Goal: Task Accomplishment & Management: Complete application form

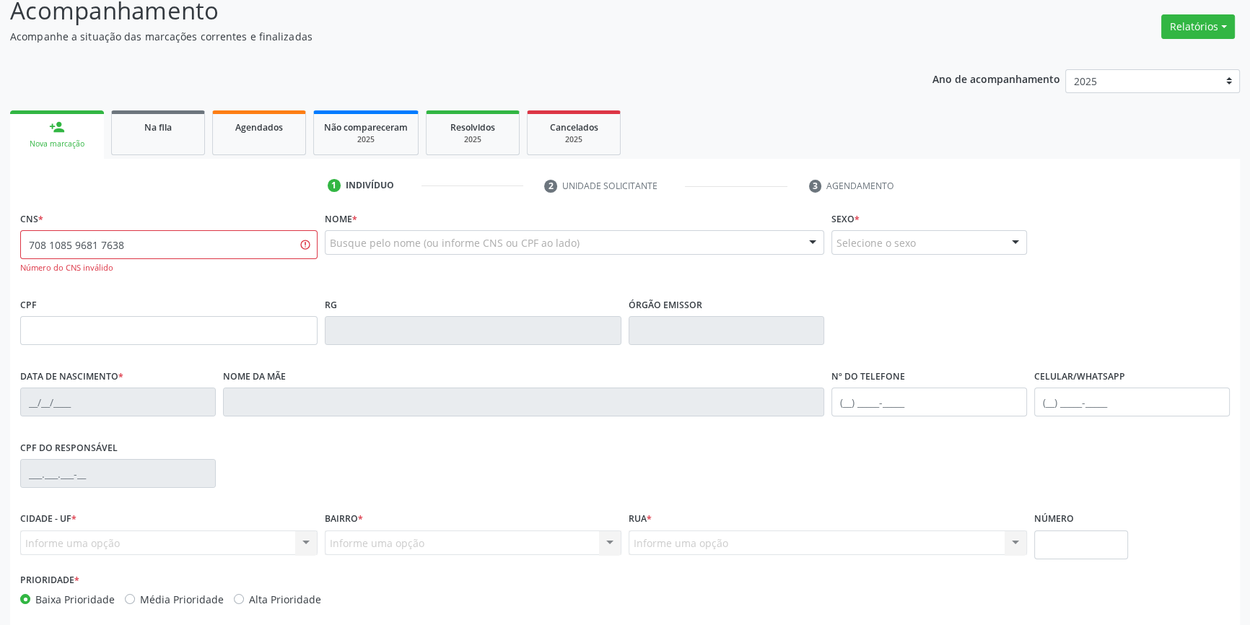
scroll to position [171, 0]
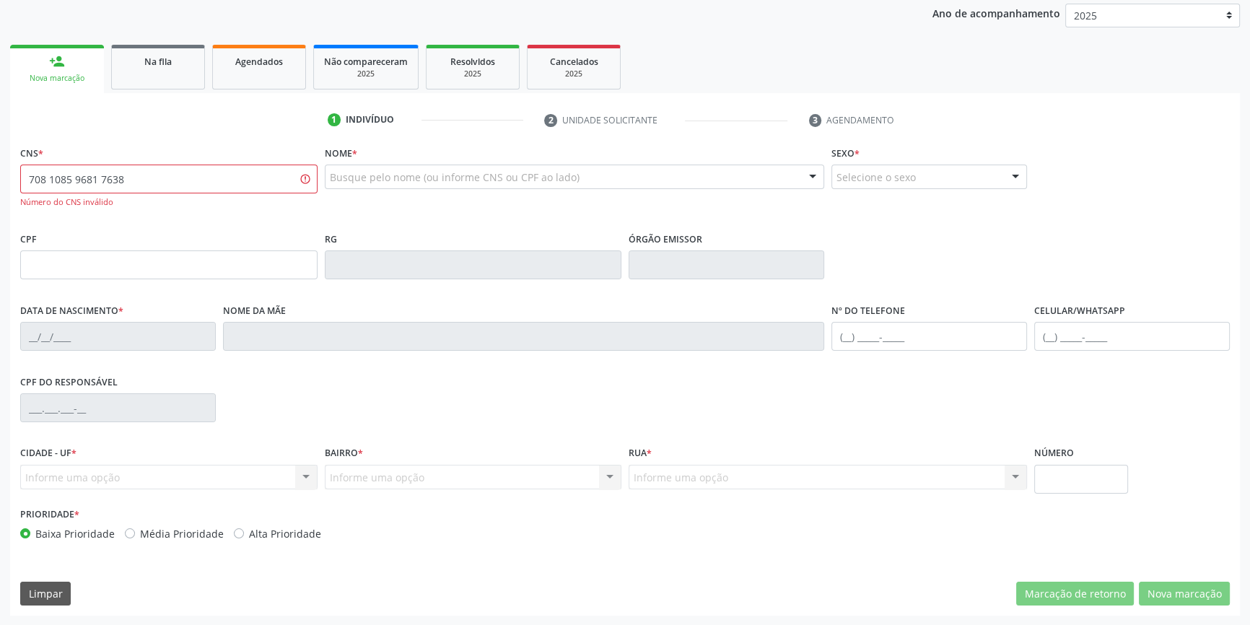
drag, startPoint x: 192, startPoint y: 186, endPoint x: 206, endPoint y: 52, distance: 135.0
click at [0, 185] on div "Acompanhamento Acompanhe a situação das marcações correntes e finalizadas Relat…" at bounding box center [625, 267] width 1250 height 718
type input "708 1095 9681 7638"
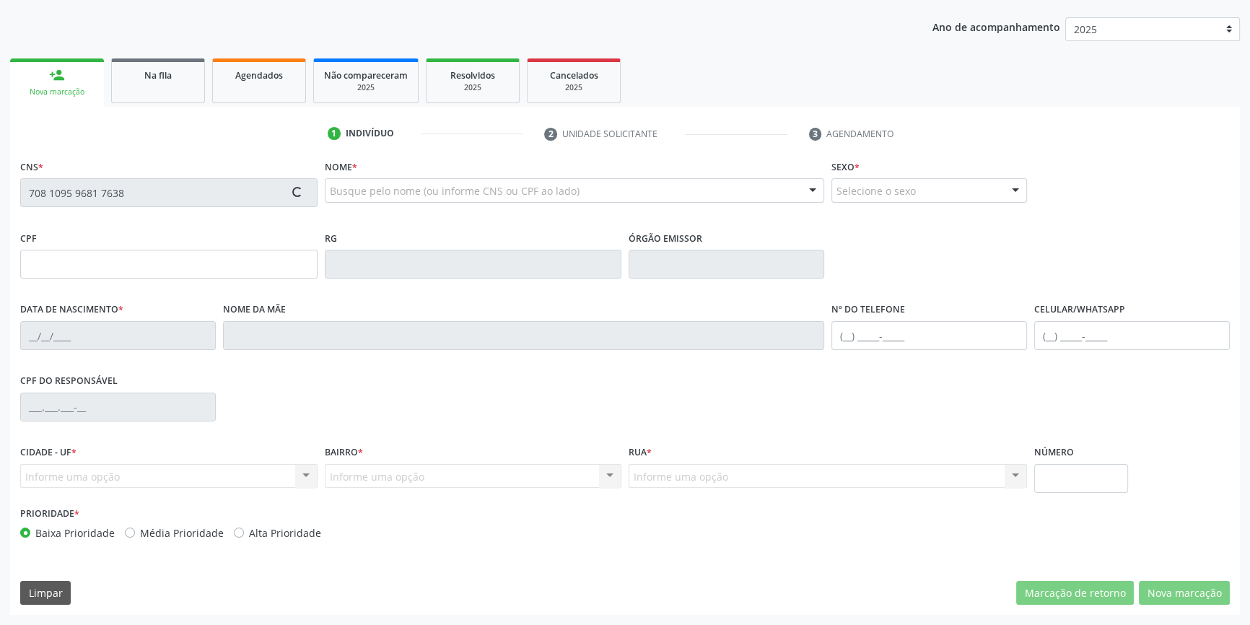
scroll to position [157, 0]
type input "561.438.504-53"
type input "2[DATE]"
type input "[PERSON_NAME]"
type input "[PHONE_NUMBER]"
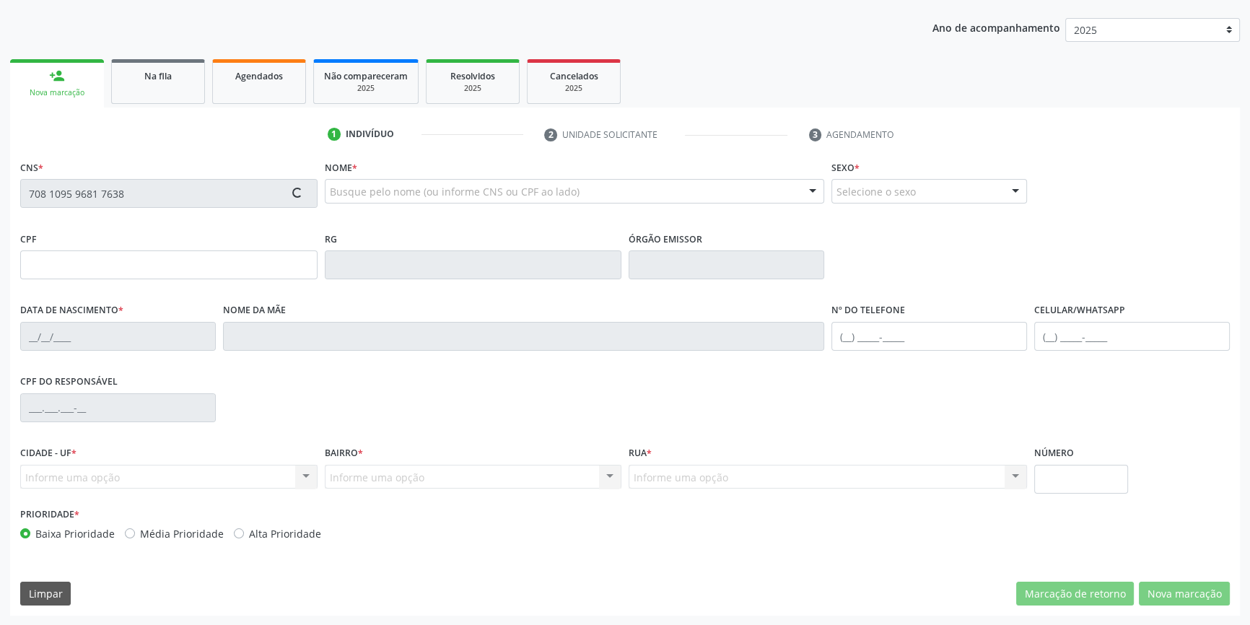
type input "[PHONE_NUMBER]"
type input "26"
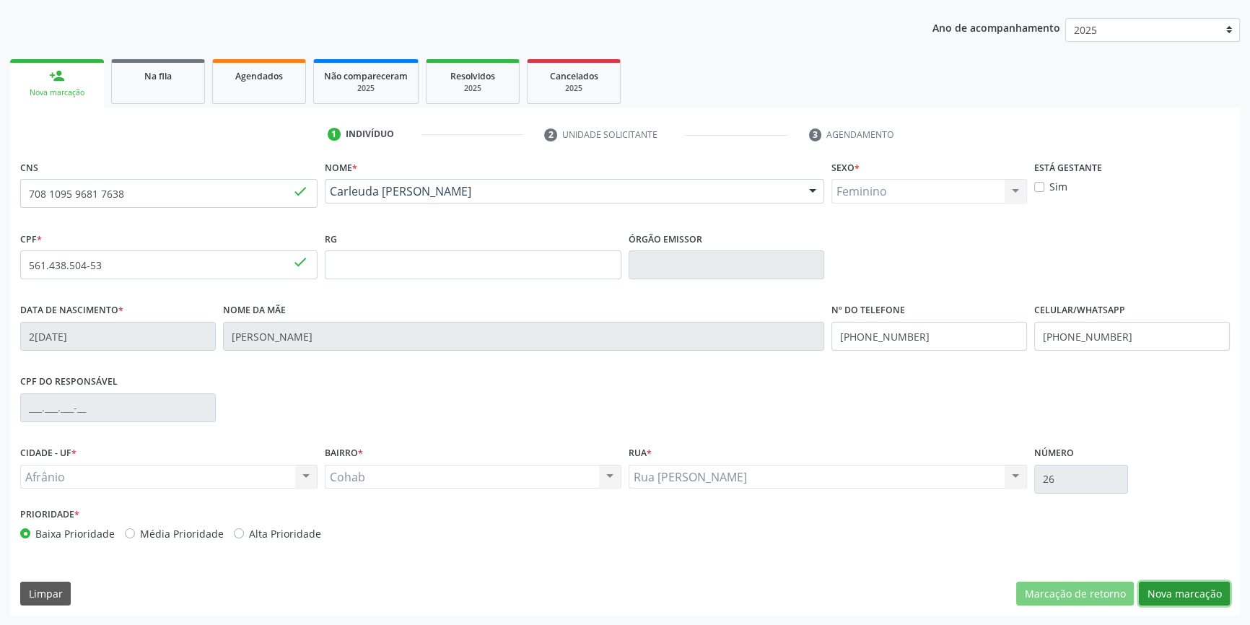
click at [1159, 587] on button "Nova marcação" at bounding box center [1184, 594] width 91 height 25
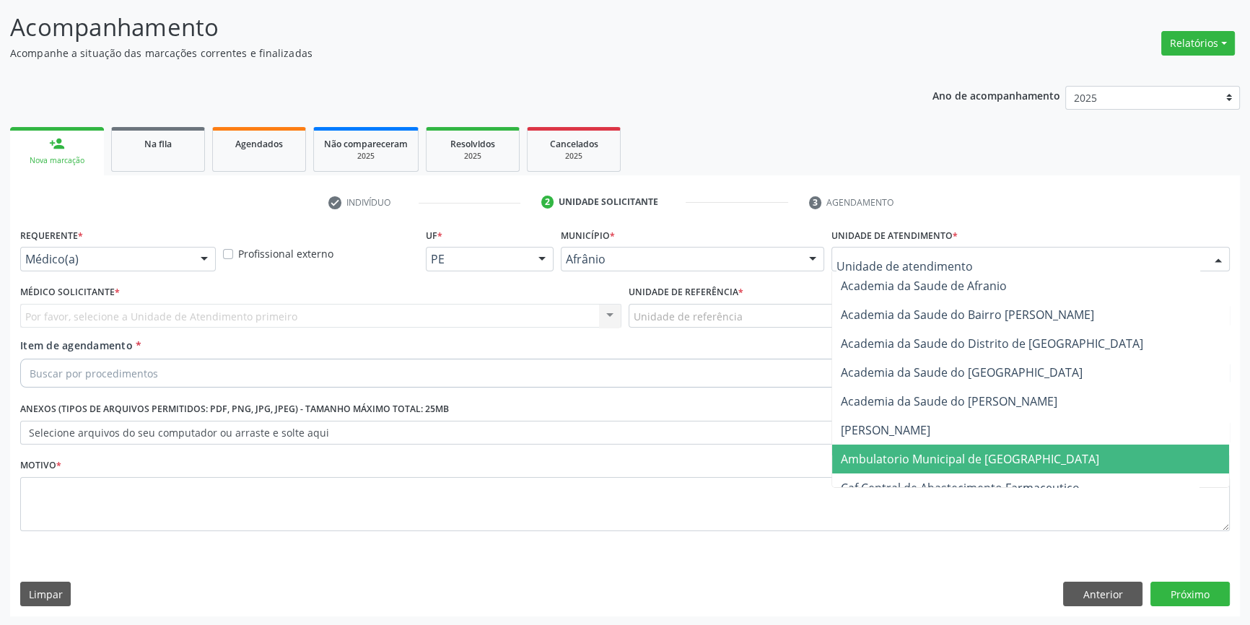
drag, startPoint x: 960, startPoint y: 465, endPoint x: 824, endPoint y: 391, distance: 154.4
click at [960, 465] on span "Ambulatorio Municipal de [GEOGRAPHIC_DATA]" at bounding box center [970, 459] width 258 height 16
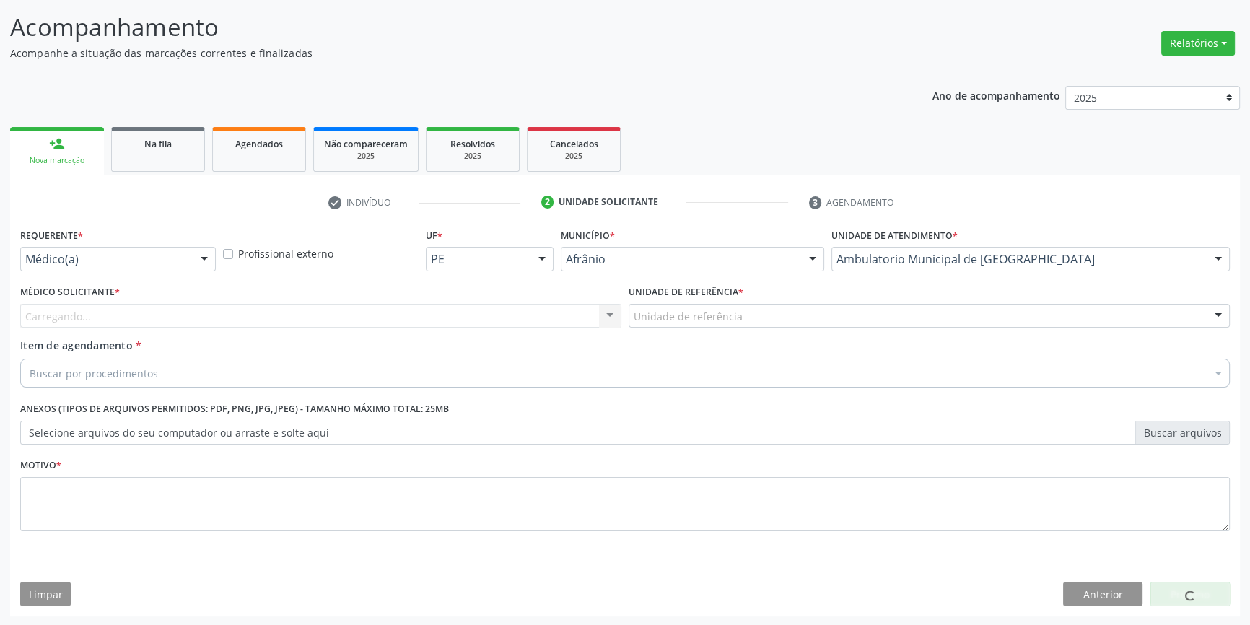
click at [743, 324] on div "Unidade de referência" at bounding box center [929, 316] width 601 height 25
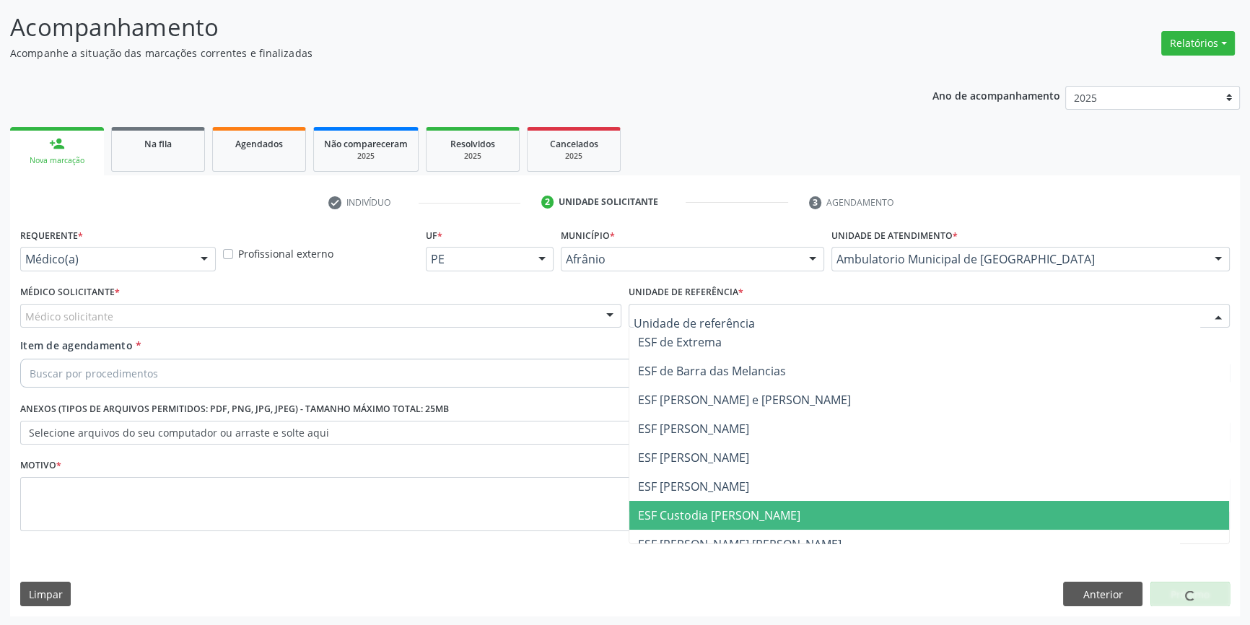
click at [697, 517] on span "ESF Custodia [PERSON_NAME]" at bounding box center [719, 515] width 162 height 16
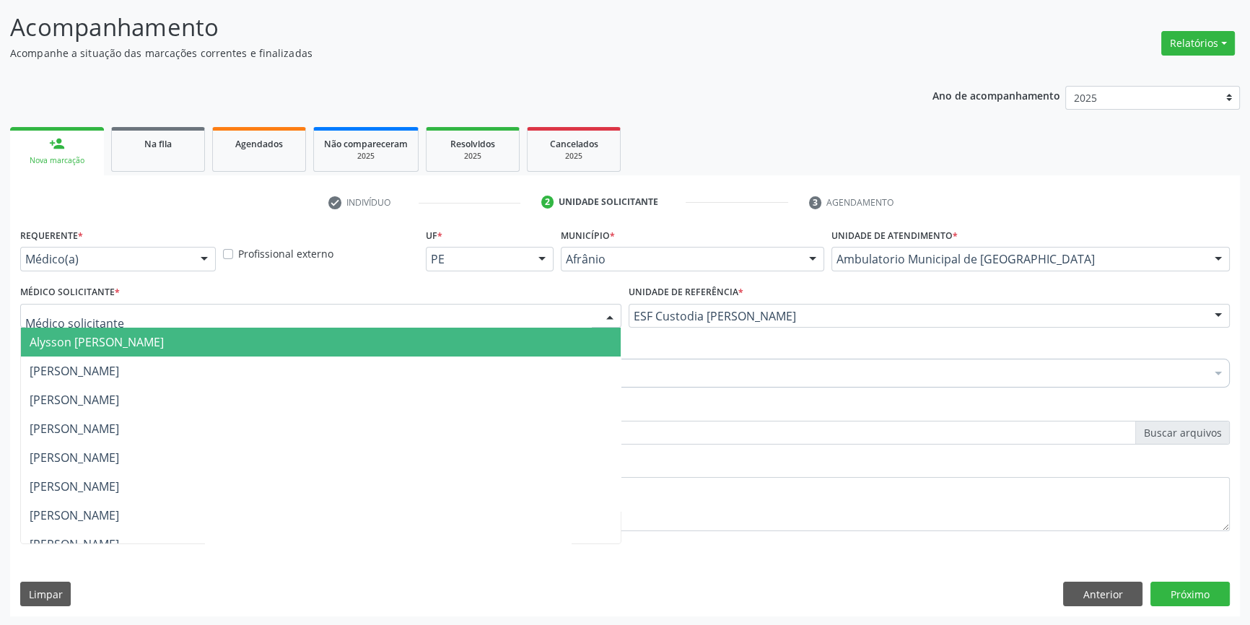
drag, startPoint x: 308, startPoint y: 326, endPoint x: 274, endPoint y: 323, distance: 34.0
click at [279, 323] on div at bounding box center [320, 316] width 601 height 25
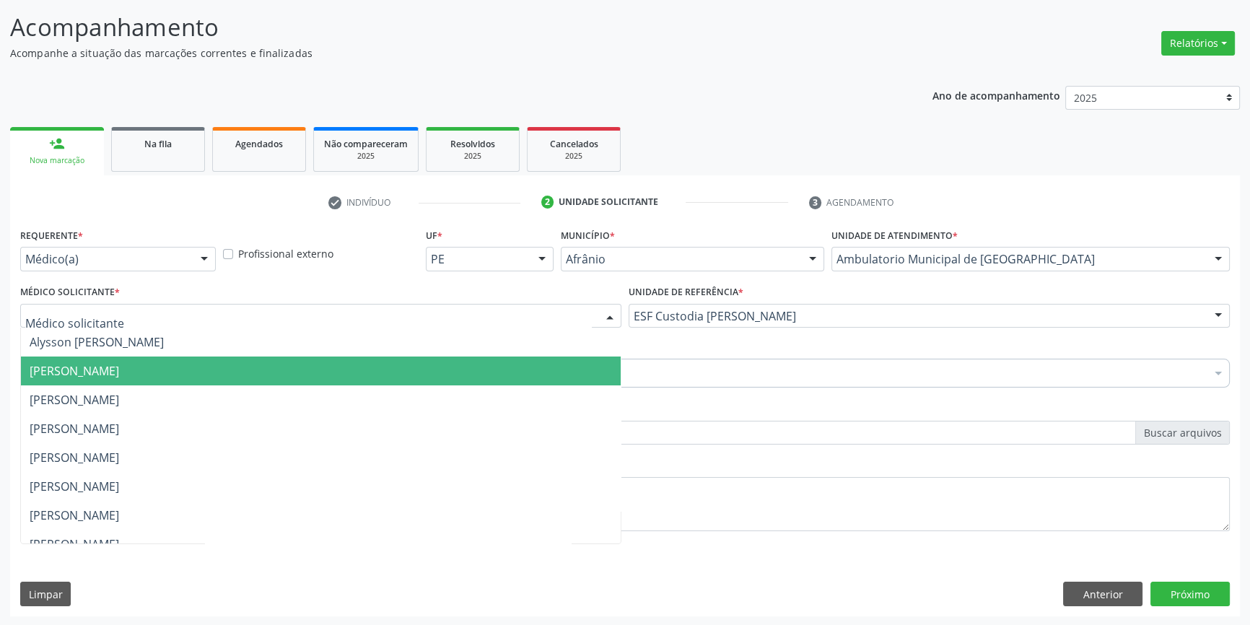
click at [119, 371] on span "[PERSON_NAME]" at bounding box center [75, 371] width 90 height 16
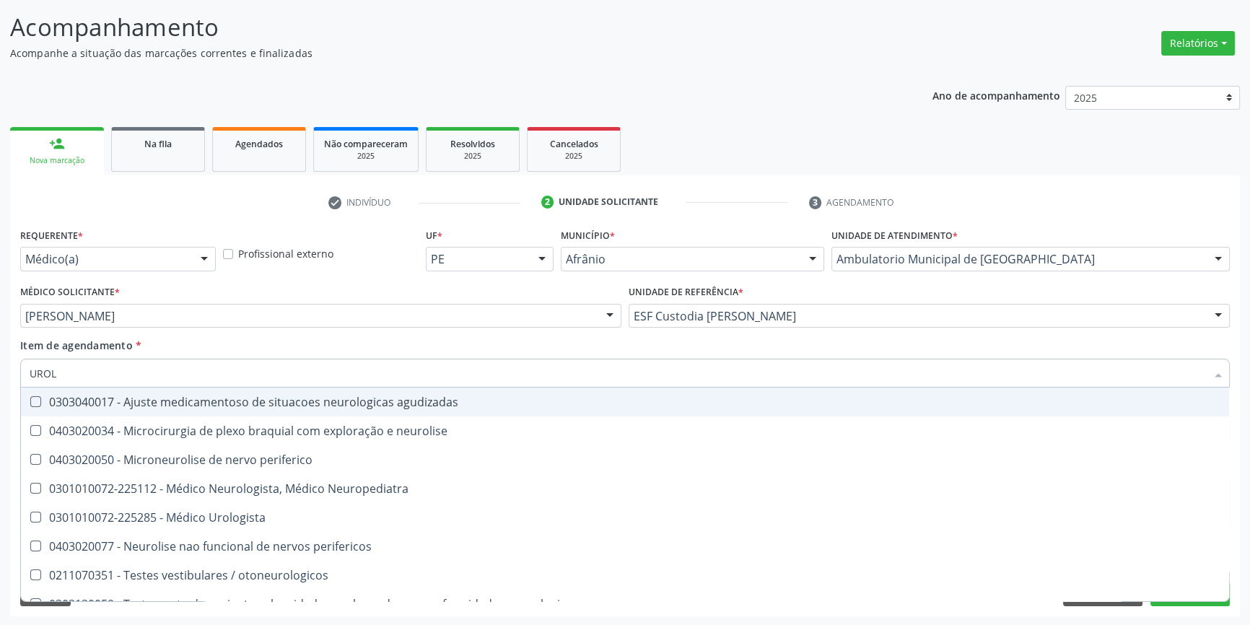
type input "UROLO"
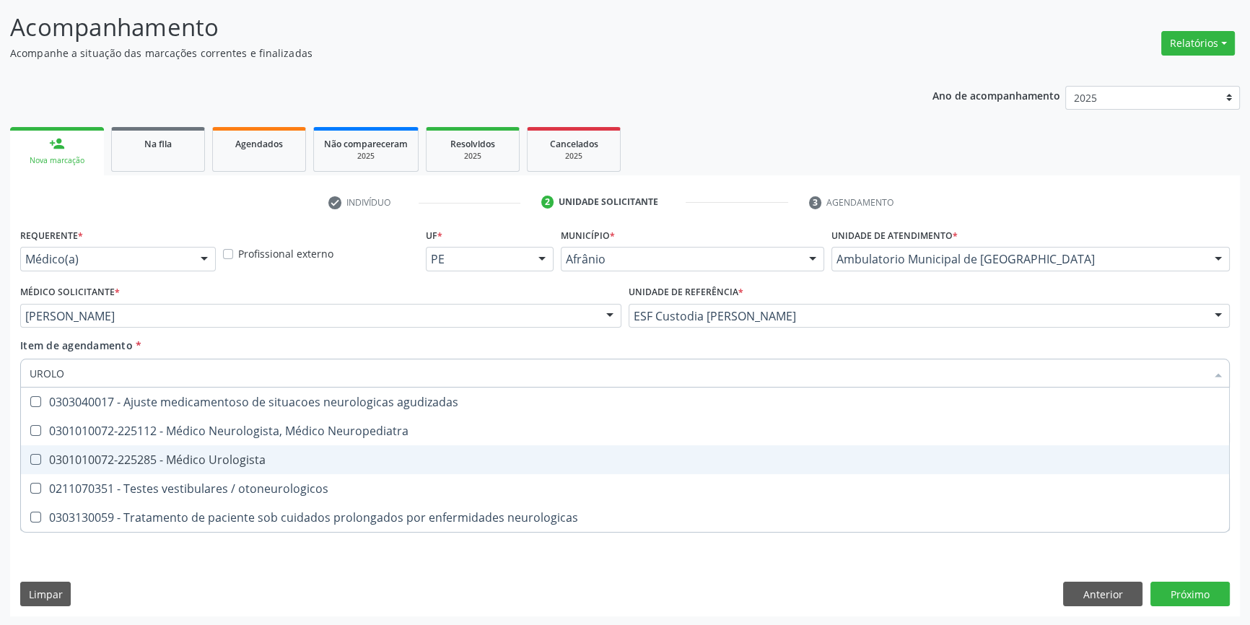
click at [331, 460] on div "0301010072-225285 - Médico Urologista" at bounding box center [625, 460] width 1191 height 12
checkbox Urologista "true"
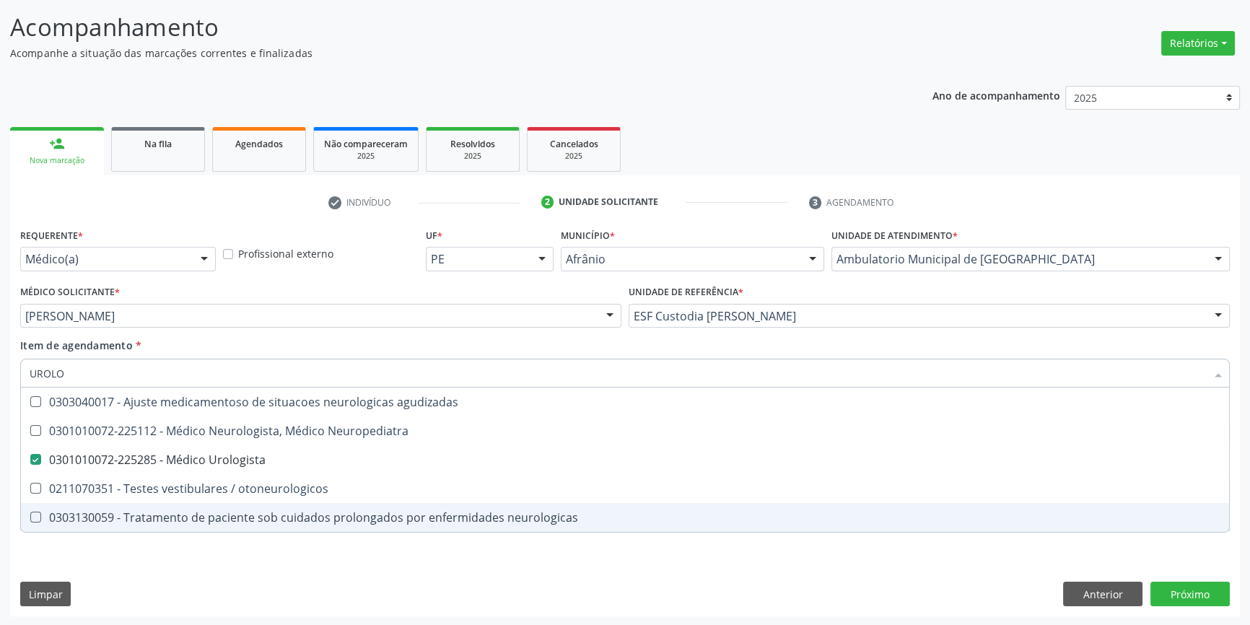
click at [267, 572] on div "Requerente * Médico(a) Médico(a) Enfermeiro(a) Paciente Nenhum resultado encont…" at bounding box center [625, 421] width 1230 height 392
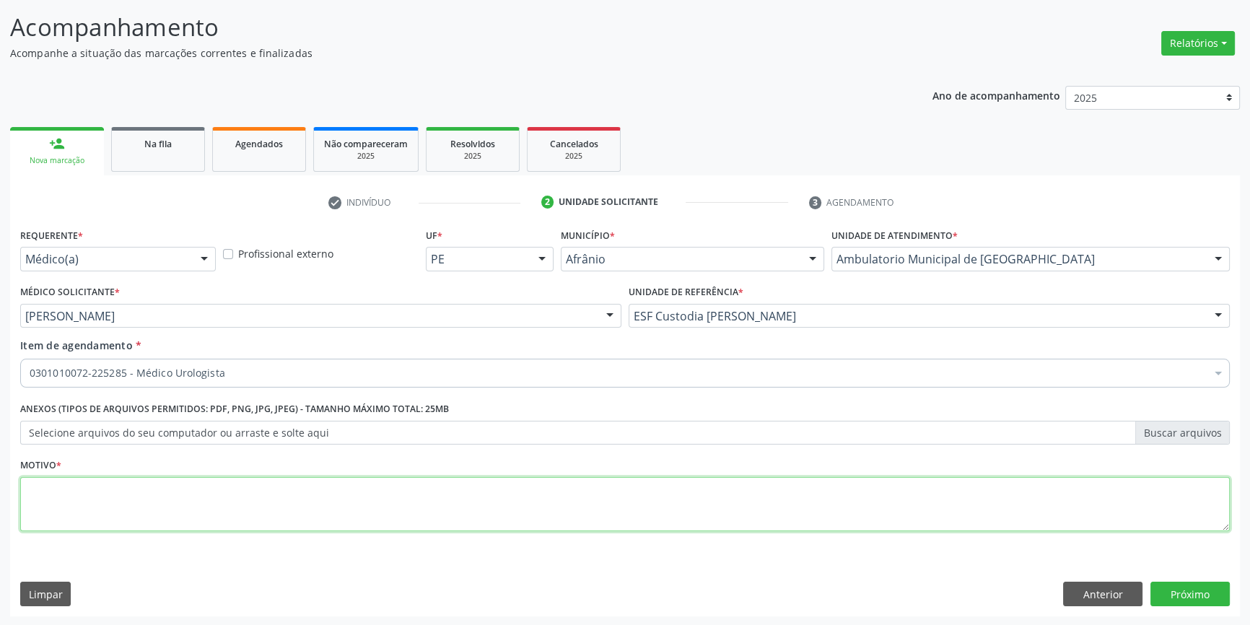
click at [228, 502] on textarea at bounding box center [625, 504] width 1210 height 55
type textarea "RETORNO"
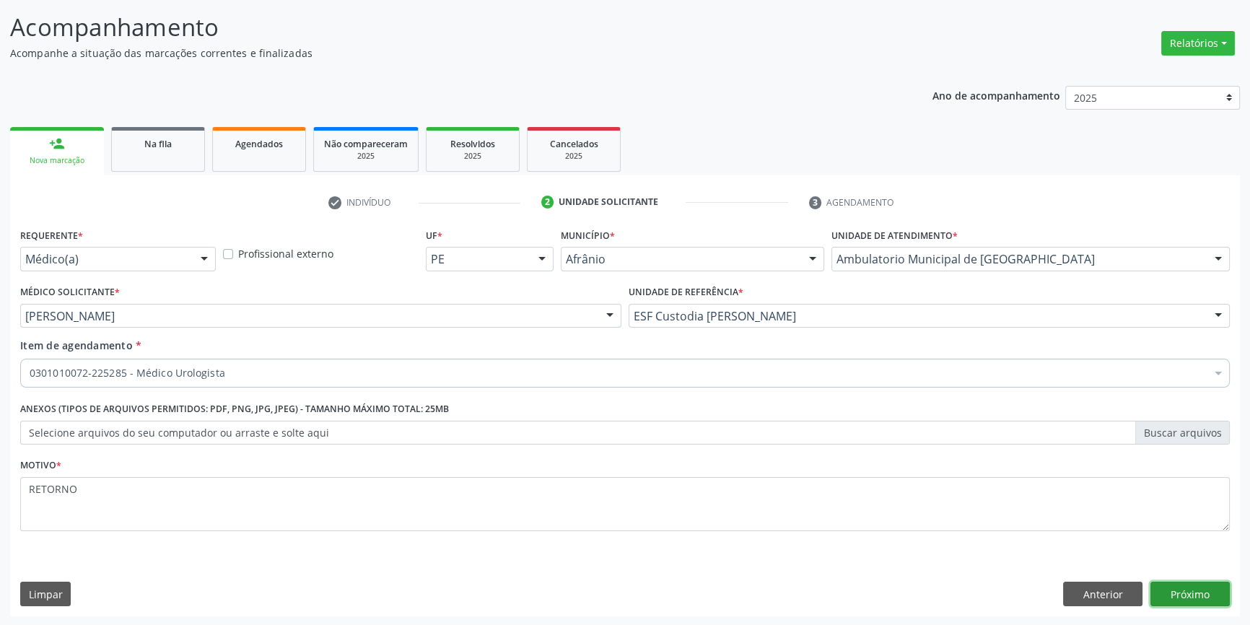
click at [1191, 588] on button "Próximo" at bounding box center [1190, 594] width 79 height 25
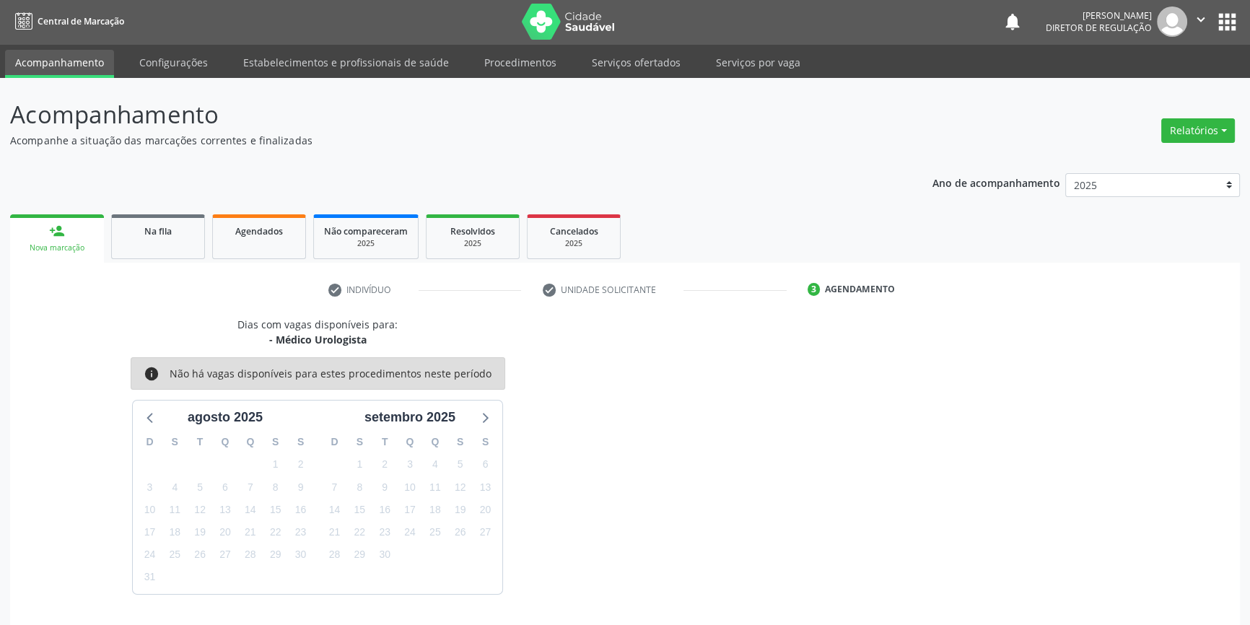
scroll to position [44, 0]
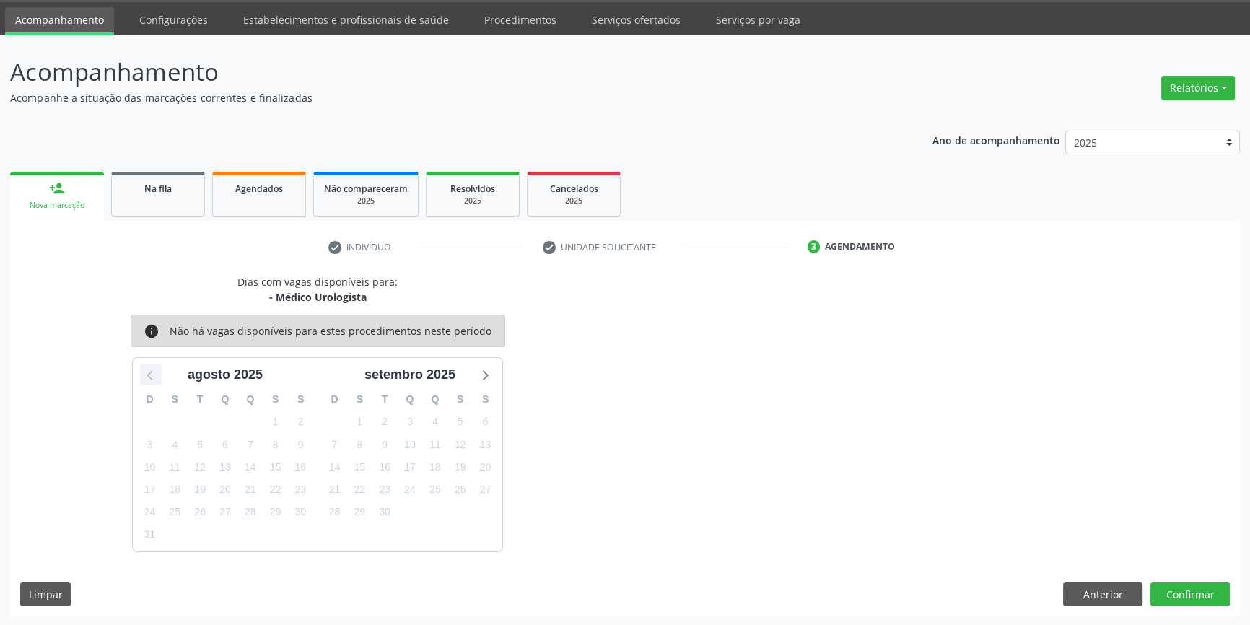
click at [149, 378] on icon at bounding box center [150, 374] width 19 height 19
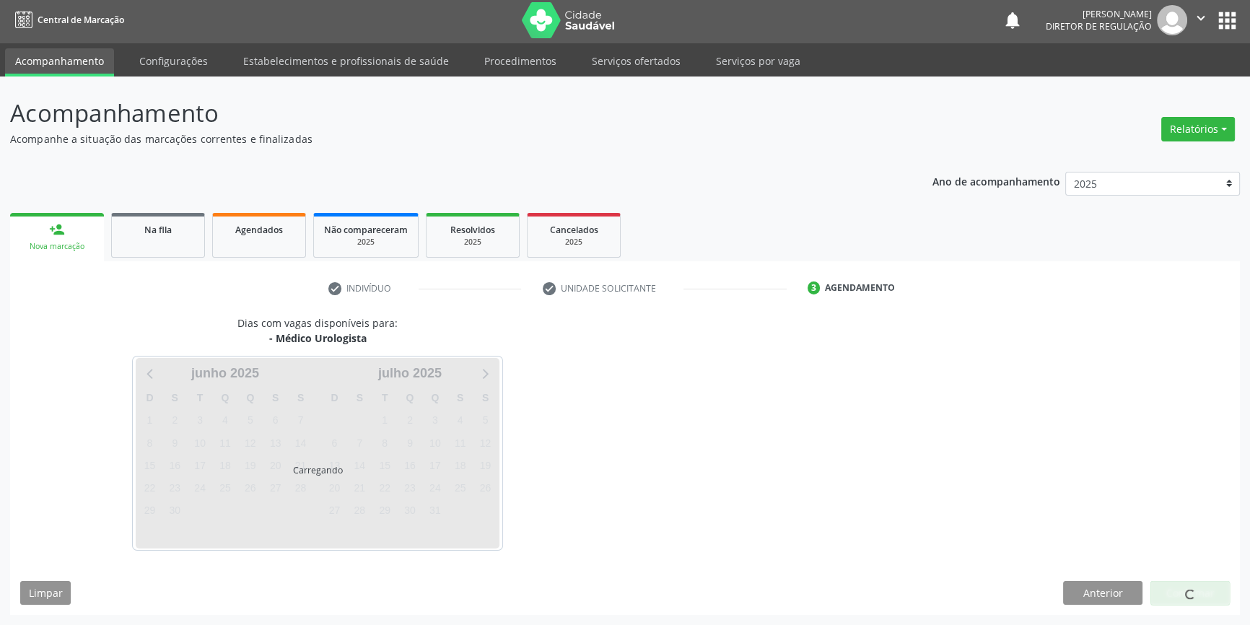
scroll to position [1, 0]
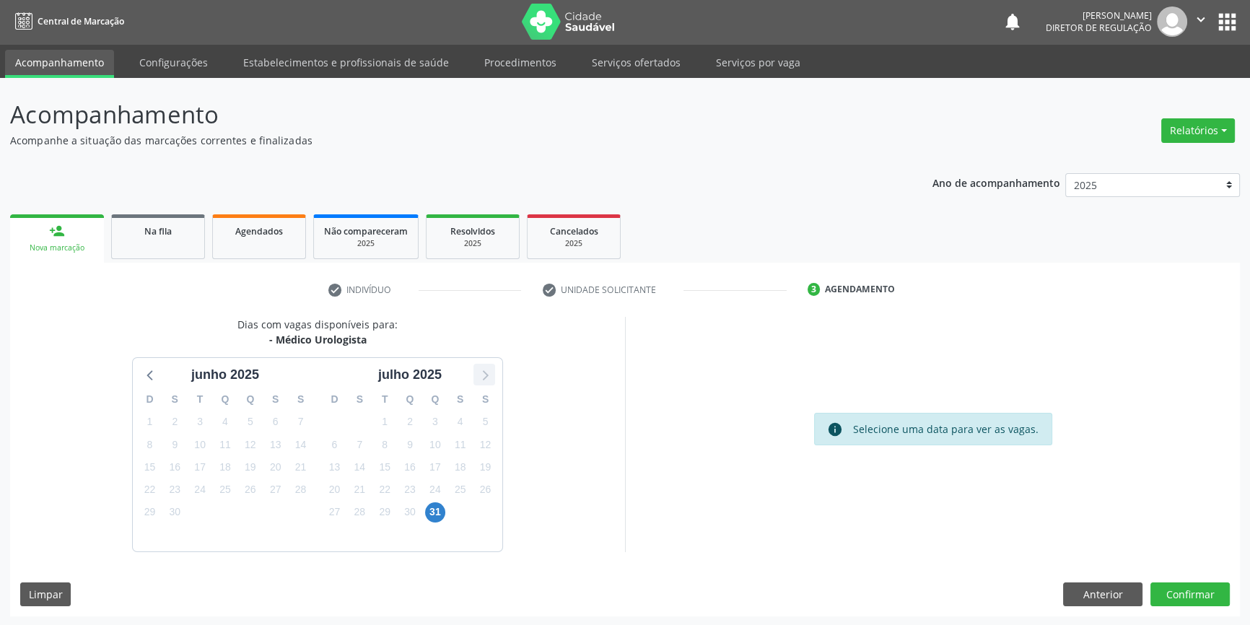
click at [482, 371] on icon at bounding box center [484, 374] width 19 height 19
click at [269, 516] on span "29" at bounding box center [276, 512] width 20 height 20
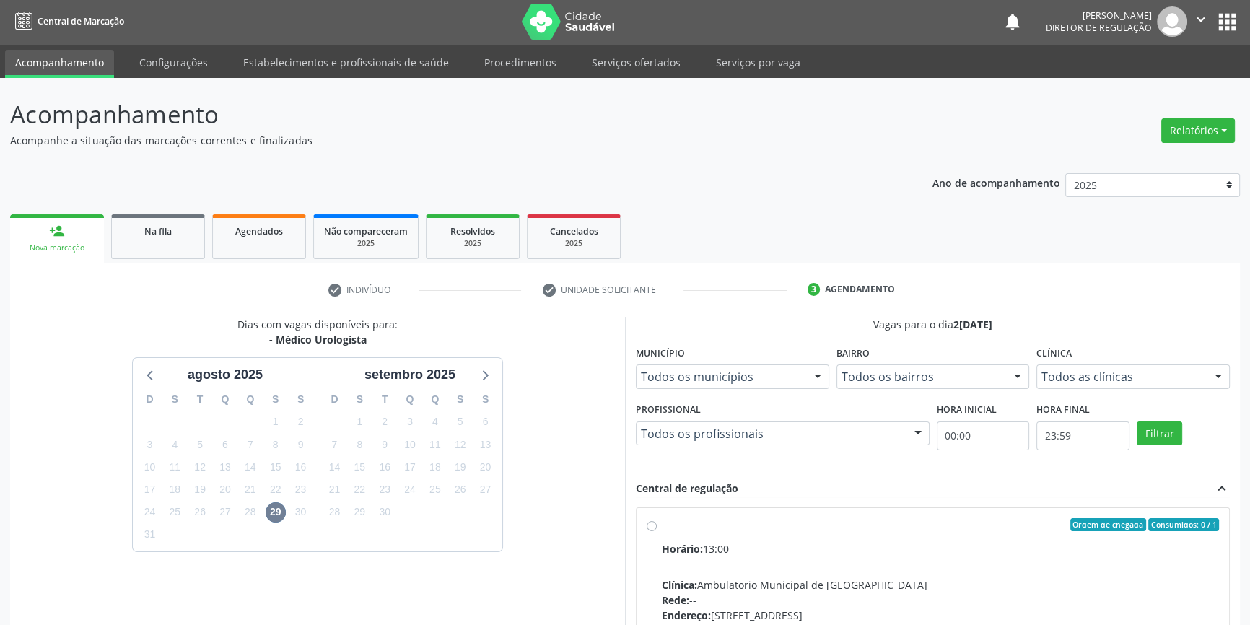
click at [664, 536] on label "Ordem de chegada Consumidos: 0 / 1 Horário: 13:00 Clínica: Ambulatorio Municipa…" at bounding box center [940, 629] width 557 height 222
click at [657, 531] on input "Ordem de chegada Consumidos: 0 / 1 Horário: 13:00 Clínica: Ambulatorio Municipa…" at bounding box center [652, 524] width 10 height 13
radio input "true"
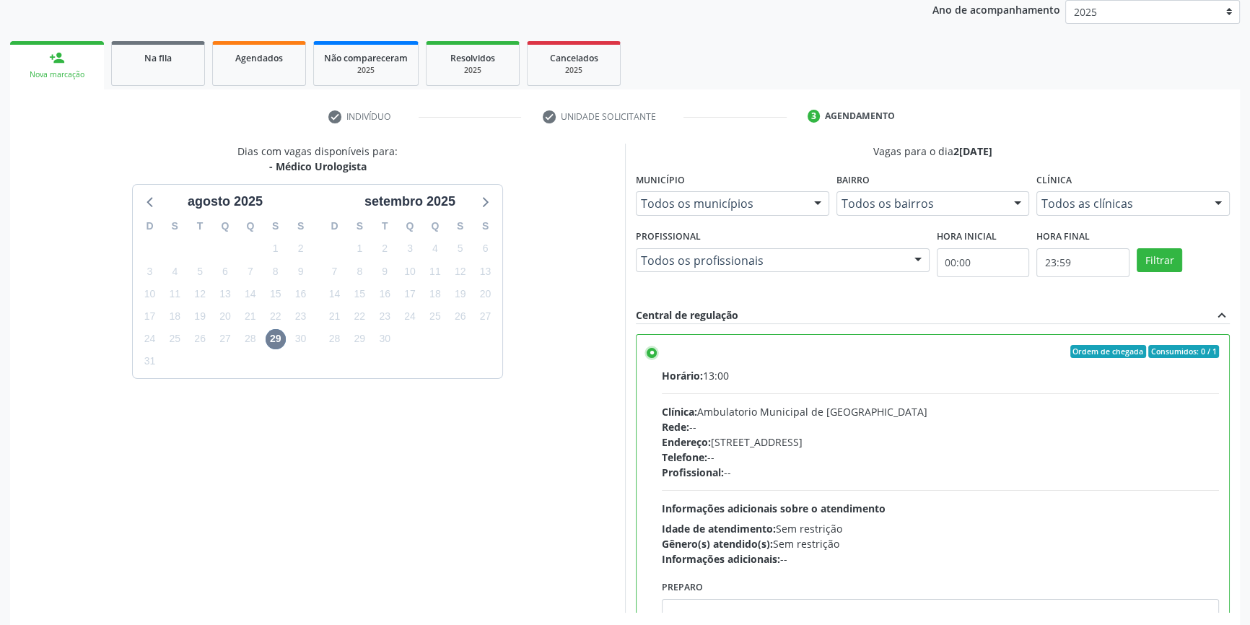
scroll to position [236, 0]
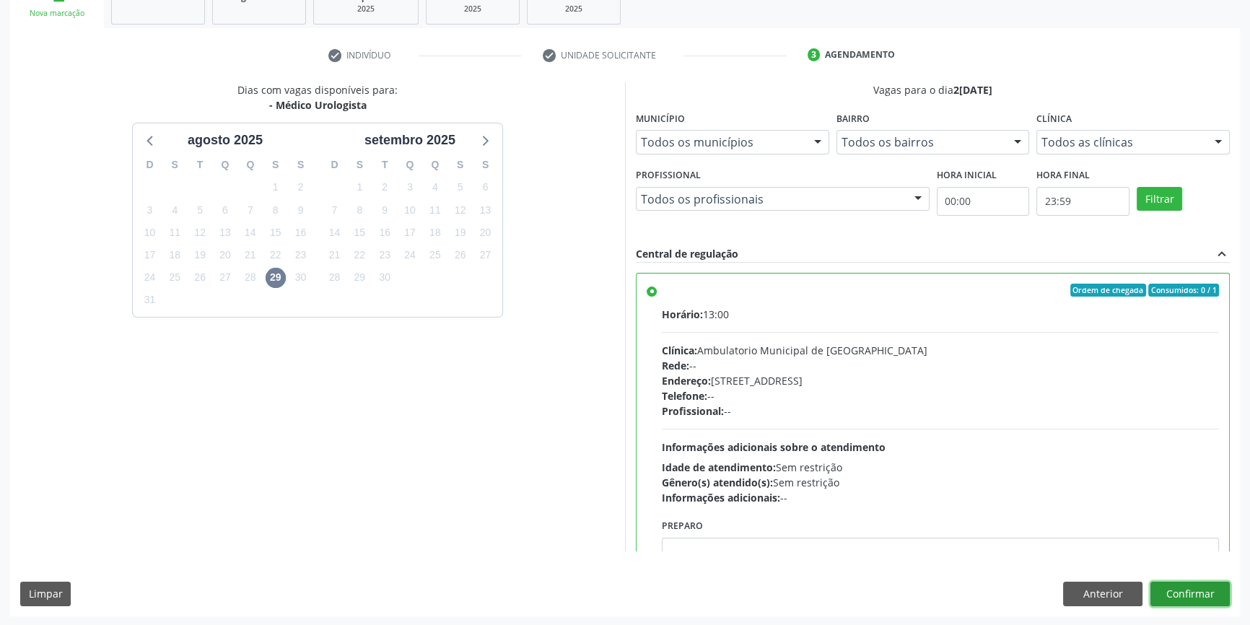
click at [1226, 591] on button "Confirmar" at bounding box center [1190, 594] width 79 height 25
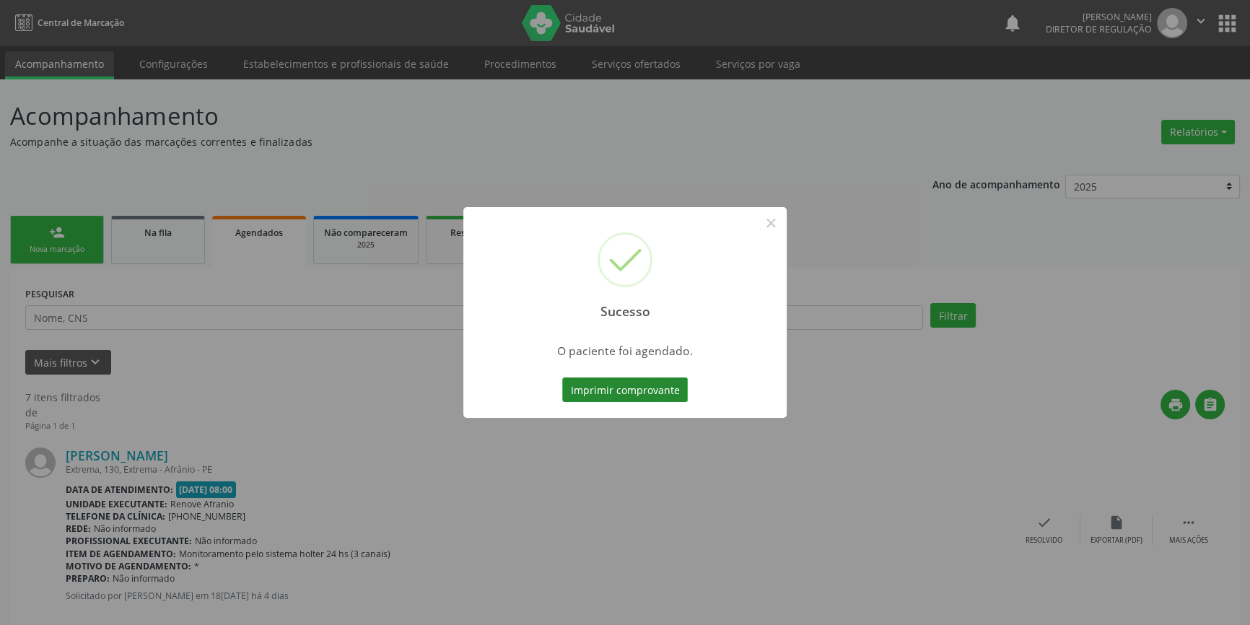
click at [682, 387] on button "Imprimir comprovante" at bounding box center [625, 390] width 126 height 25
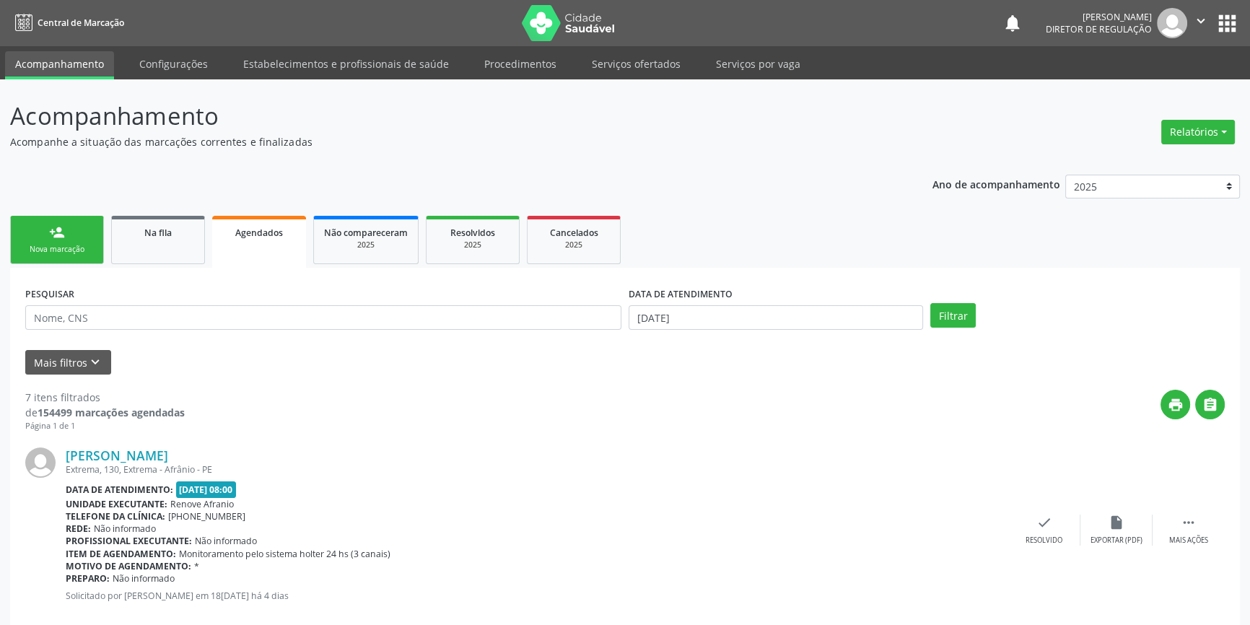
click at [79, 238] on link "person_add Nova marcação" at bounding box center [57, 240] width 94 height 48
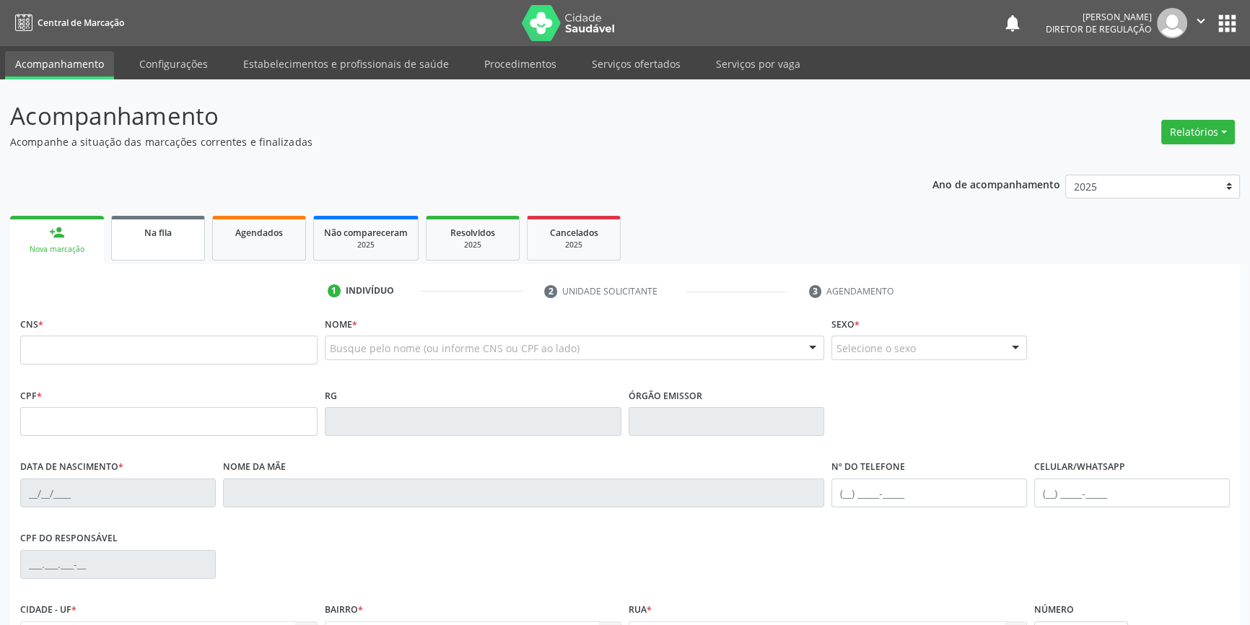
click at [183, 248] on link "Na fila" at bounding box center [158, 238] width 94 height 45
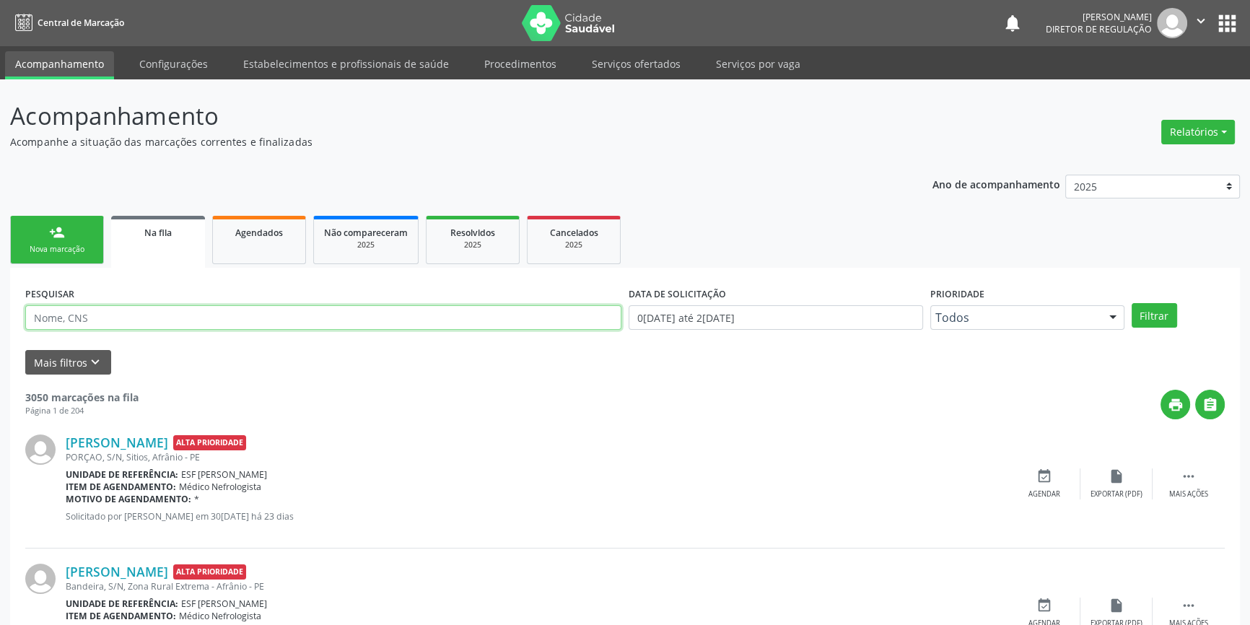
click at [180, 325] on input "text" at bounding box center [323, 317] width 596 height 25
type input "700309920468438"
click at [1156, 313] on button "Filtrar" at bounding box center [1154, 315] width 45 height 25
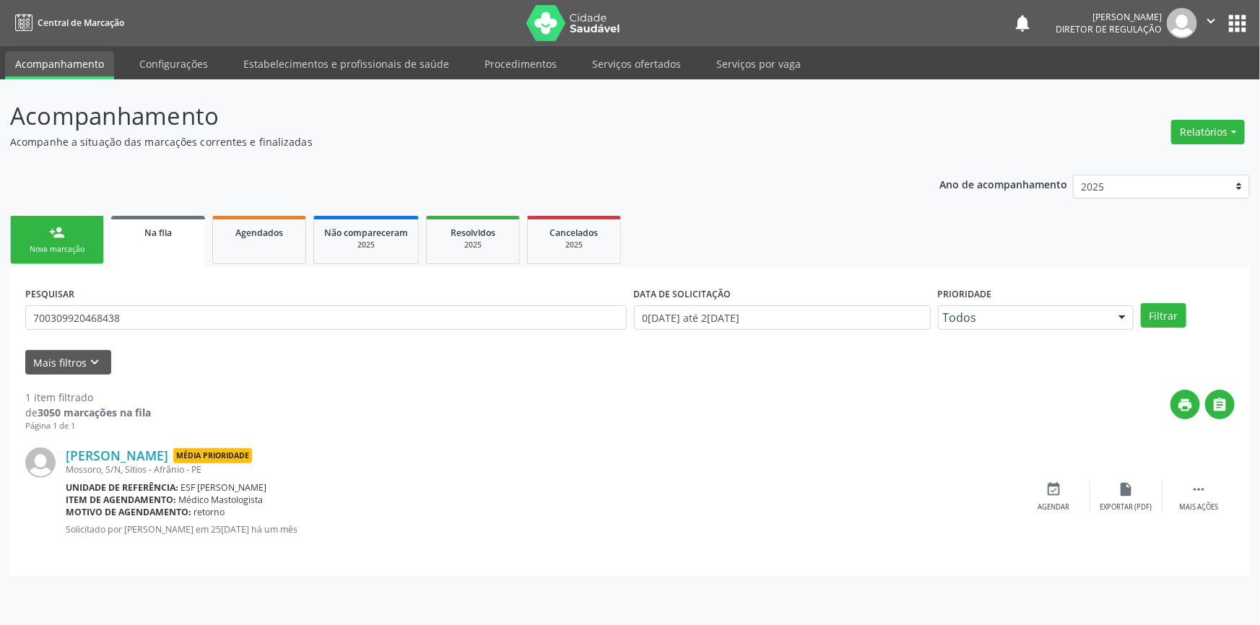
click at [51, 260] on link "person_add Nova marcação" at bounding box center [57, 240] width 94 height 48
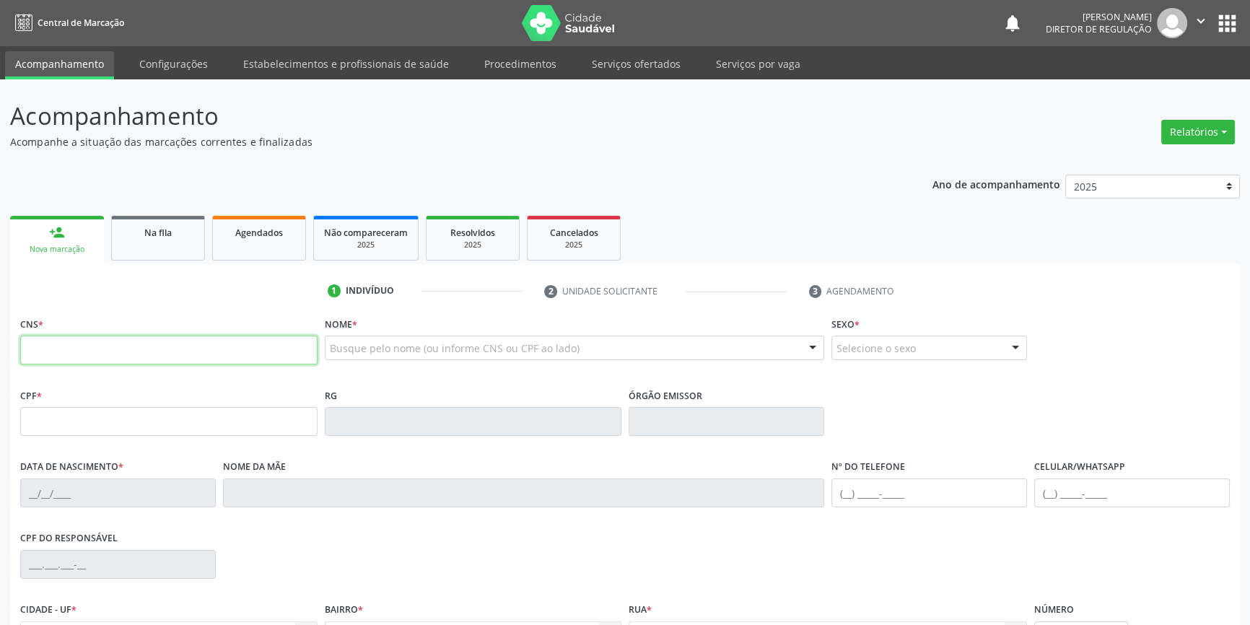
click at [45, 351] on input "text" at bounding box center [168, 350] width 297 height 29
type input "704 8020 3050 3444"
type input "139.572.704-05"
type input "0[DATE]"
type input "[PERSON_NAME]"
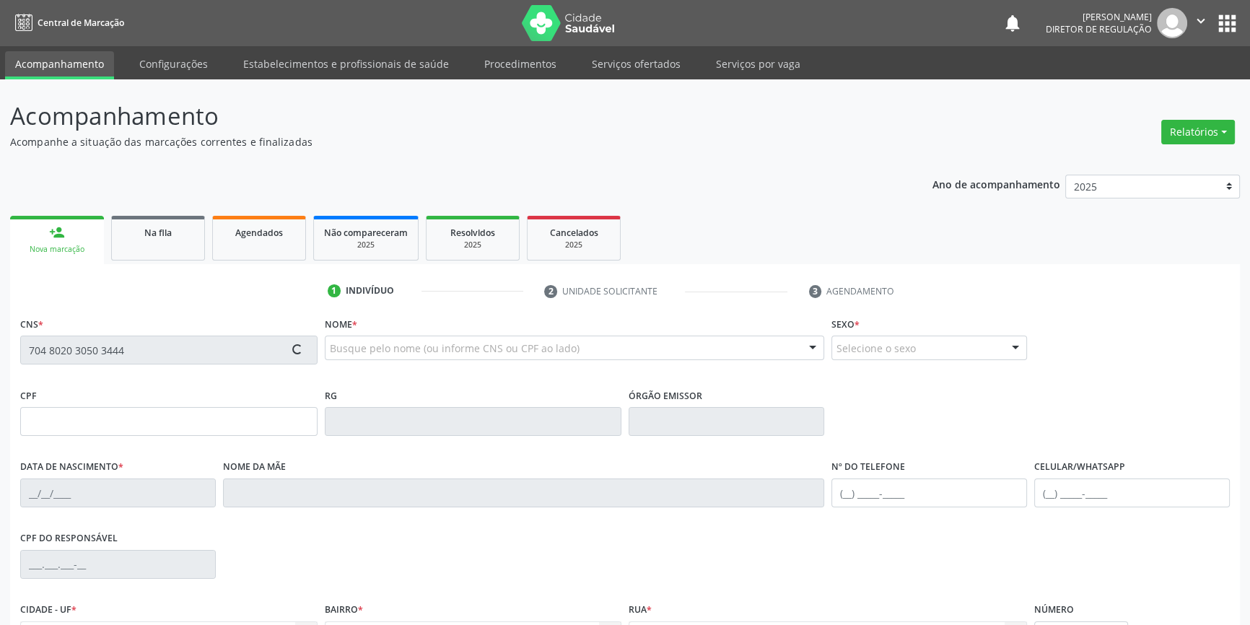
type input "[PHONE_NUMBER]"
type input "073.346.524-28"
type input "S/N"
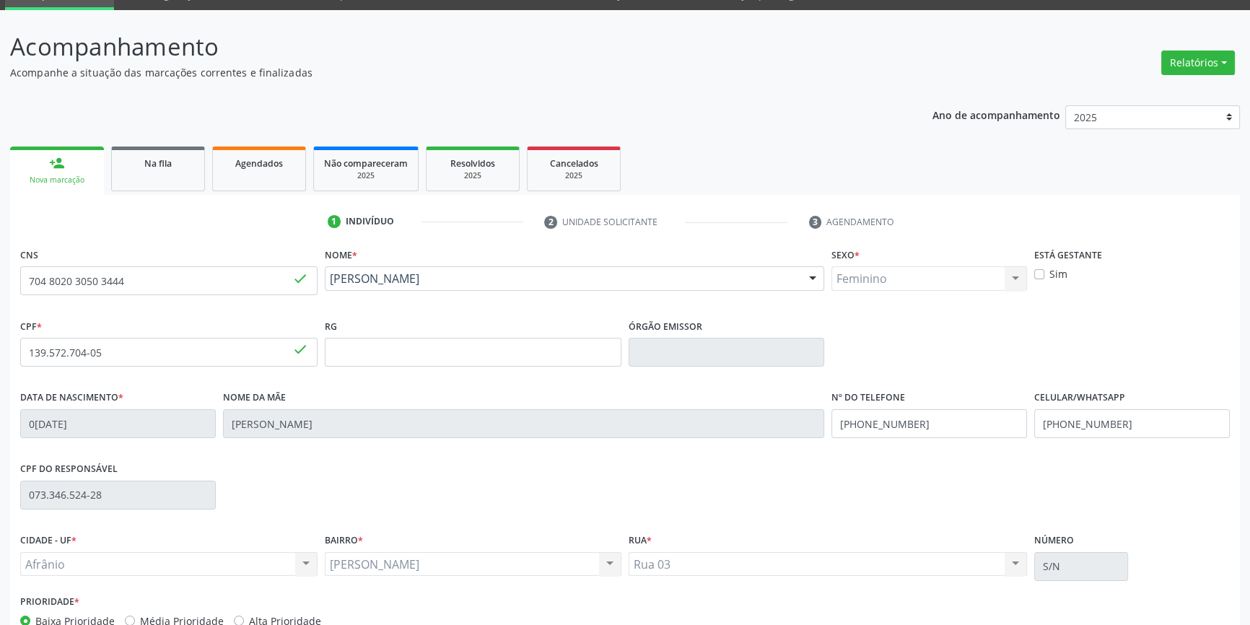
scroll to position [157, 0]
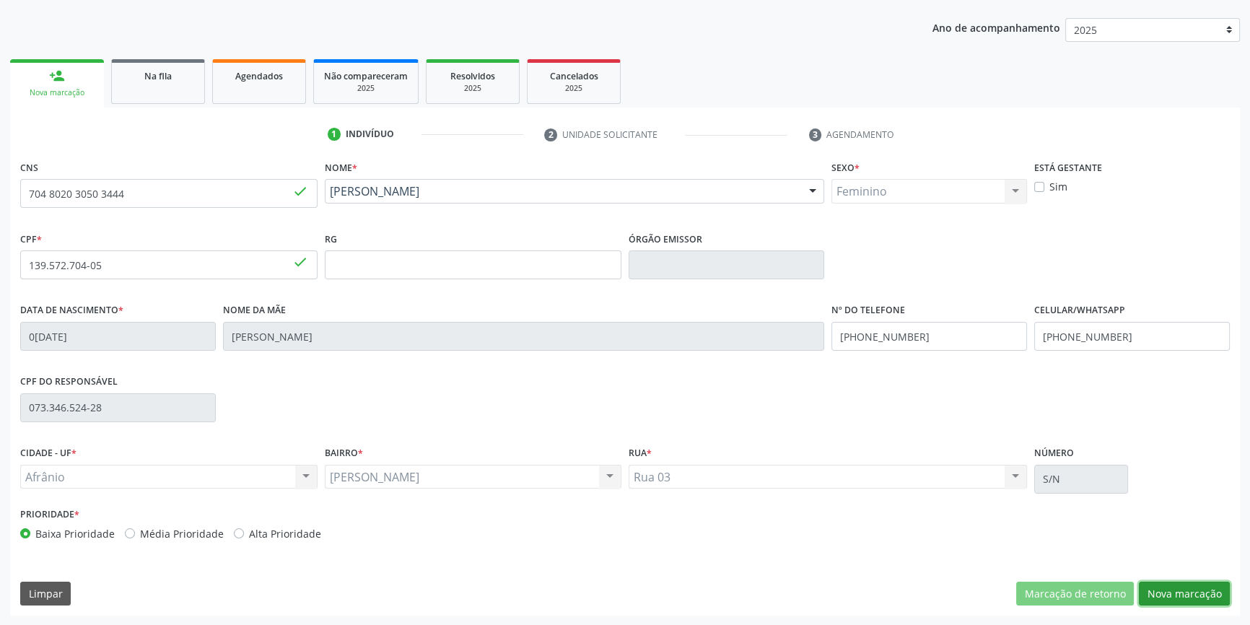
click at [1221, 592] on button "Nova marcação" at bounding box center [1184, 594] width 91 height 25
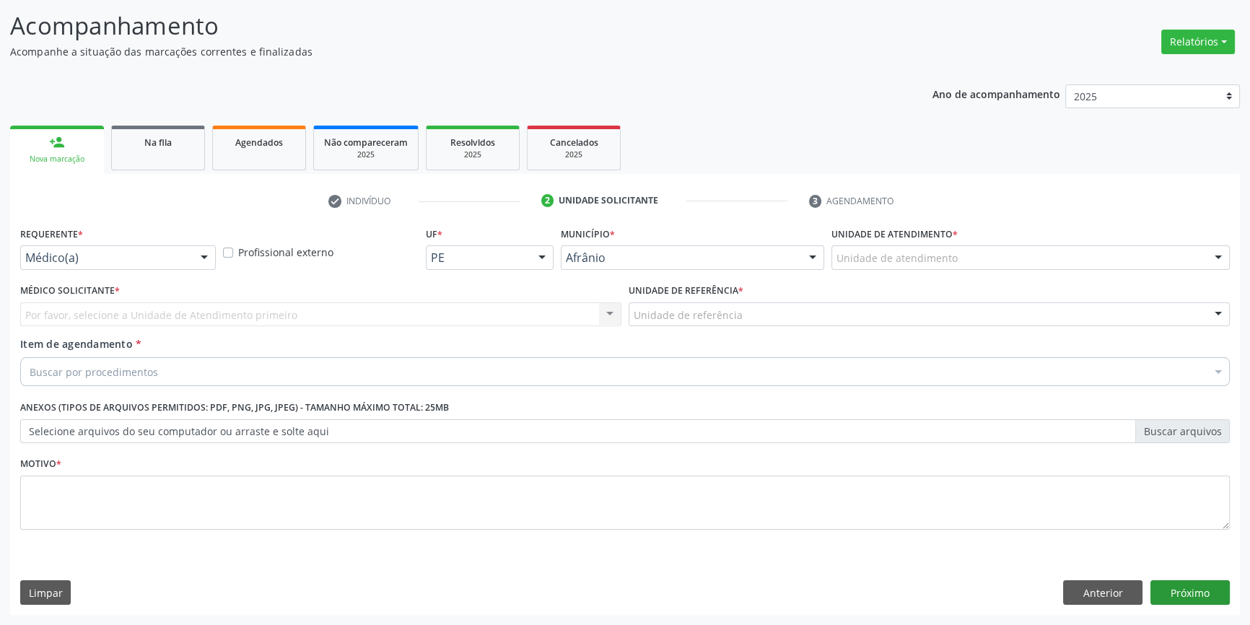
scroll to position [89, 0]
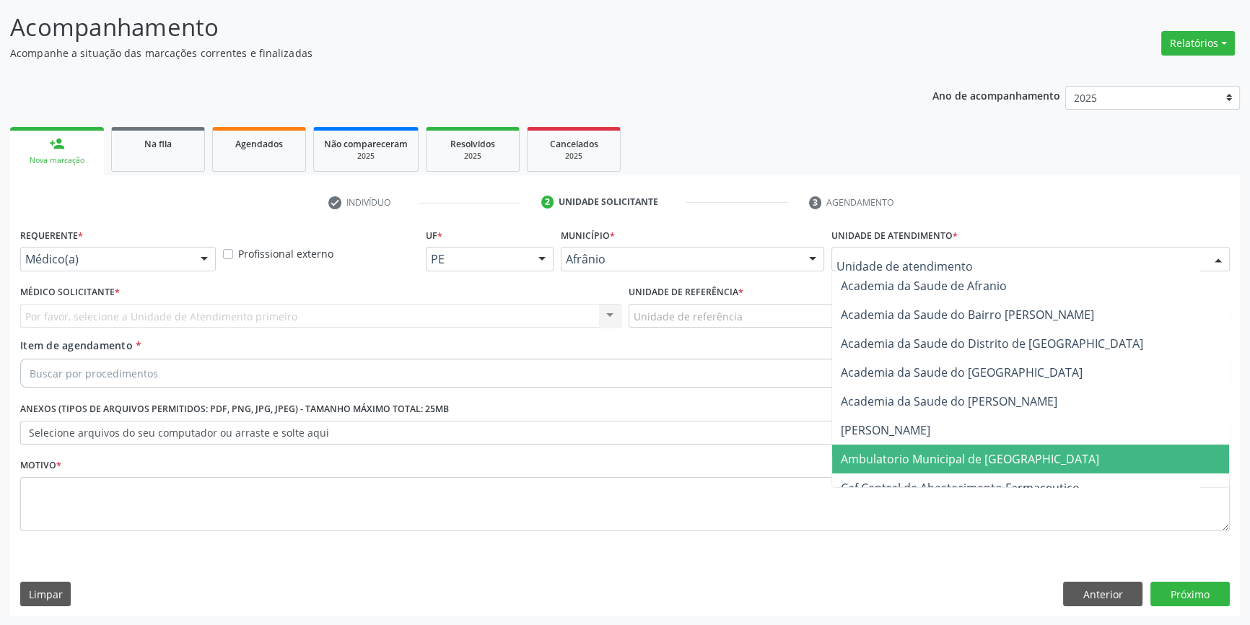
click at [920, 458] on span "Ambulatorio Municipal de [GEOGRAPHIC_DATA]" at bounding box center [970, 459] width 258 height 16
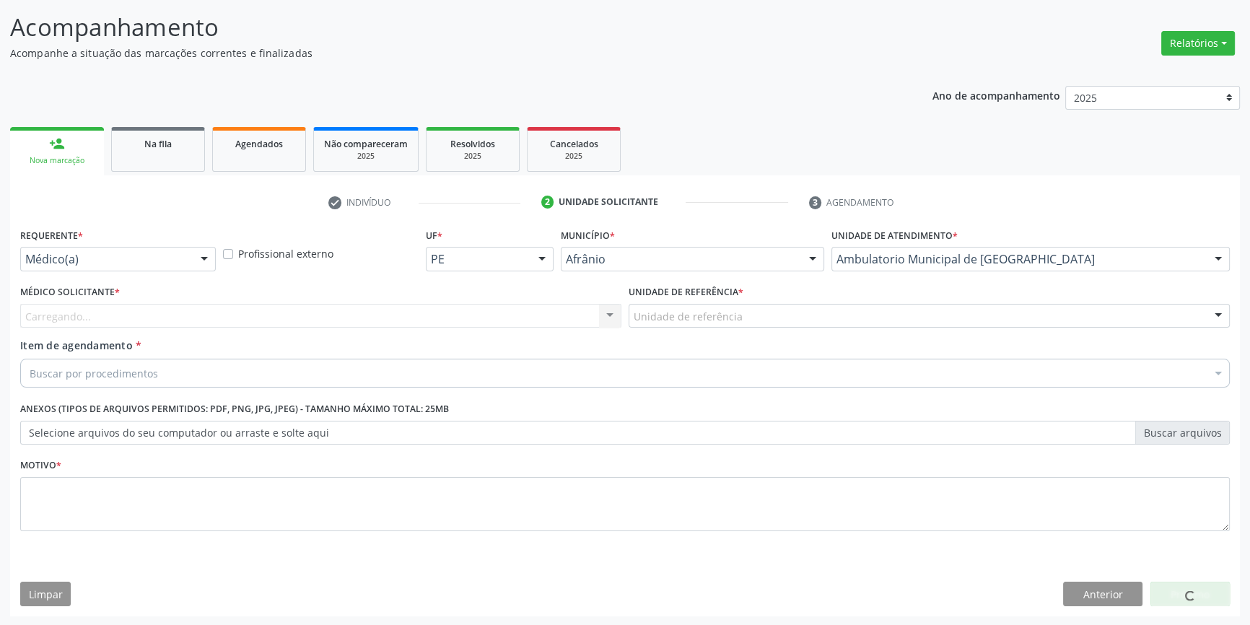
click at [751, 310] on div "Unidade de referência" at bounding box center [929, 316] width 601 height 25
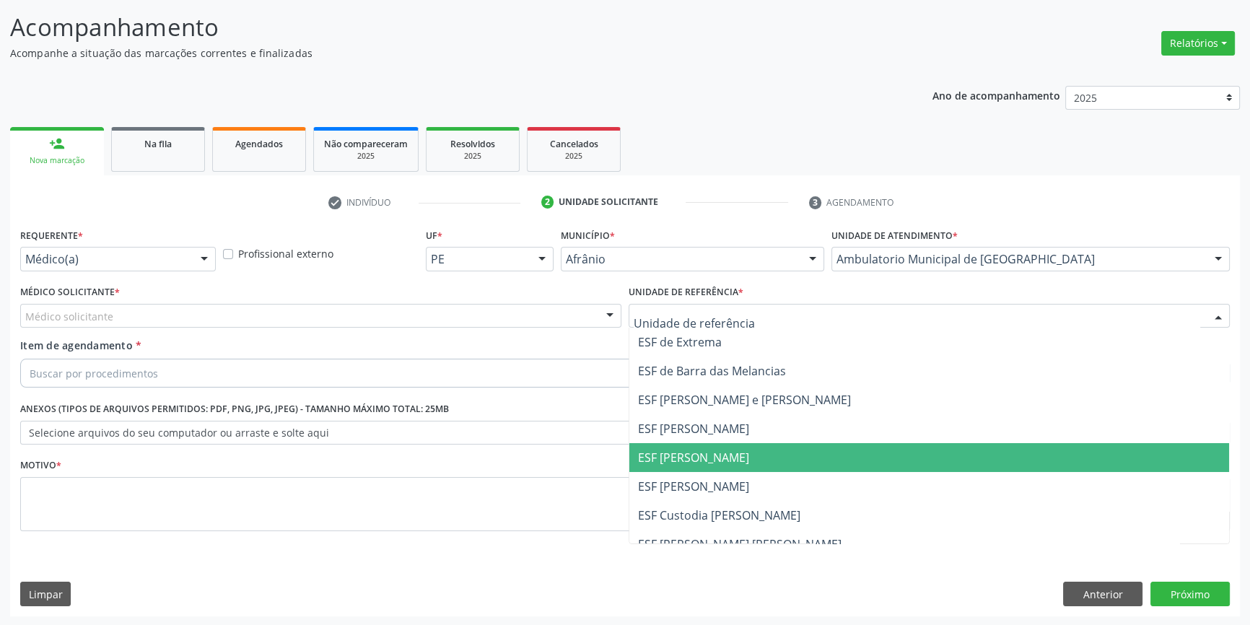
click at [716, 446] on span "ESF [PERSON_NAME]" at bounding box center [929, 457] width 600 height 29
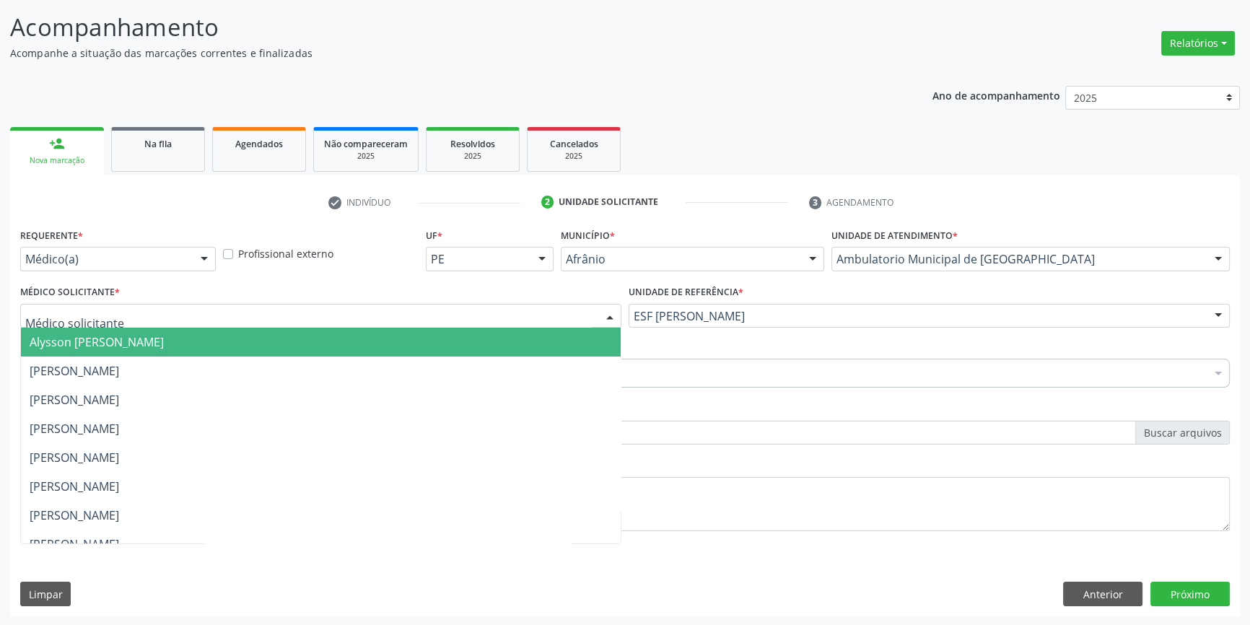
click at [465, 308] on div at bounding box center [320, 316] width 601 height 25
click at [240, 344] on span "Alysson [PERSON_NAME]" at bounding box center [321, 342] width 600 height 29
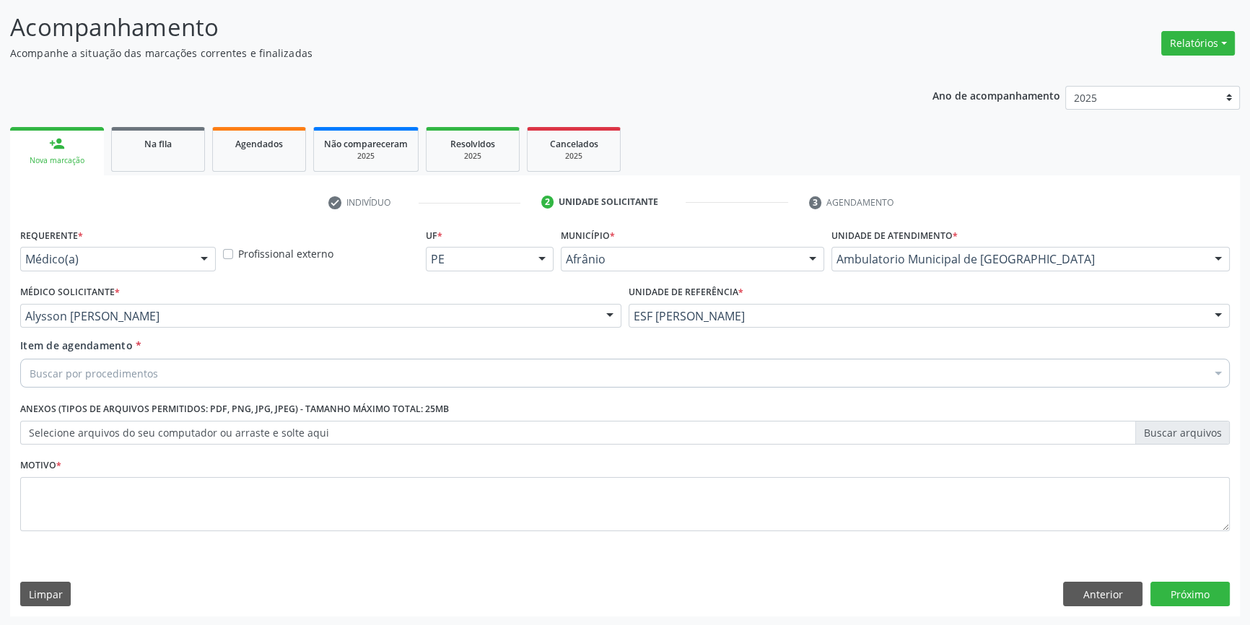
click at [188, 364] on div "Buscar por procedimentos" at bounding box center [625, 373] width 1210 height 29
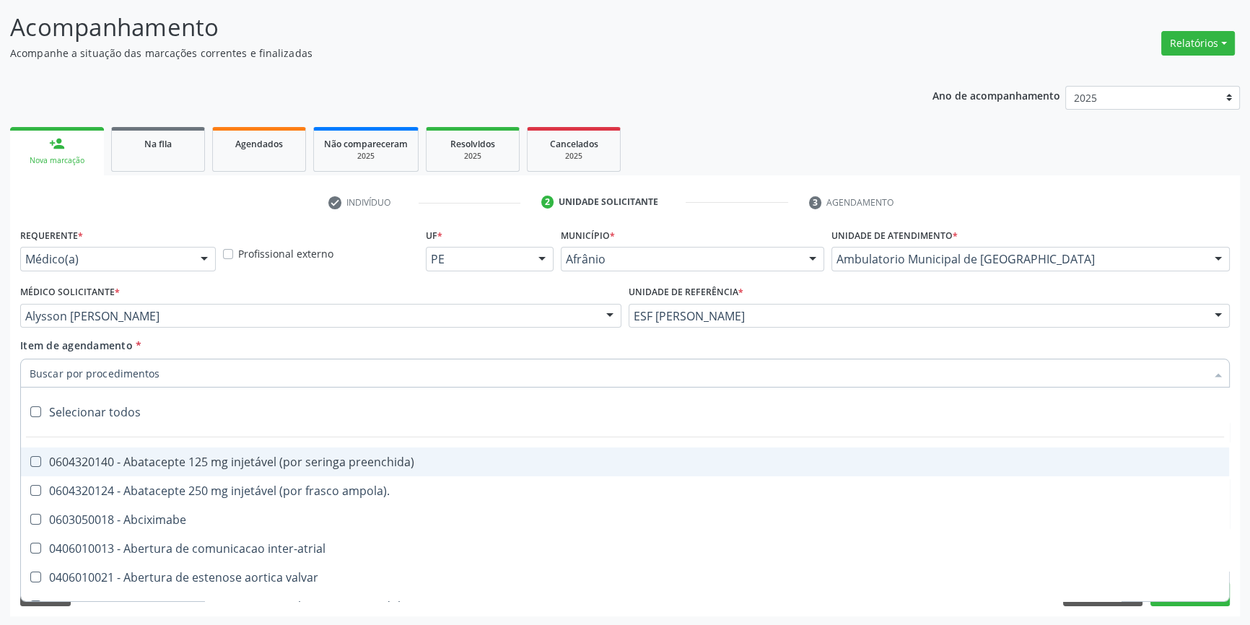
type input "R"
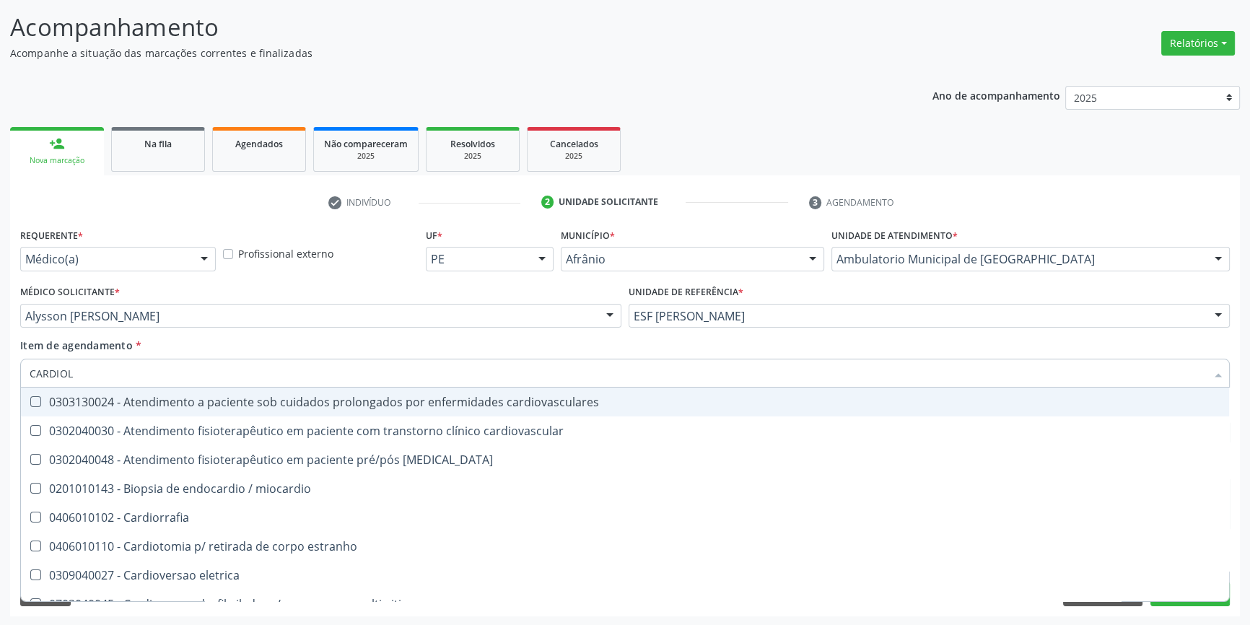
type input "CARDIOLO"
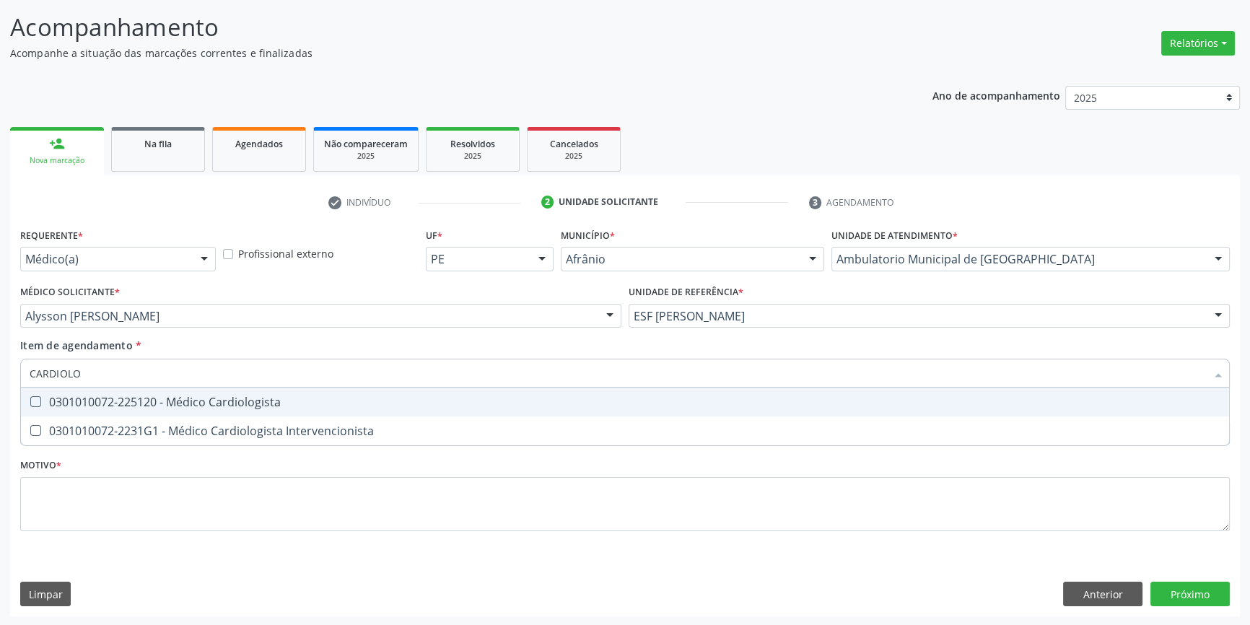
click at [198, 392] on span "0301010072-225120 - Médico Cardiologista" at bounding box center [625, 402] width 1208 height 29
checkbox Cardiologista "true"
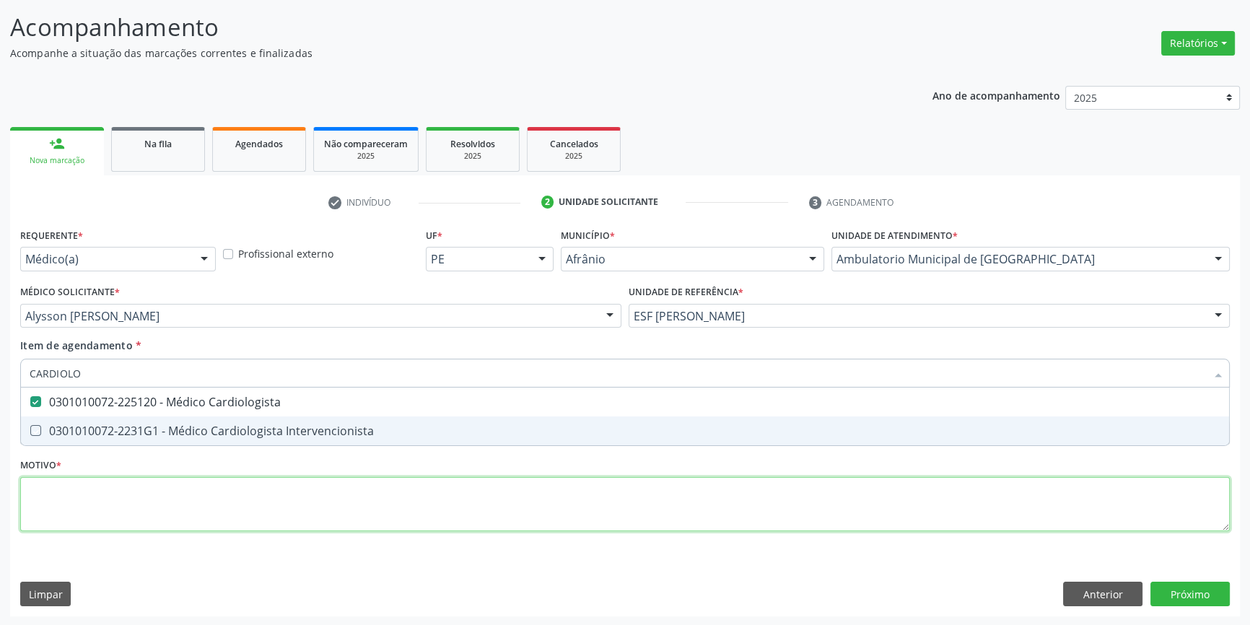
click at [177, 513] on div "Requerente * Médico(a) Médico(a) Enfermeiro(a) Paciente Nenhum resultado encont…" at bounding box center [625, 388] width 1210 height 327
checkbox Intervencionista "true"
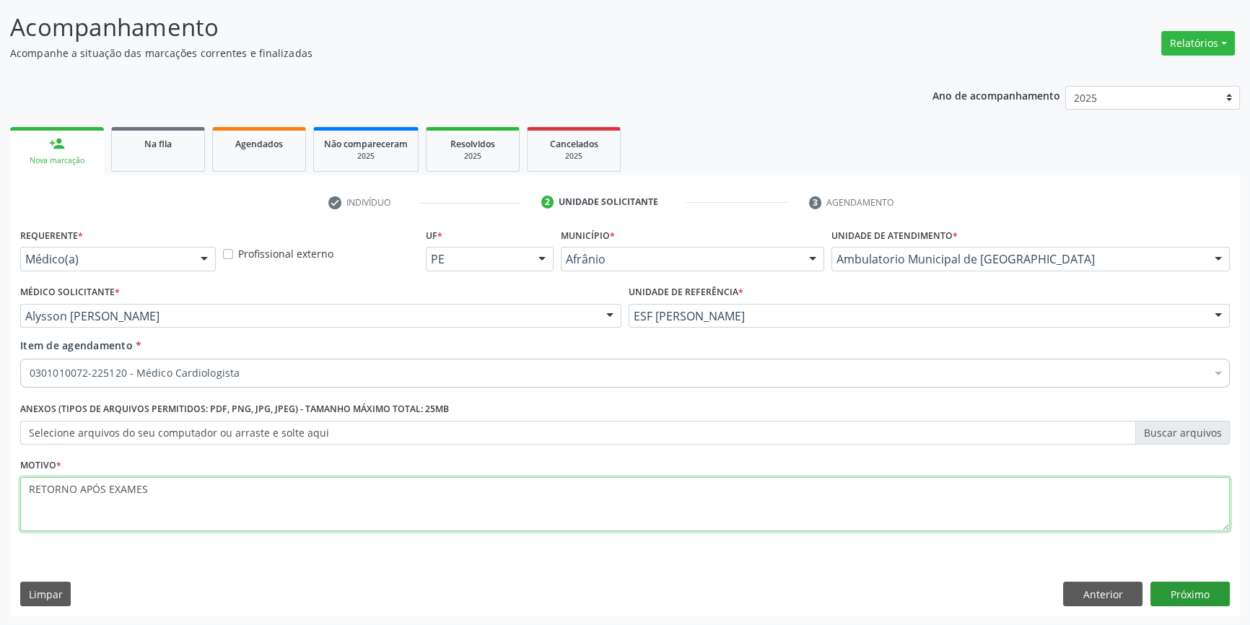
type textarea "RETORNO APÓS EXAMES"
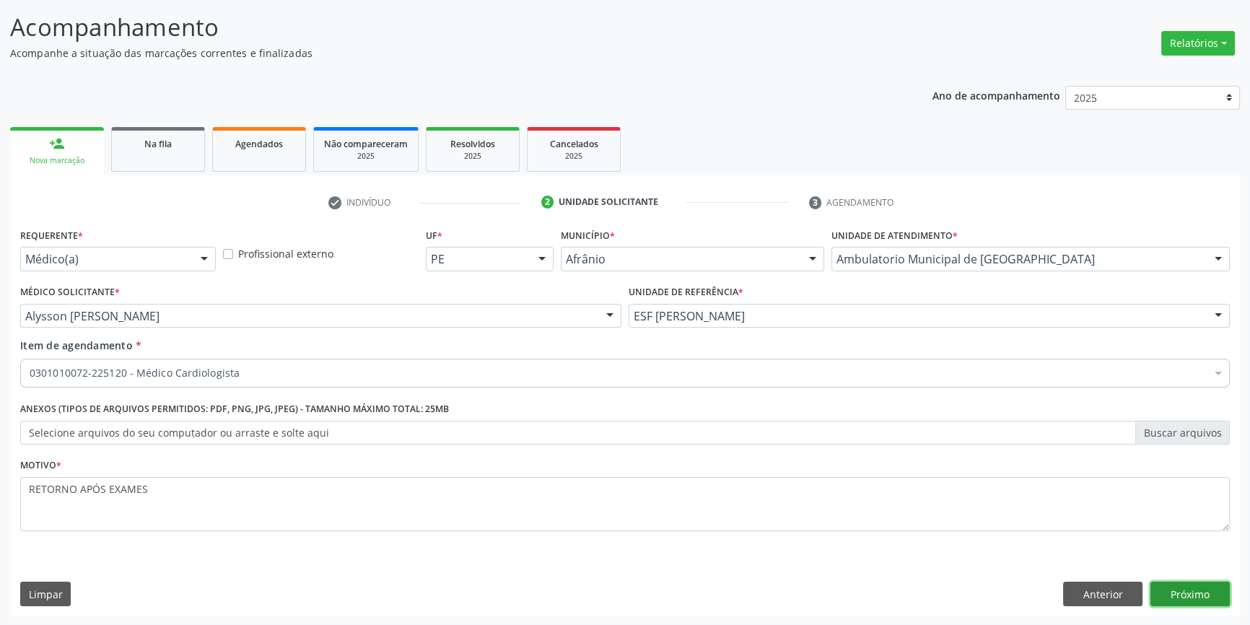
click at [1177, 601] on button "Próximo" at bounding box center [1190, 594] width 79 height 25
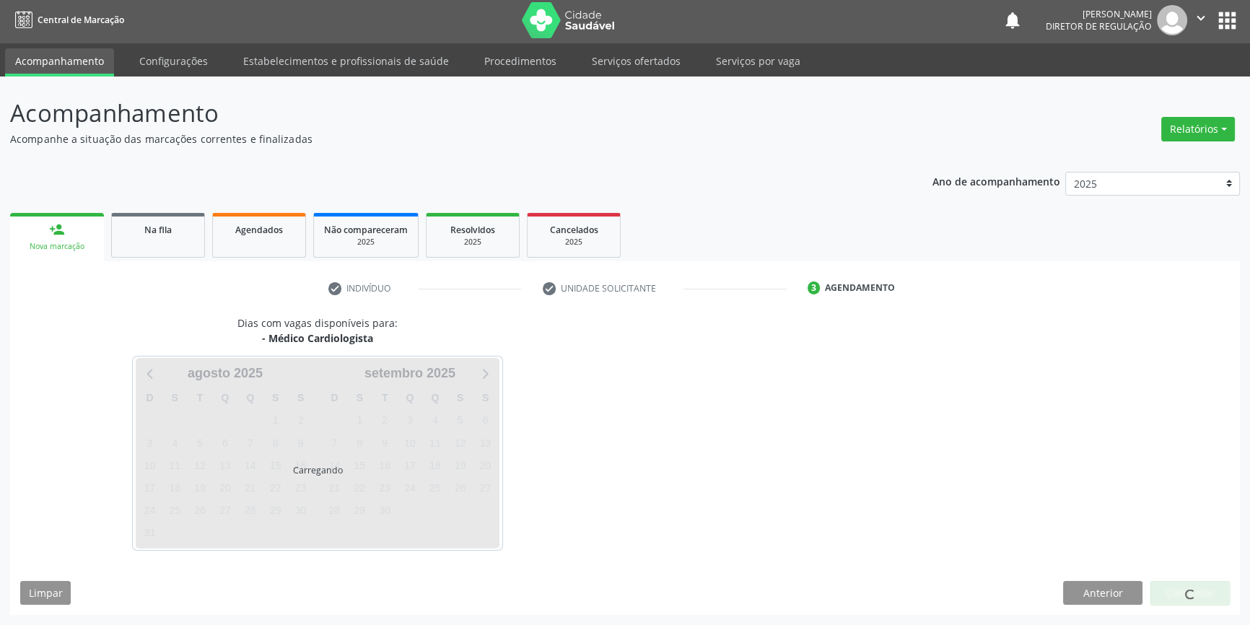
scroll to position [1, 0]
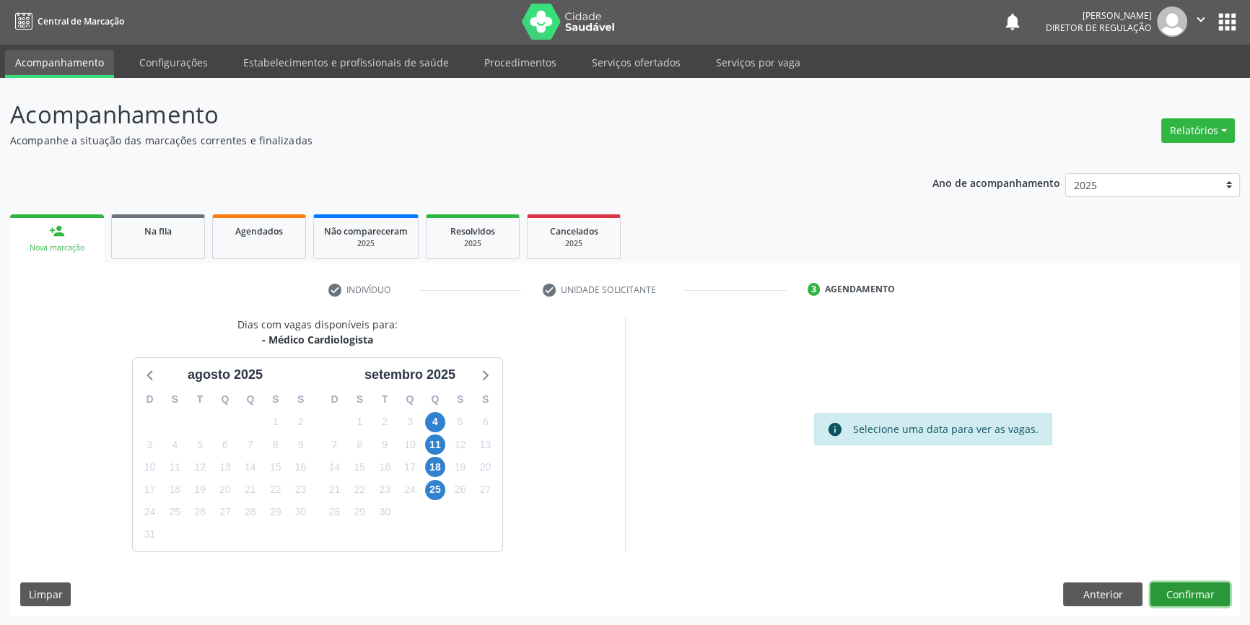
click at [1190, 590] on button "Confirmar" at bounding box center [1190, 595] width 79 height 25
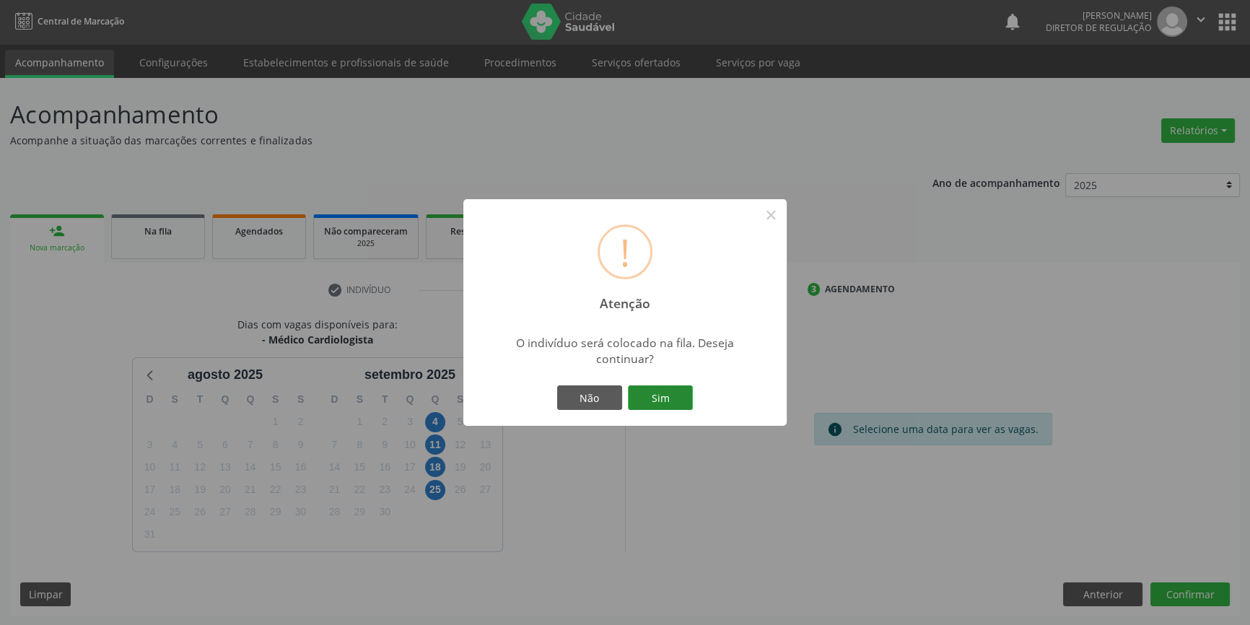
click at [674, 388] on button "Sim" at bounding box center [660, 397] width 65 height 25
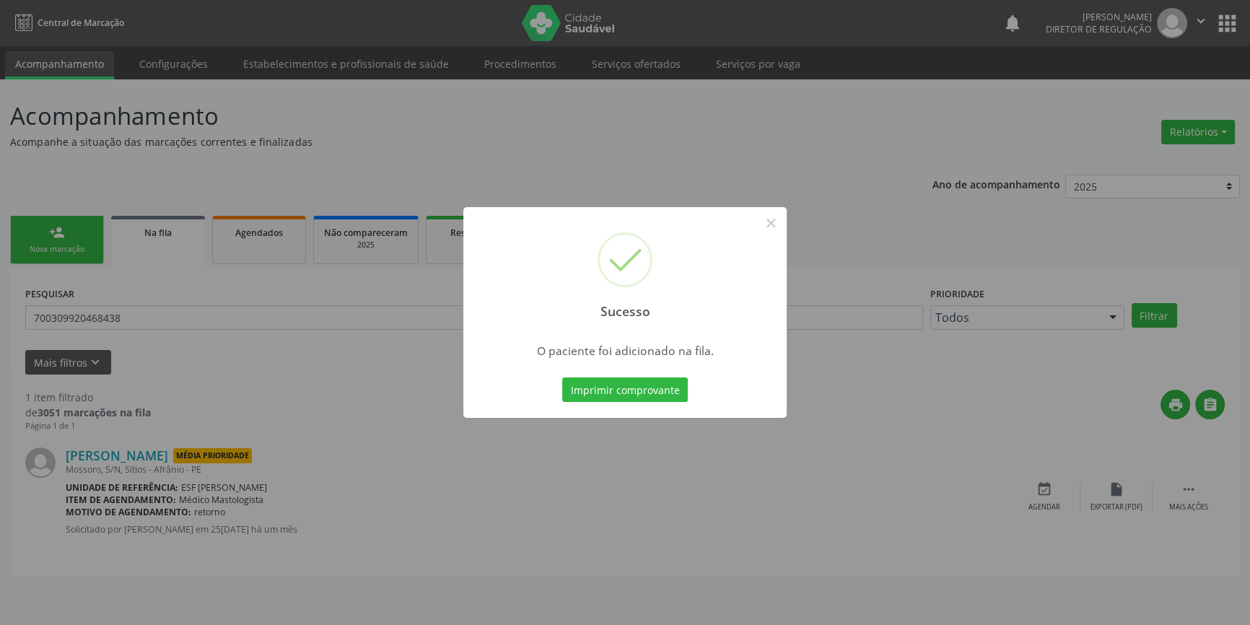
scroll to position [0, 0]
click at [785, 223] on button "×" at bounding box center [776, 223] width 25 height 25
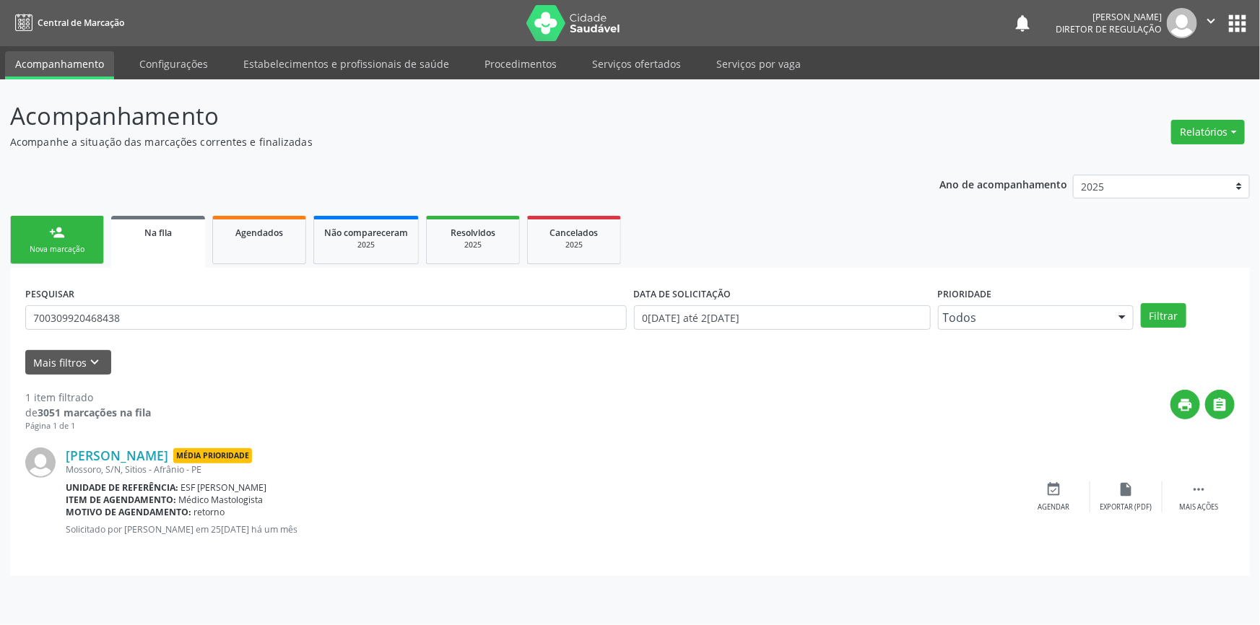
click at [60, 248] on div "Nova marcação" at bounding box center [57, 249] width 72 height 11
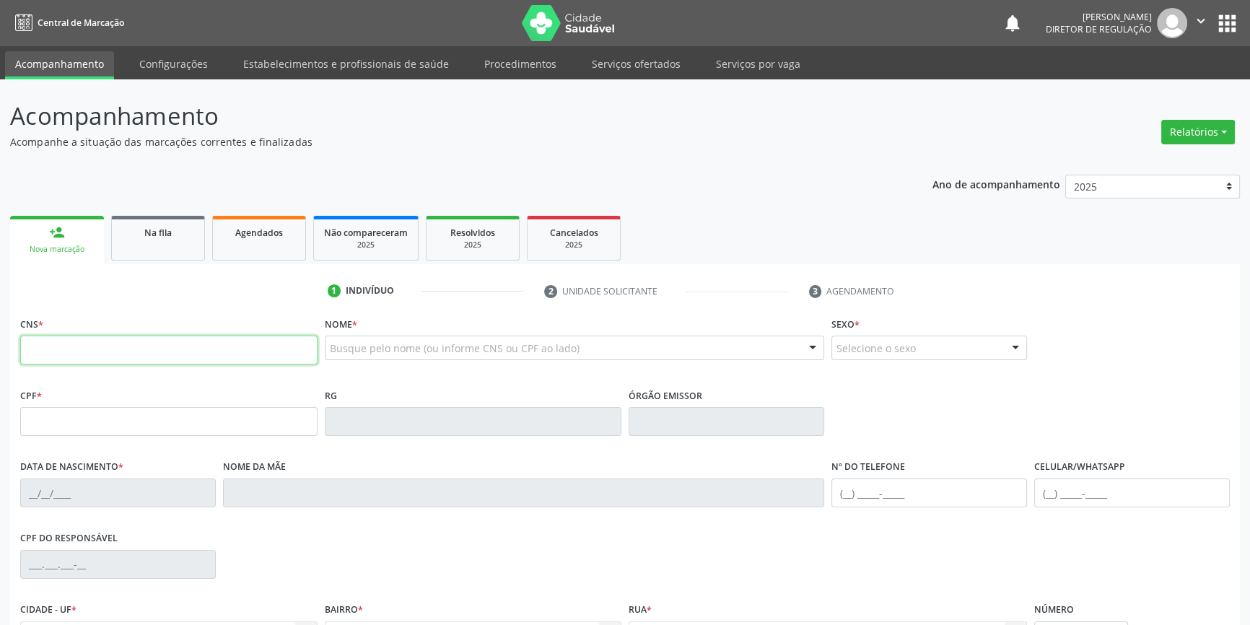
click at [57, 348] on input "text" at bounding box center [168, 350] width 297 height 29
type input "707 4050 0347 1678"
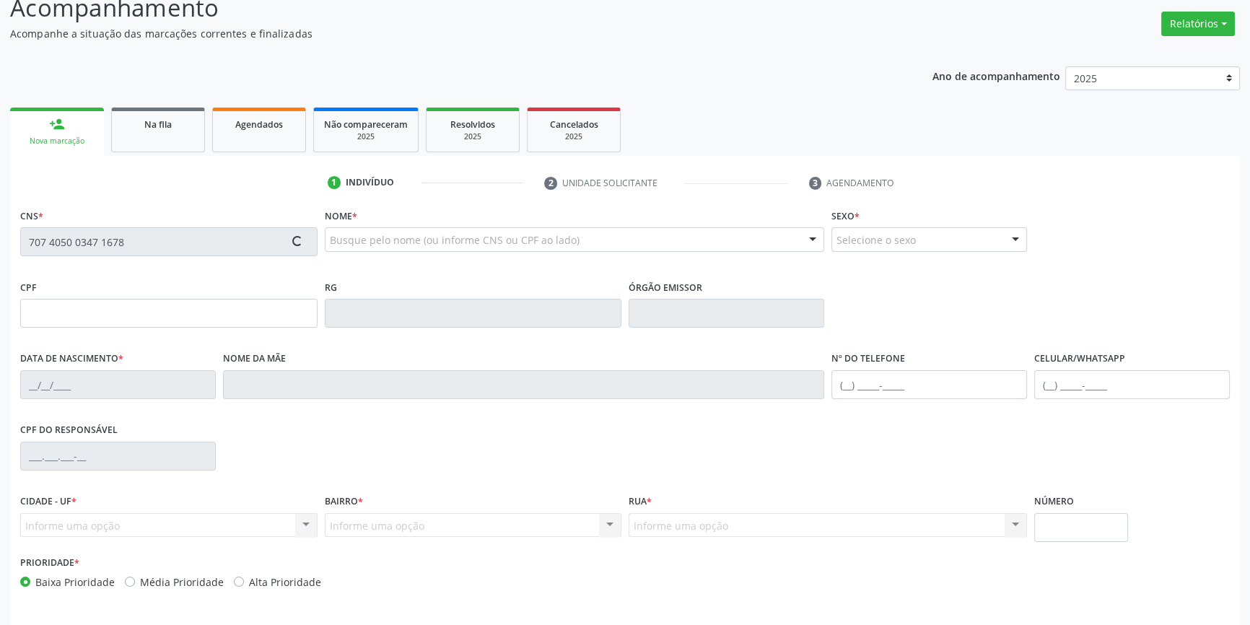
scroll to position [157, 0]
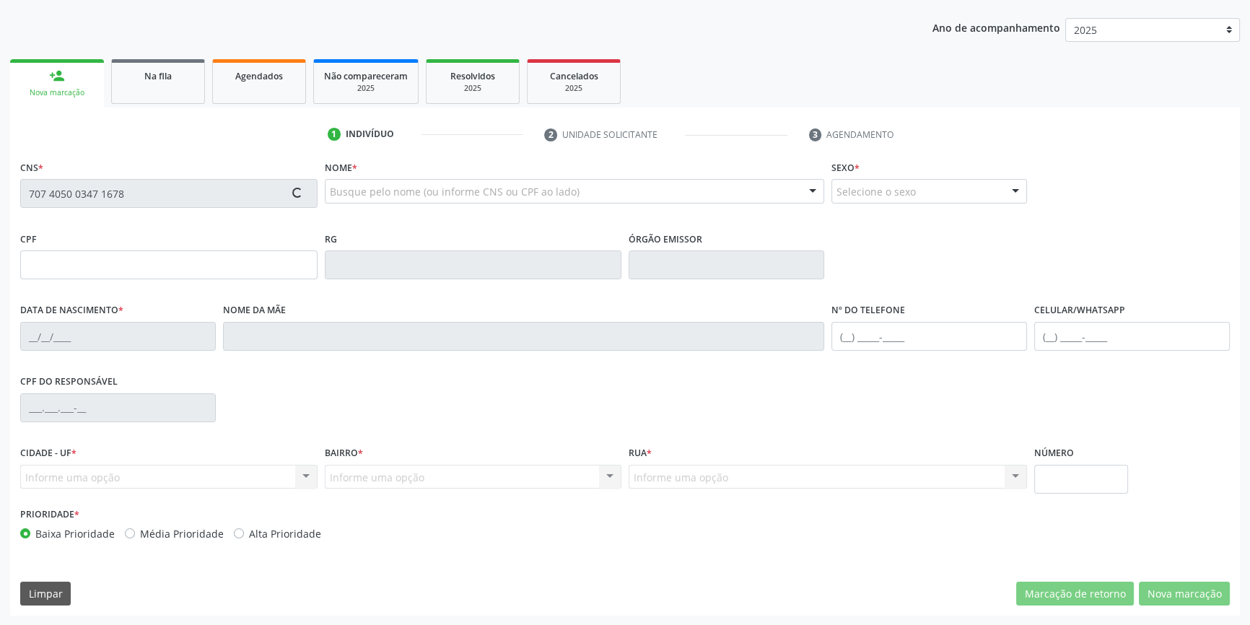
type input "037.569.664-45"
type input "1[DATE]"
type input "Noêmia Raimunda de [PERSON_NAME]"
type input "[PHONE_NUMBER]"
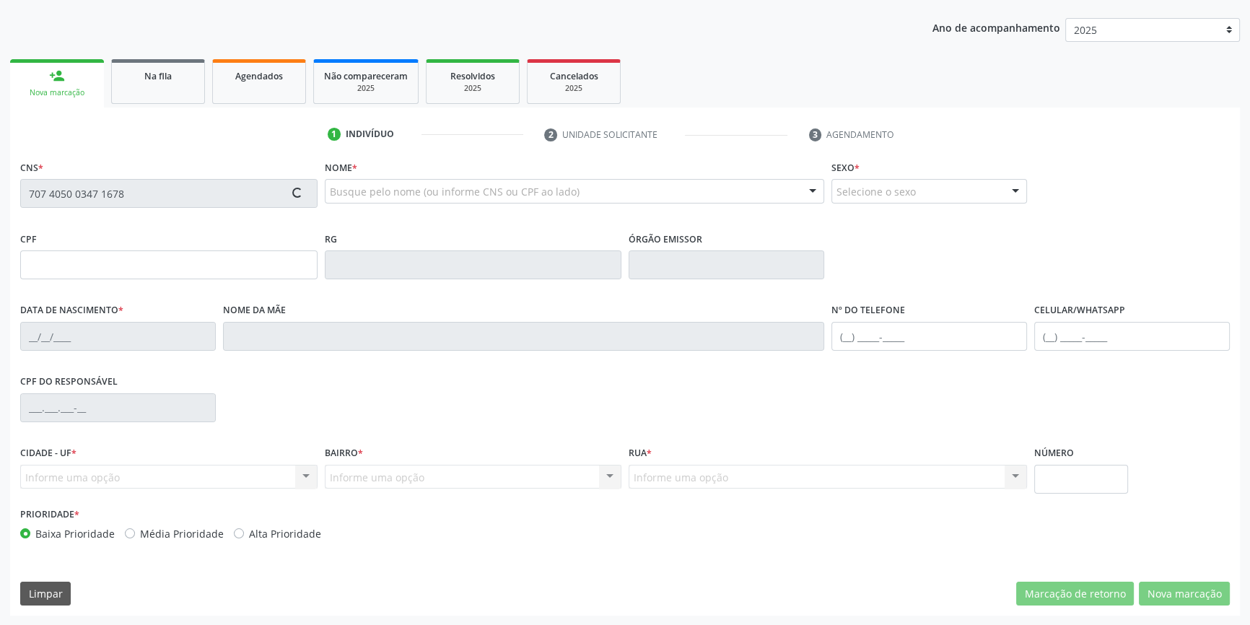
type input "42"
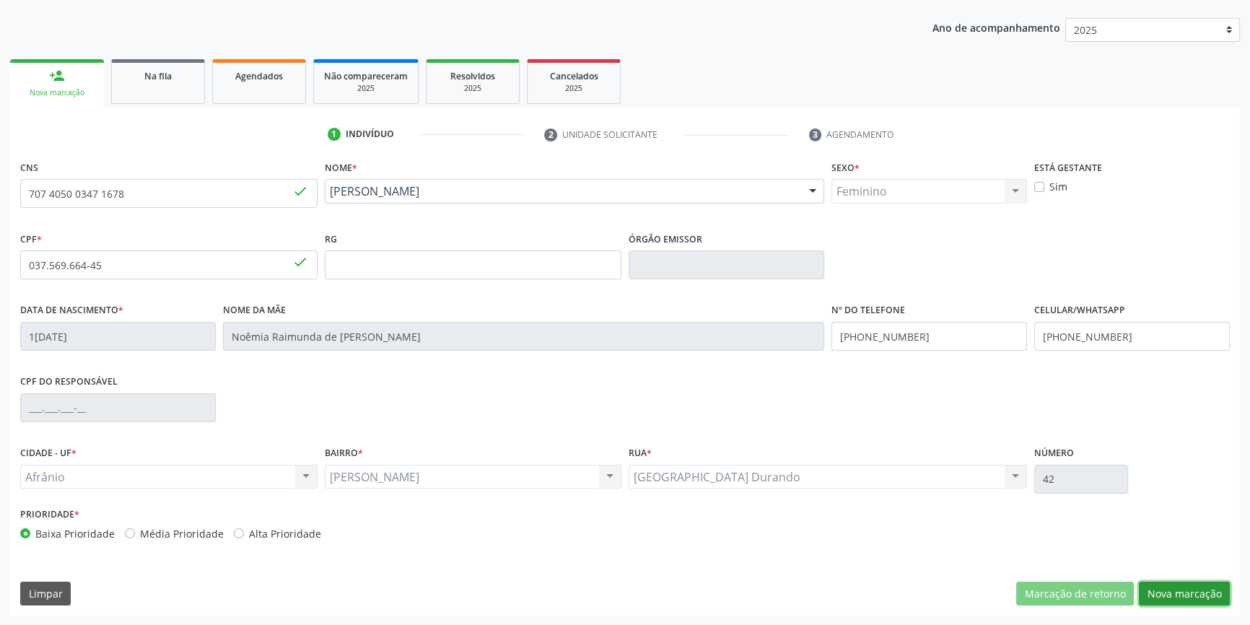
click at [1187, 597] on button "Nova marcação" at bounding box center [1184, 594] width 91 height 25
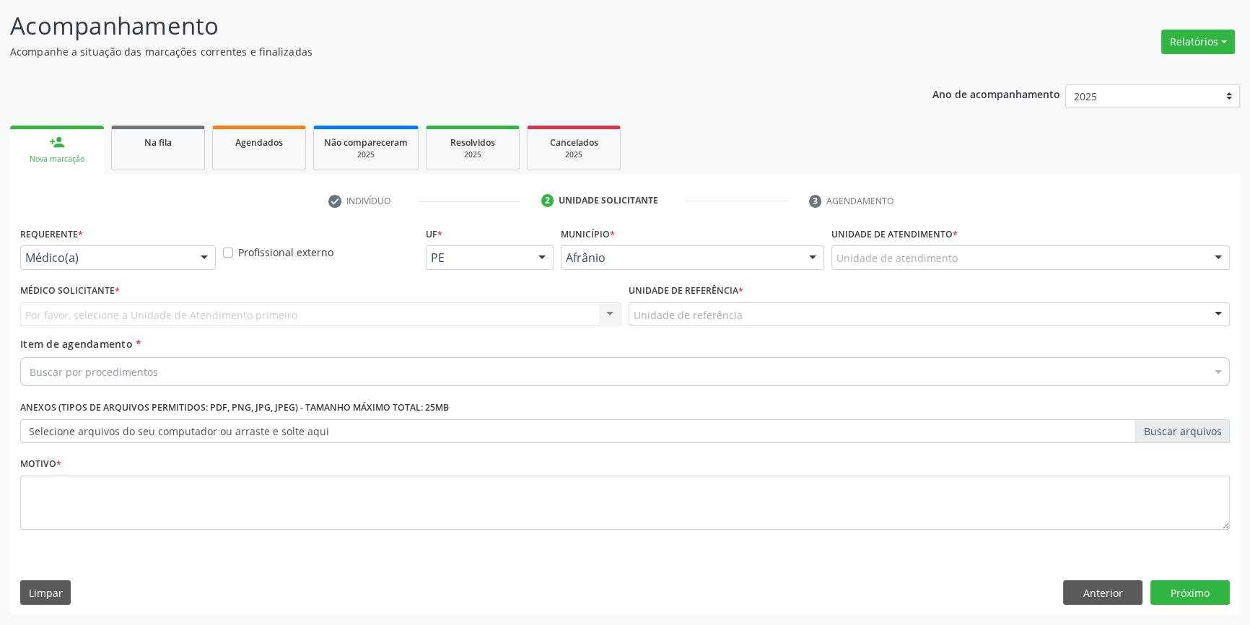
scroll to position [89, 0]
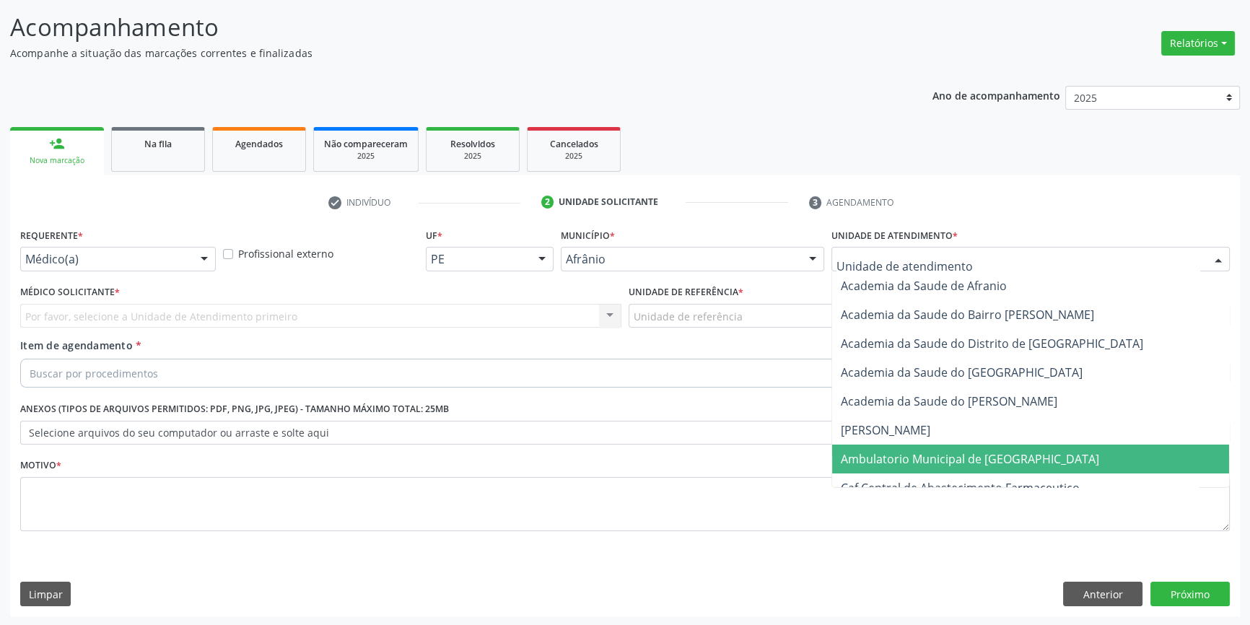
click at [967, 448] on span "Ambulatorio Municipal de [GEOGRAPHIC_DATA]" at bounding box center [1030, 459] width 397 height 29
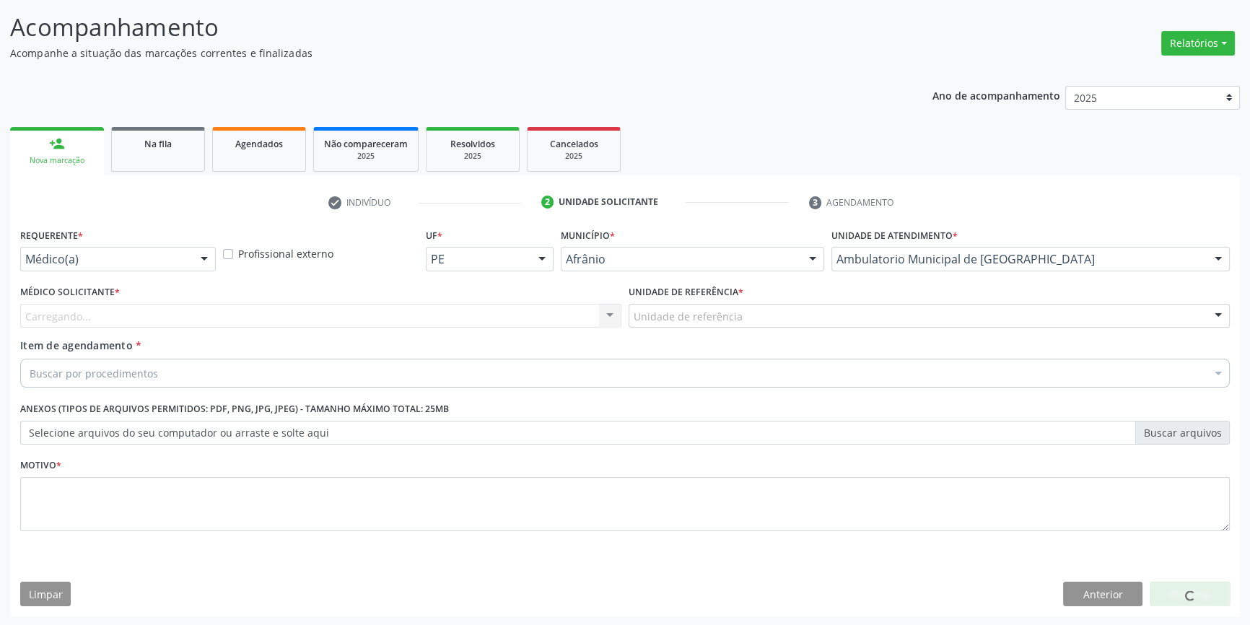
click at [756, 324] on div "Unidade de referência" at bounding box center [929, 316] width 601 height 25
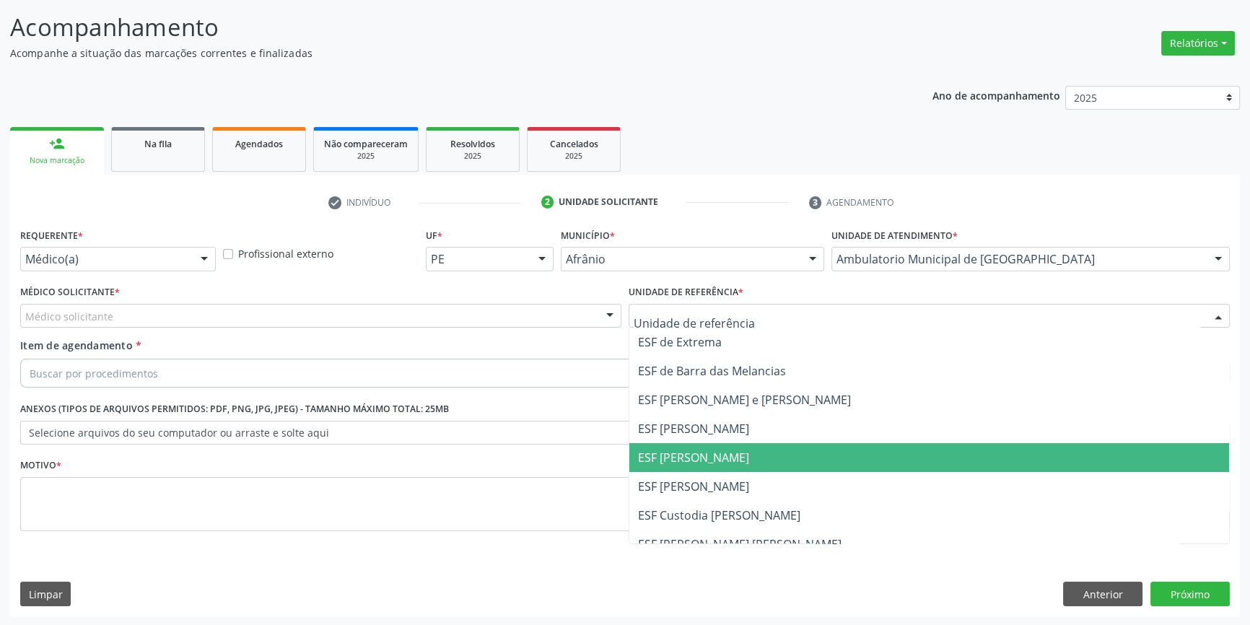
drag, startPoint x: 758, startPoint y: 461, endPoint x: 515, endPoint y: 357, distance: 263.9
click at [757, 461] on span "ESF [PERSON_NAME]" at bounding box center [929, 457] width 600 height 29
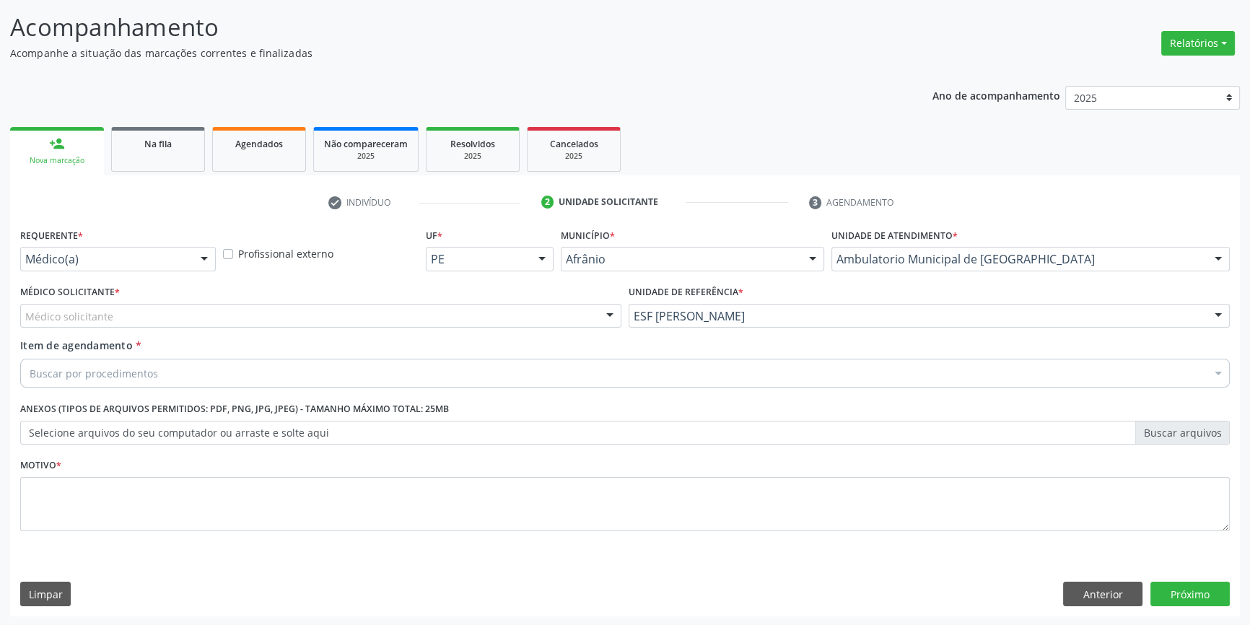
click at [432, 320] on div "Médico solicitante" at bounding box center [320, 316] width 601 height 25
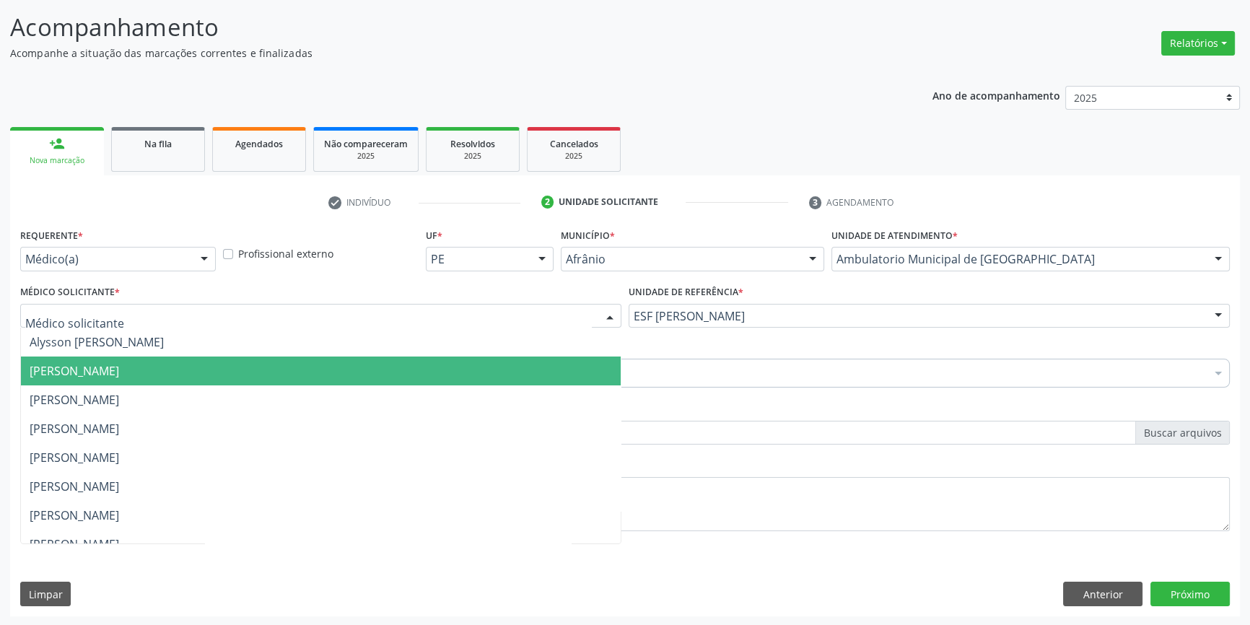
click at [119, 366] on span "[PERSON_NAME]" at bounding box center [75, 371] width 90 height 16
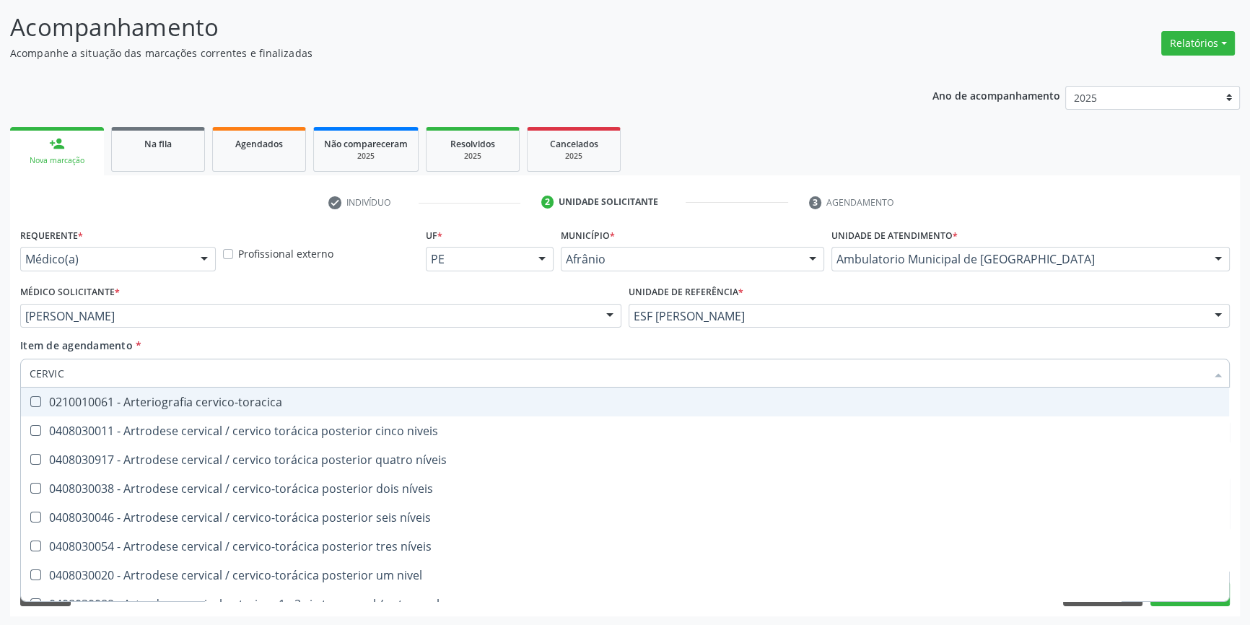
type input "CERVICA"
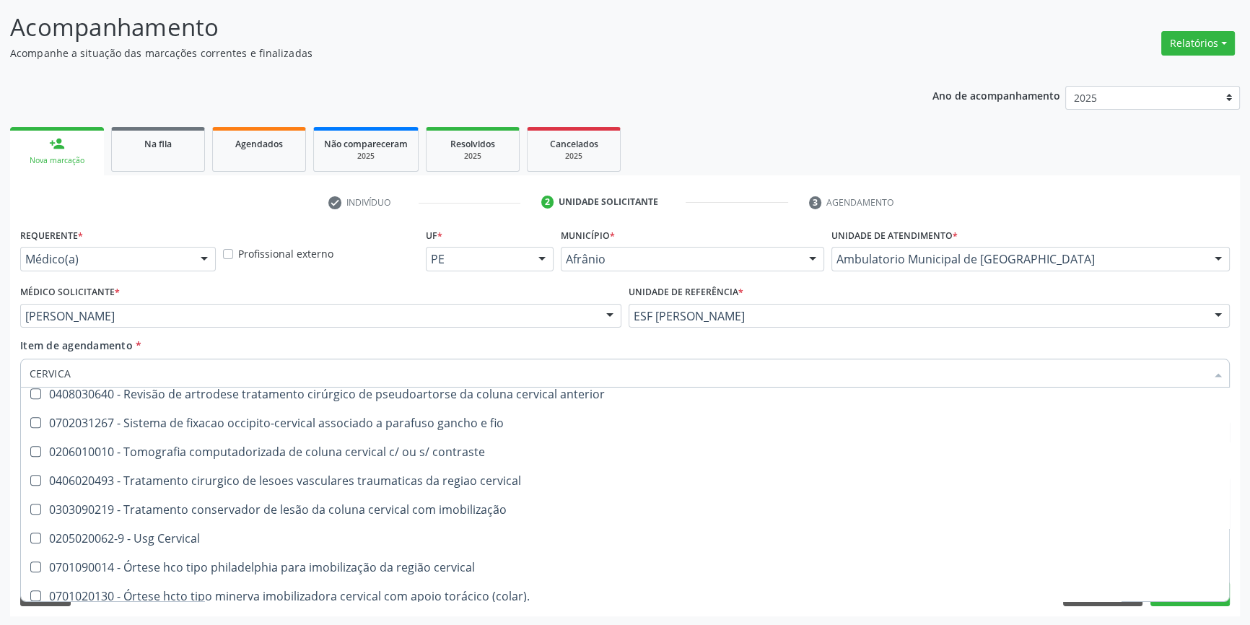
scroll to position [1518, 0]
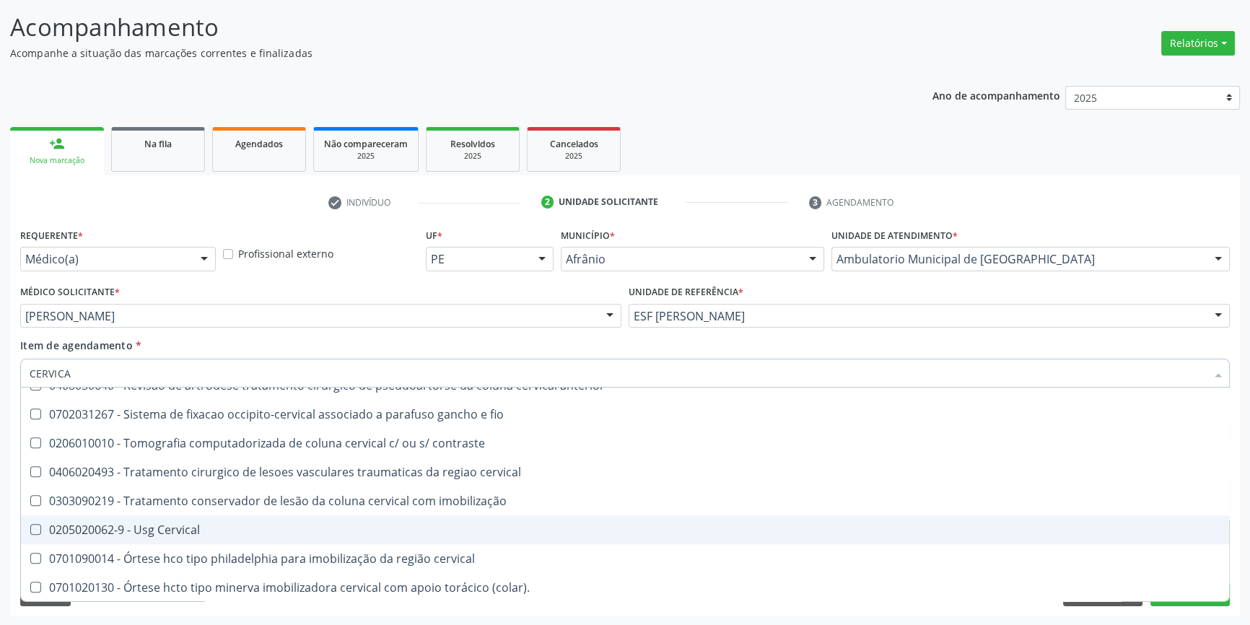
click at [205, 528] on div "0205020062-9 - Usg Cervical" at bounding box center [625, 530] width 1191 height 12
checkbox Cervical "true"
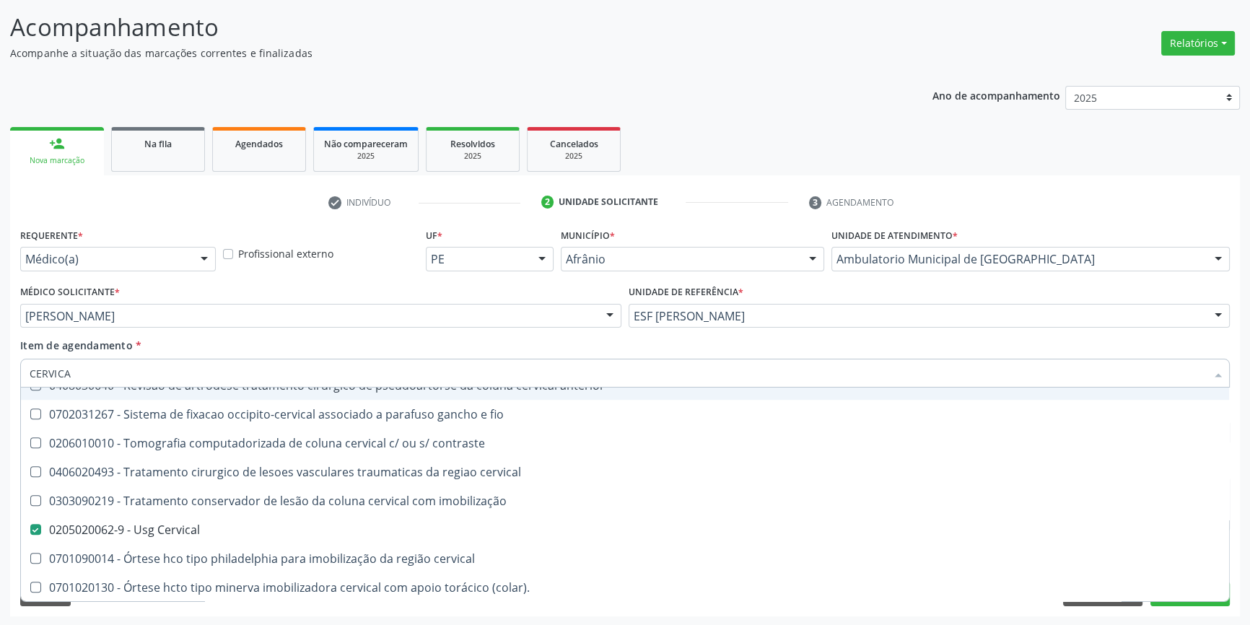
click at [339, 348] on div "Item de agendamento * CERVICA Desfazer seleção 0408030011 - Artrodese cervical …" at bounding box center [625, 360] width 1210 height 45
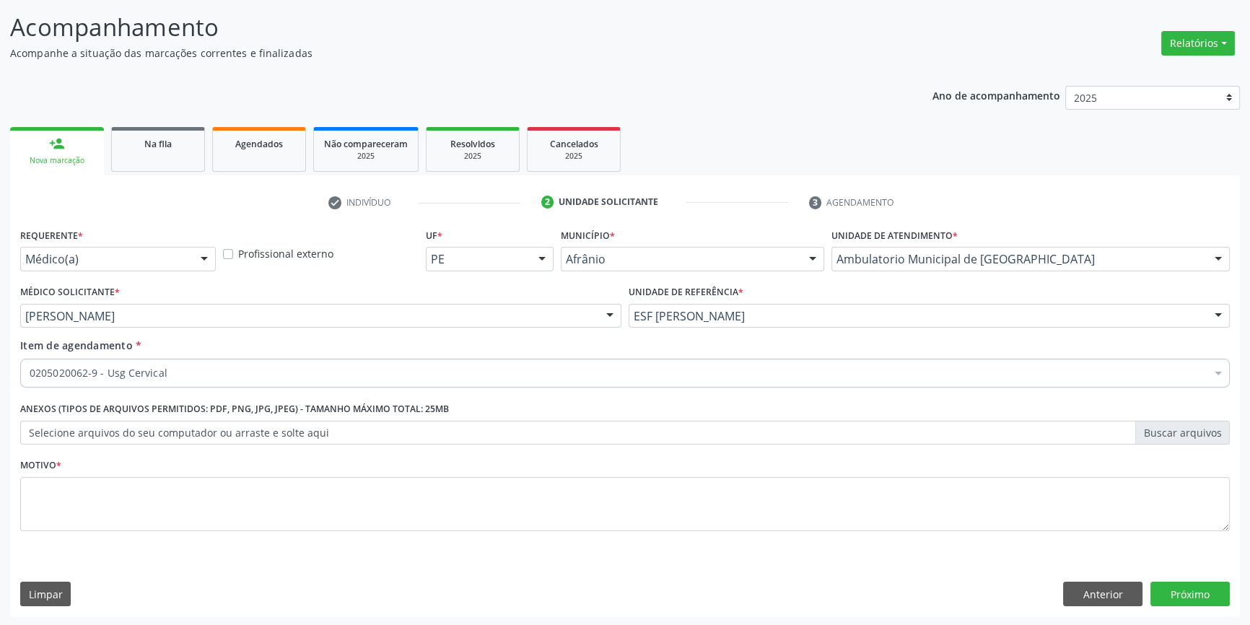
scroll to position [0, 0]
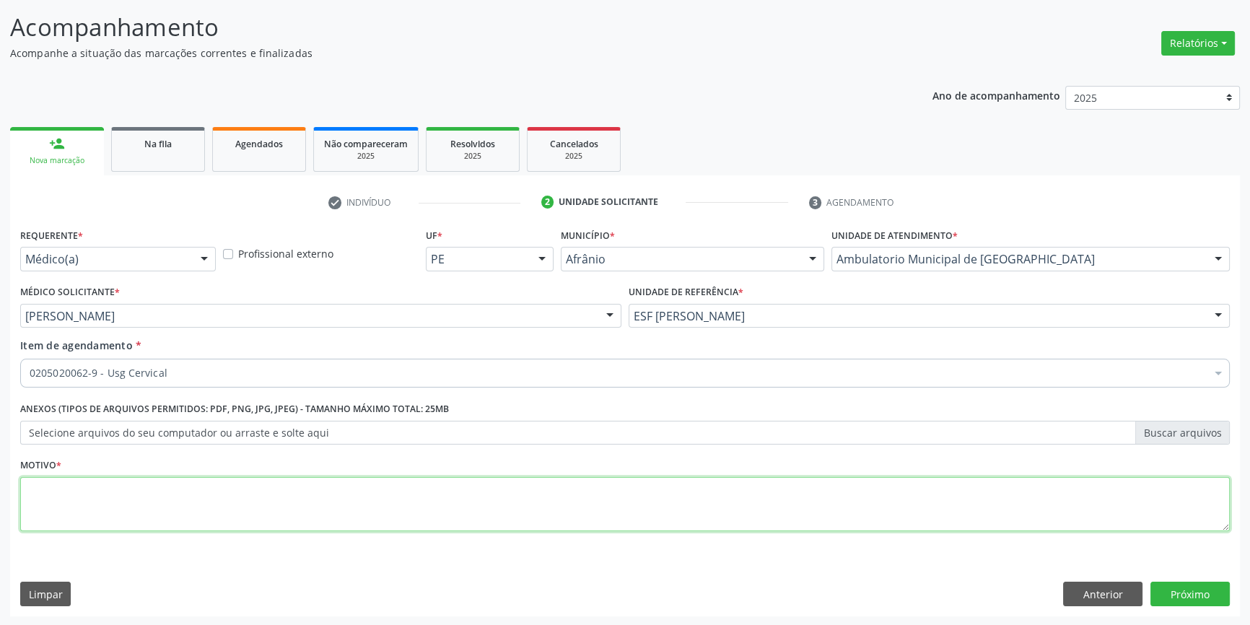
click at [260, 499] on textarea at bounding box center [625, 504] width 1210 height 55
type textarea "LINFONODOS REACIONAIS"
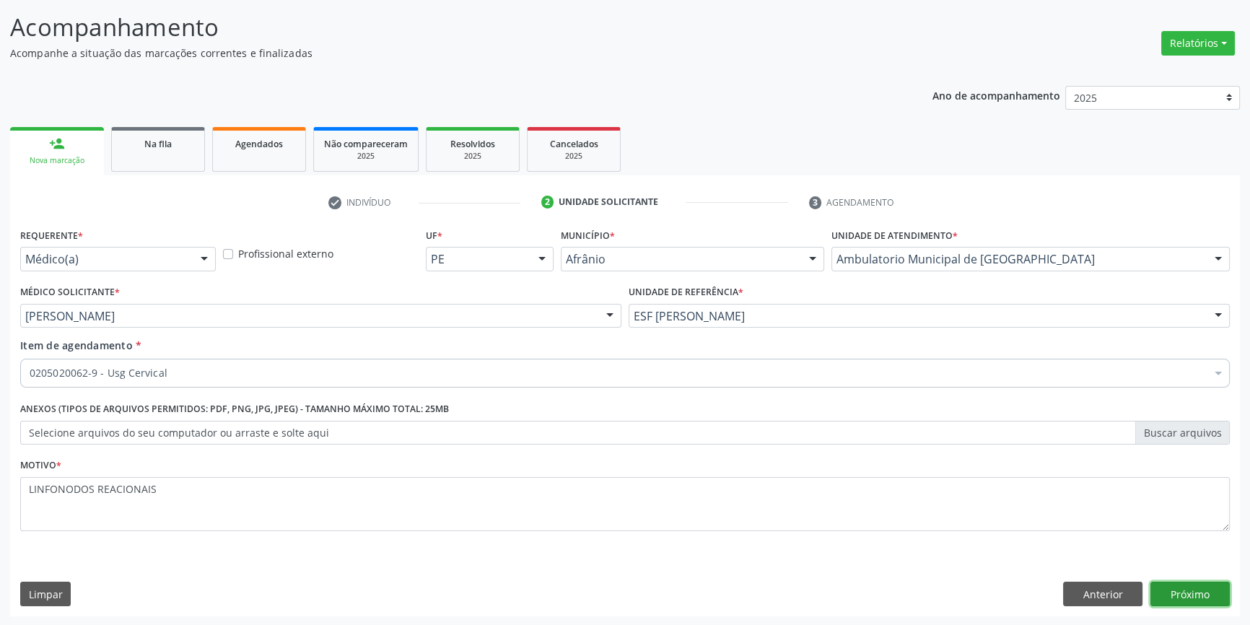
click at [1184, 590] on button "Próximo" at bounding box center [1190, 594] width 79 height 25
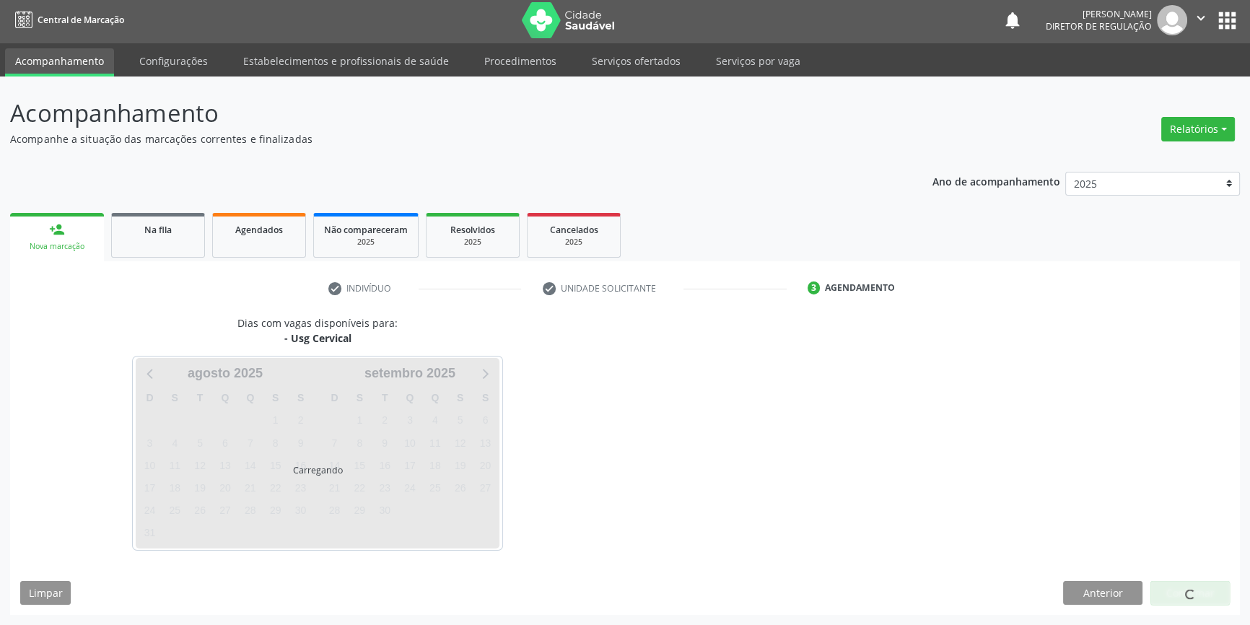
scroll to position [1, 0]
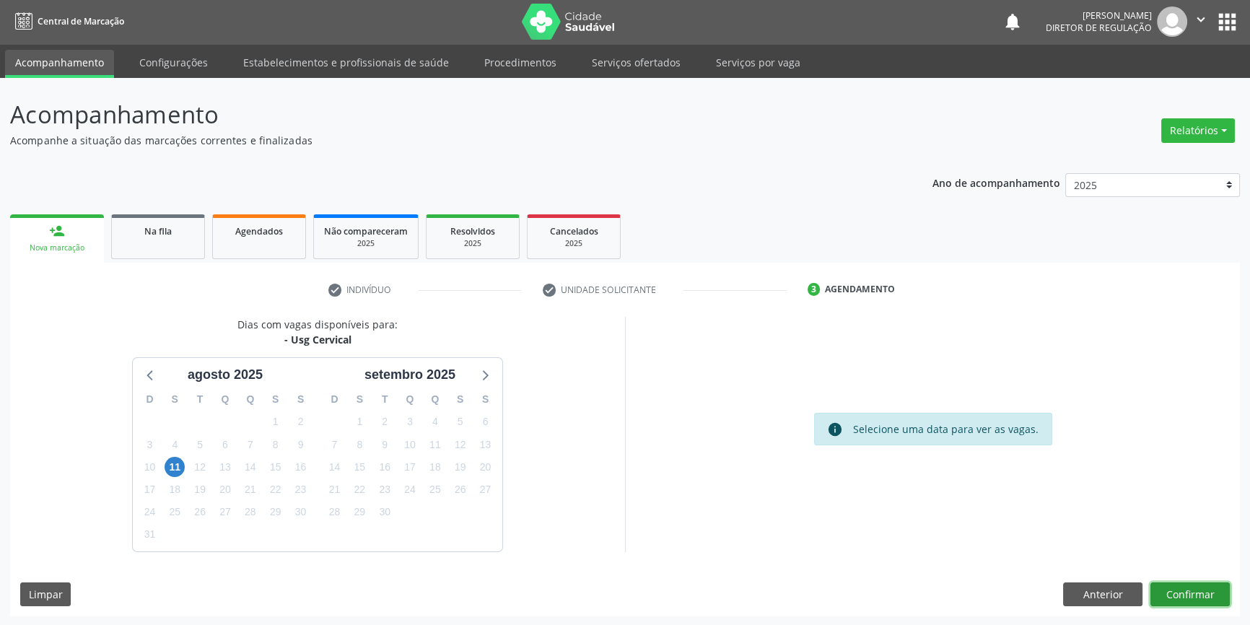
click at [1198, 593] on button "Confirmar" at bounding box center [1190, 595] width 79 height 25
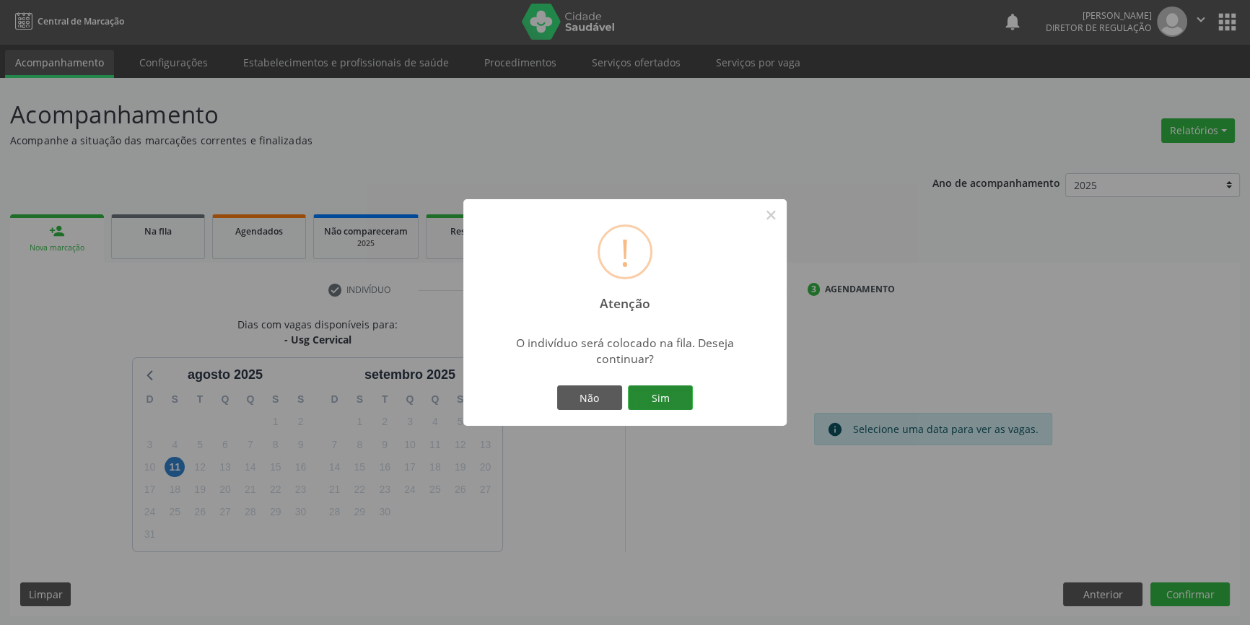
click at [670, 402] on button "Sim" at bounding box center [660, 397] width 65 height 25
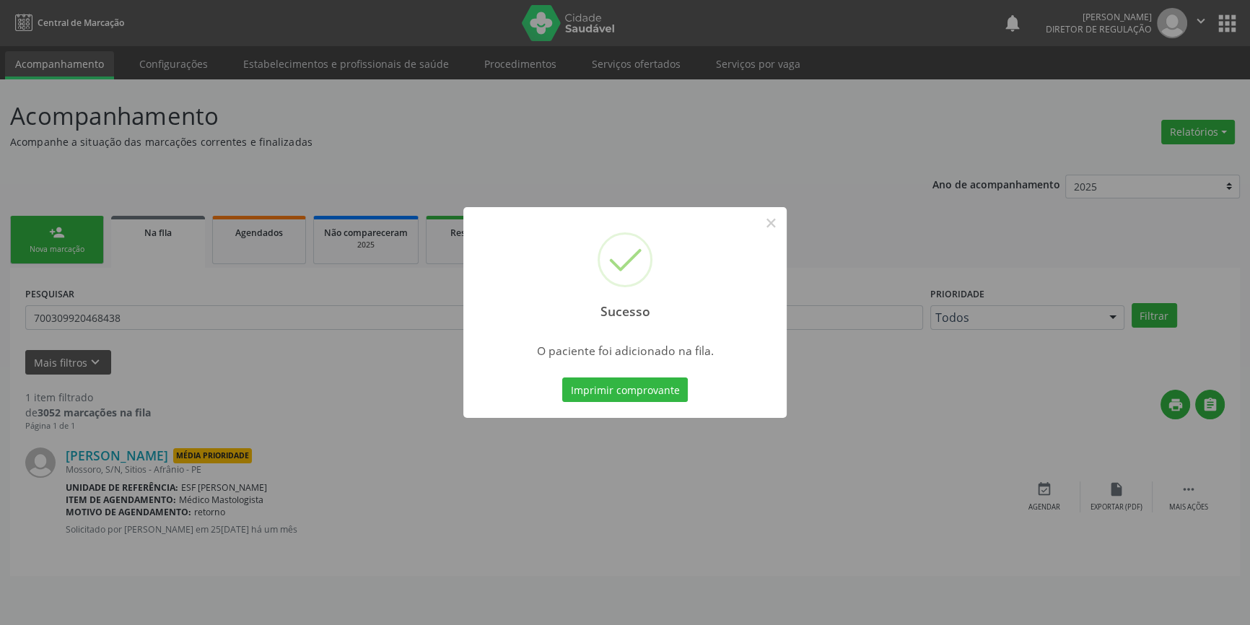
scroll to position [0, 0]
click at [781, 227] on button "×" at bounding box center [776, 223] width 25 height 25
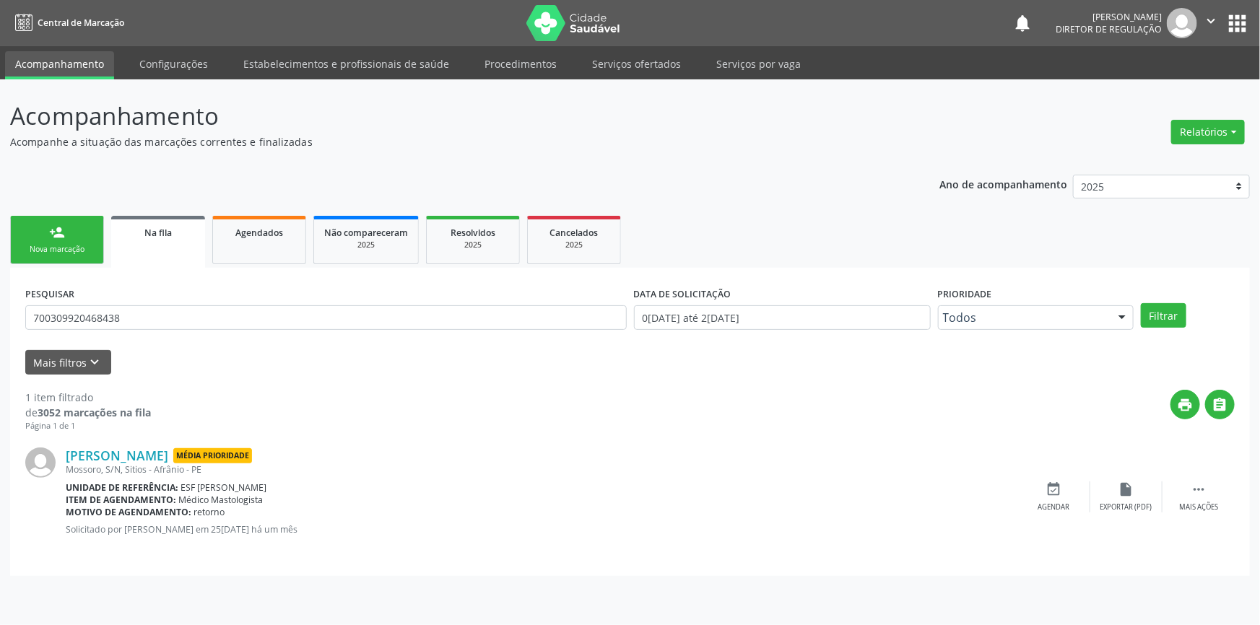
click at [71, 216] on link "person_add Nova marcação" at bounding box center [57, 240] width 94 height 48
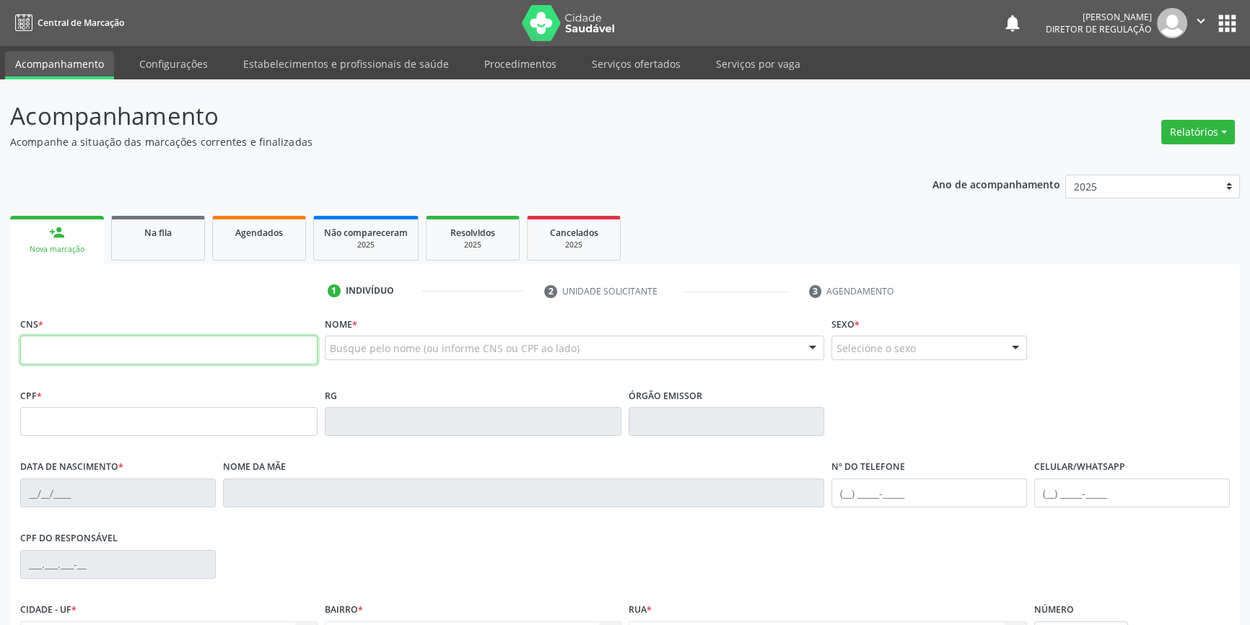
click at [110, 359] on input "text" at bounding box center [168, 350] width 297 height 29
type input "708 3062 7959 5460"
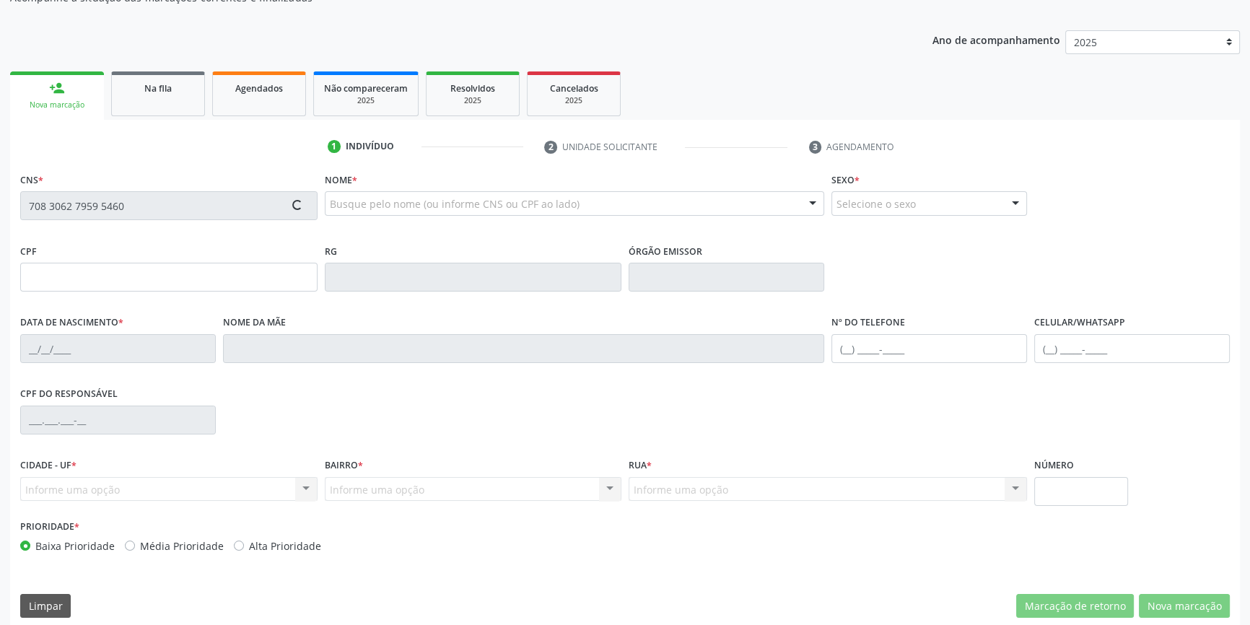
scroll to position [157, 0]
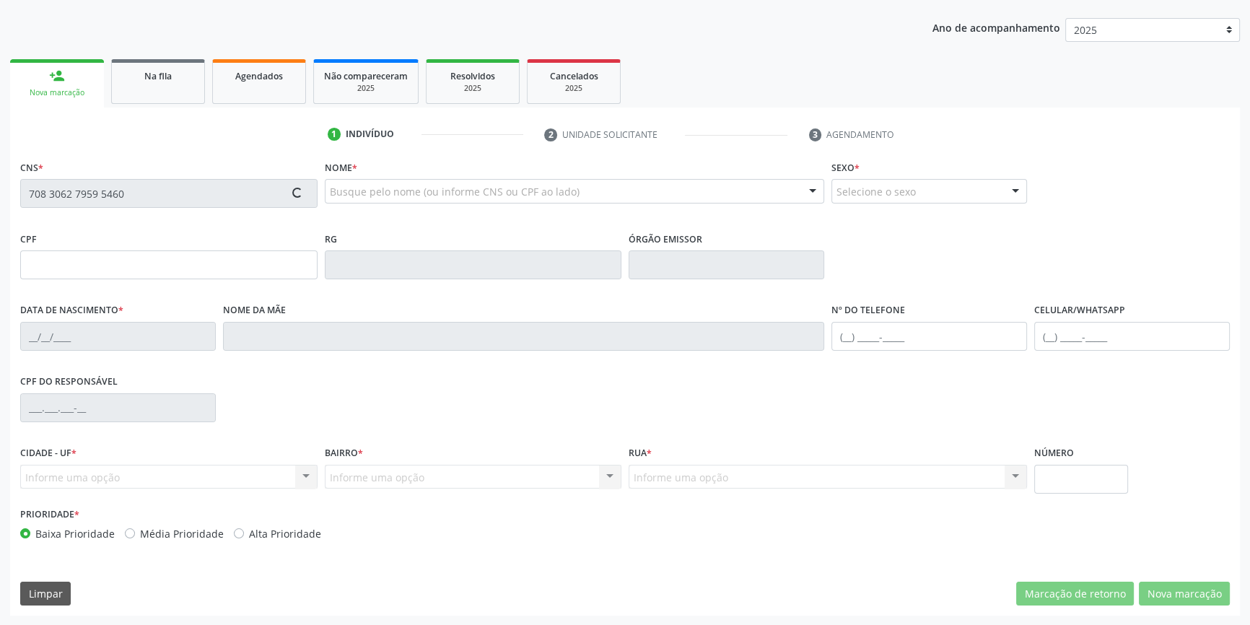
type input "1[DATE]"
type input "[PERSON_NAME]"
type input "[PHONE_NUMBER]"
type input "S/N"
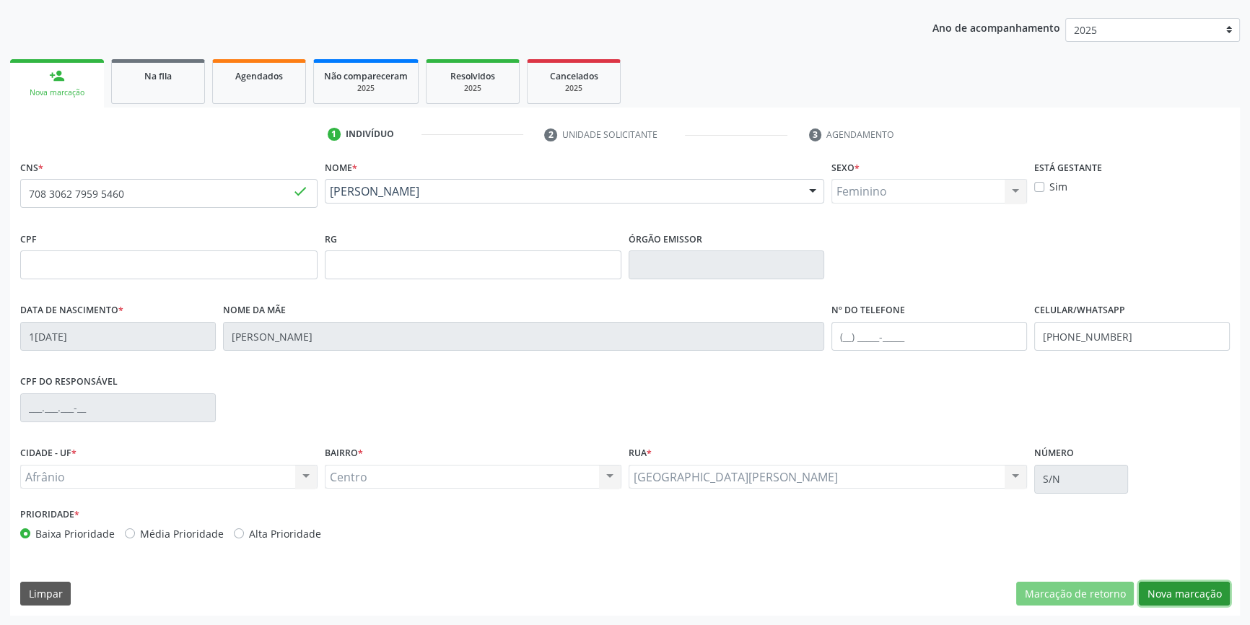
click at [1177, 585] on button "Nova marcação" at bounding box center [1184, 594] width 91 height 25
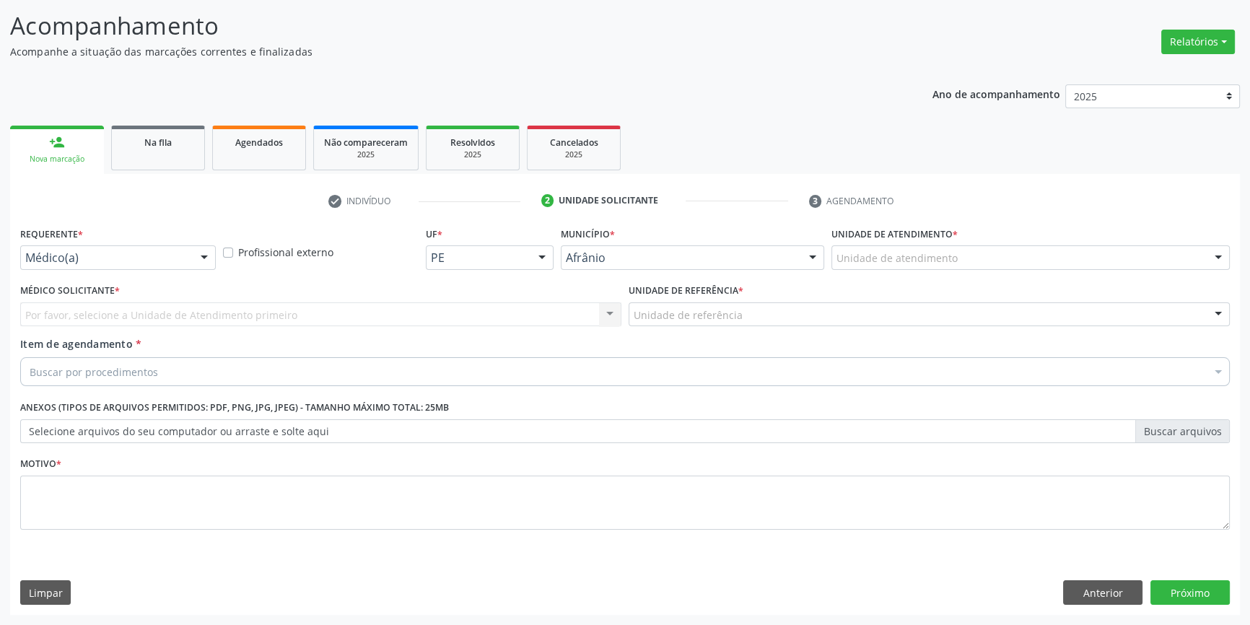
scroll to position [89, 0]
click at [882, 267] on div "Unidade de atendimento" at bounding box center [1031, 259] width 398 height 25
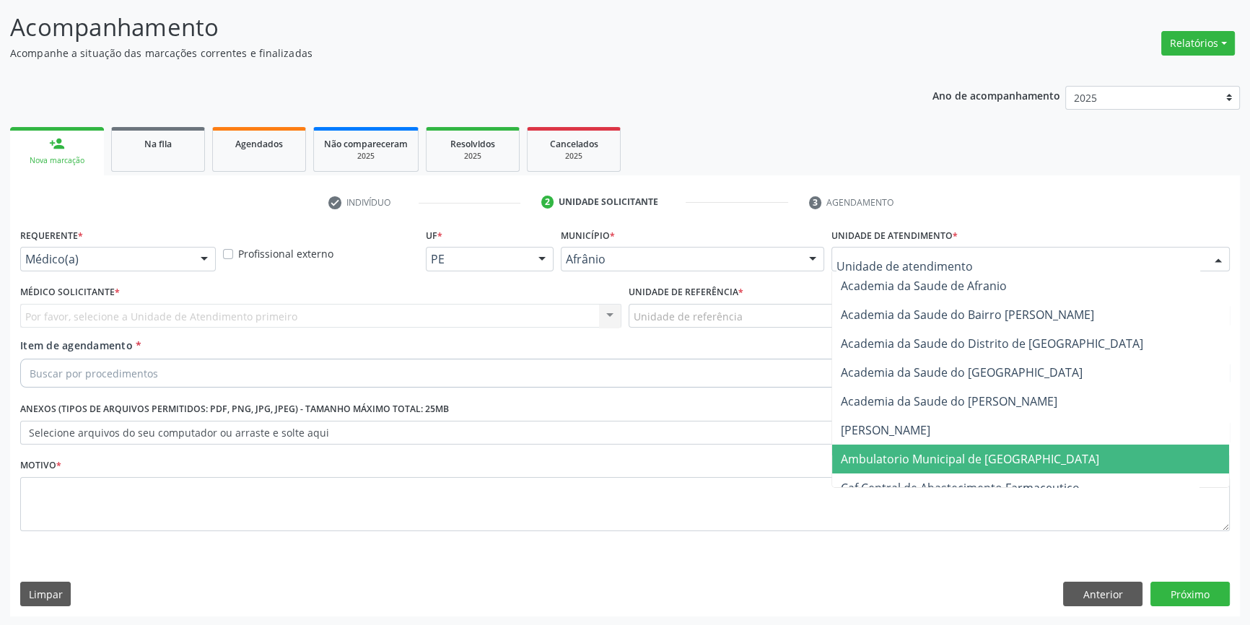
click at [910, 451] on span "Ambulatorio Municipal de [GEOGRAPHIC_DATA]" at bounding box center [970, 459] width 258 height 16
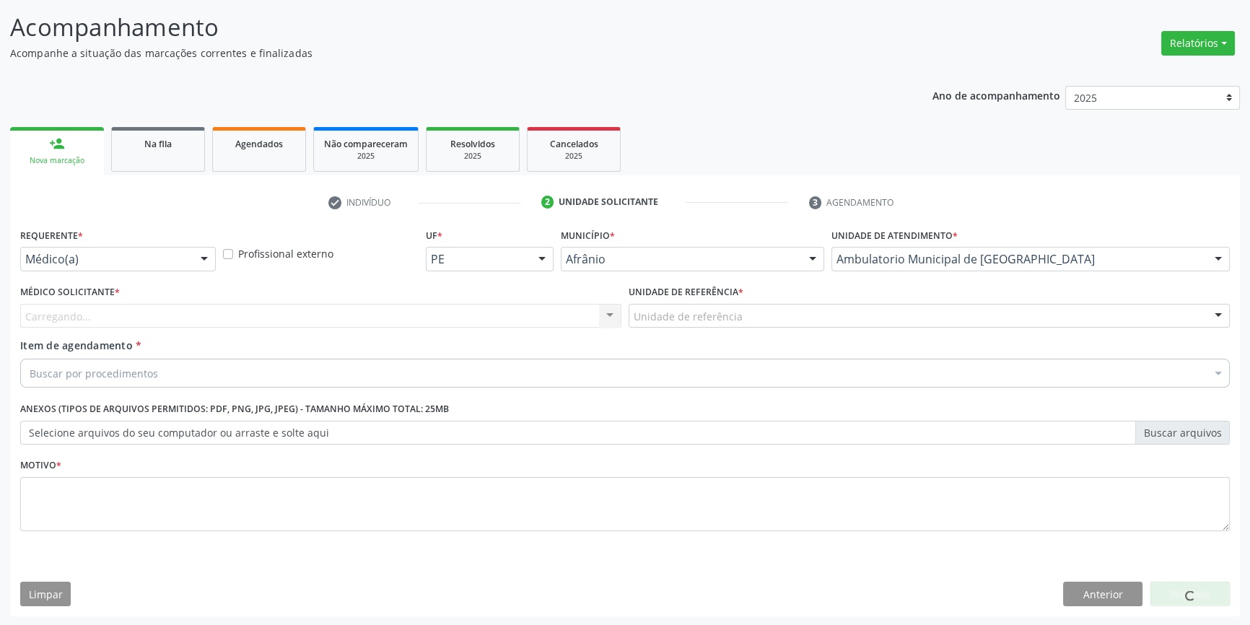
click at [757, 318] on div "Unidade de referência" at bounding box center [929, 316] width 601 height 25
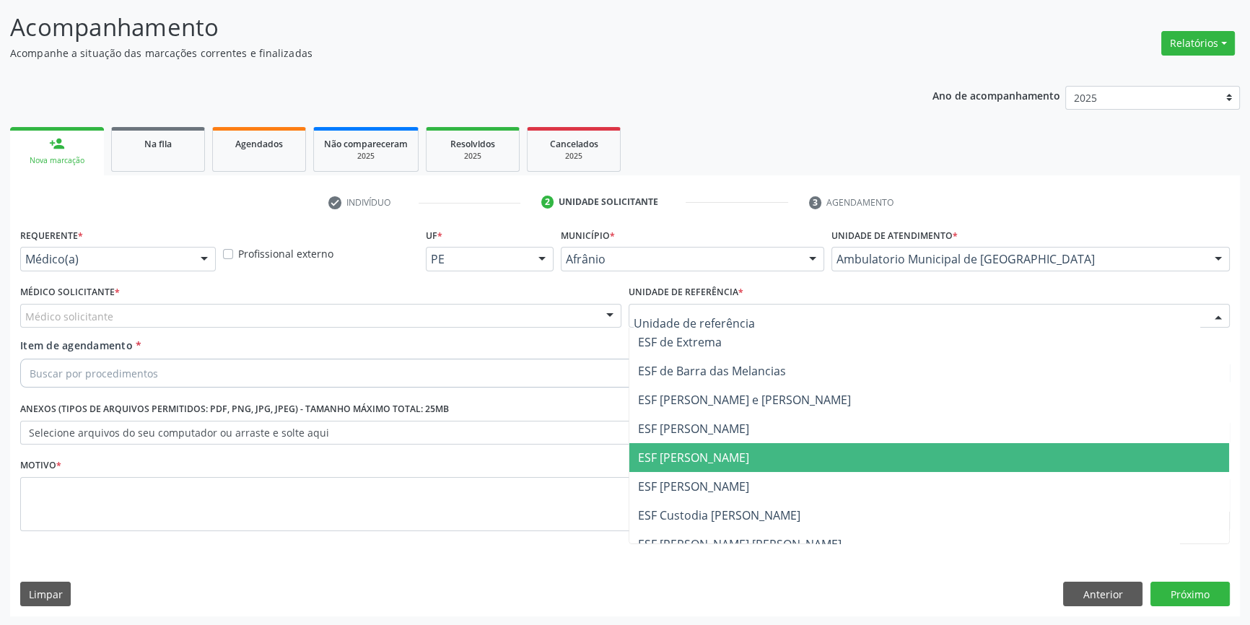
click at [762, 461] on span "ESF [PERSON_NAME]" at bounding box center [929, 457] width 600 height 29
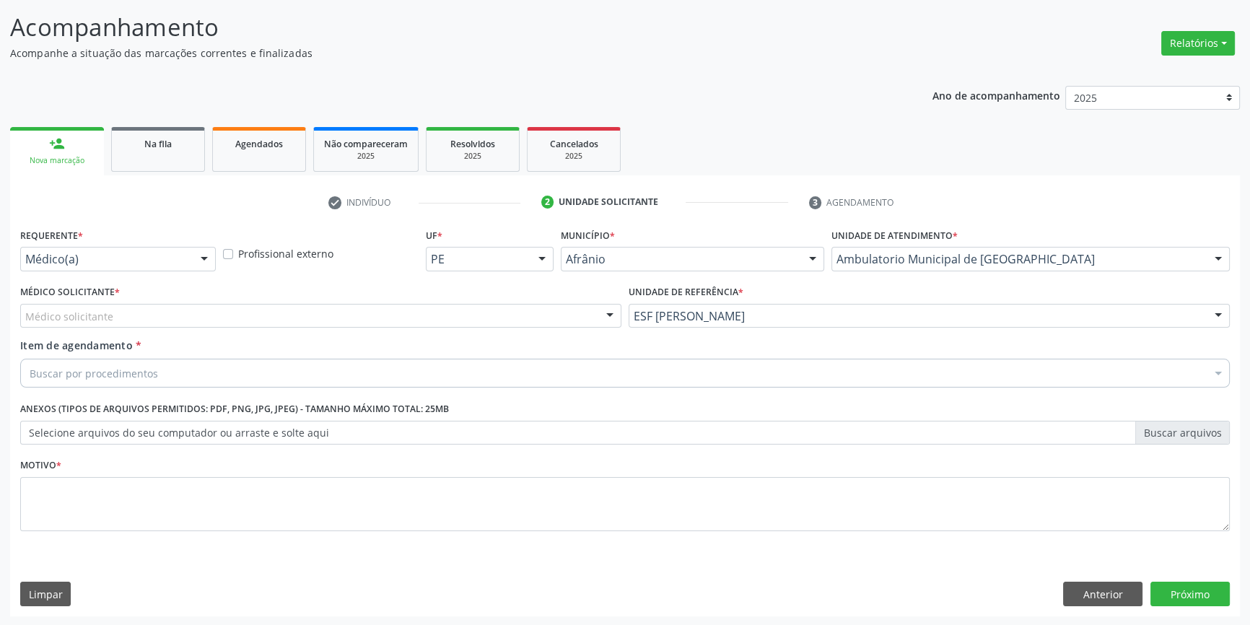
click at [409, 318] on div "Médico solicitante" at bounding box center [320, 316] width 601 height 25
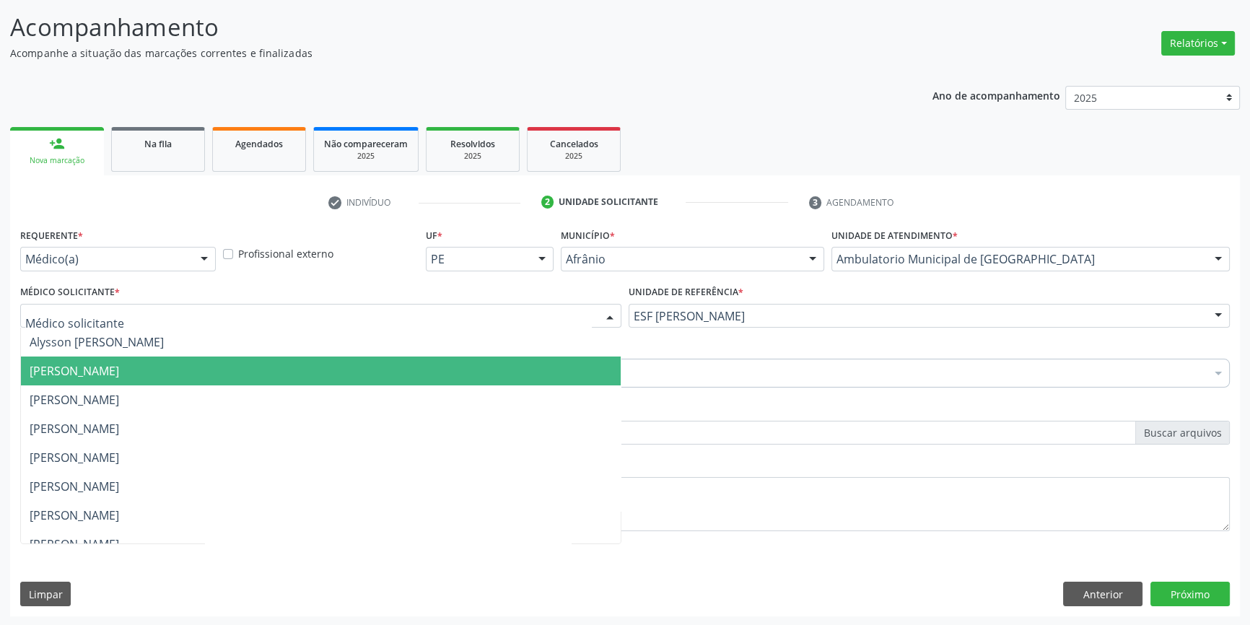
click at [208, 367] on span "[PERSON_NAME]" at bounding box center [321, 371] width 600 height 29
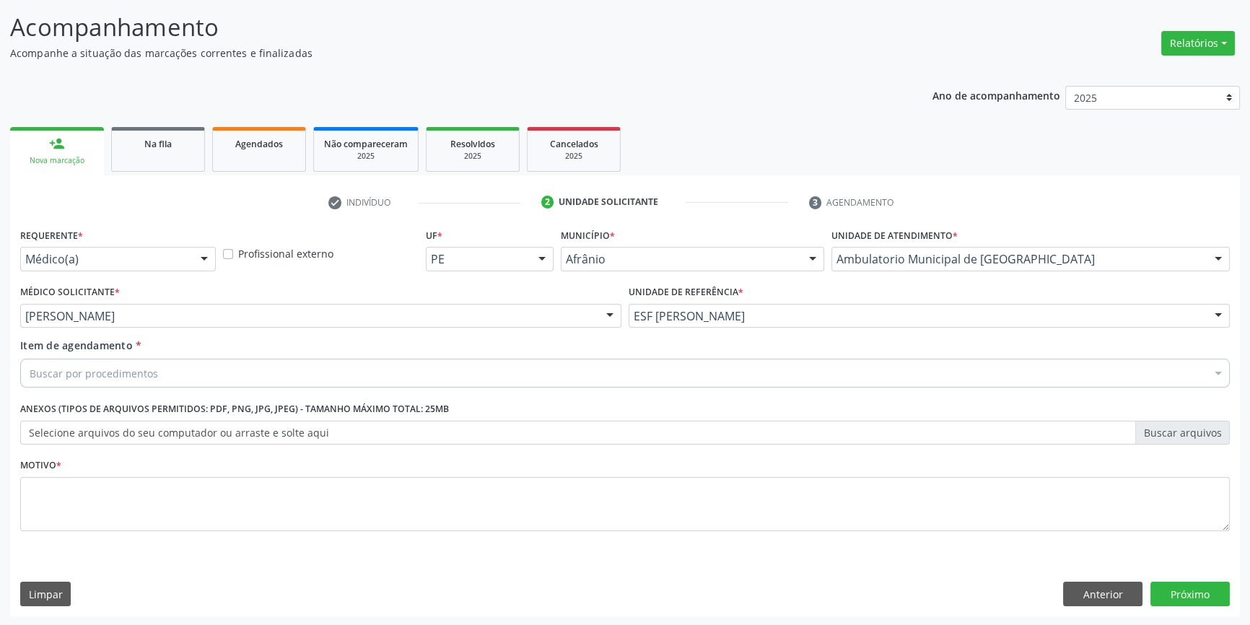
click at [197, 363] on div "Buscar por procedimentos" at bounding box center [625, 373] width 1210 height 29
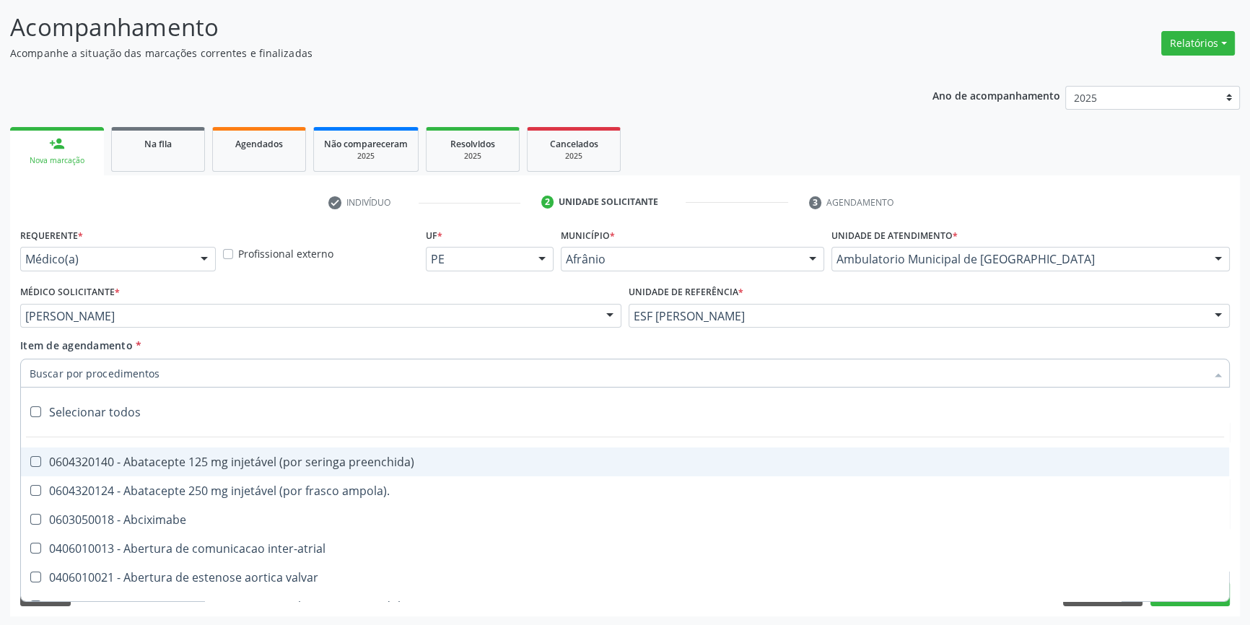
type input "S"
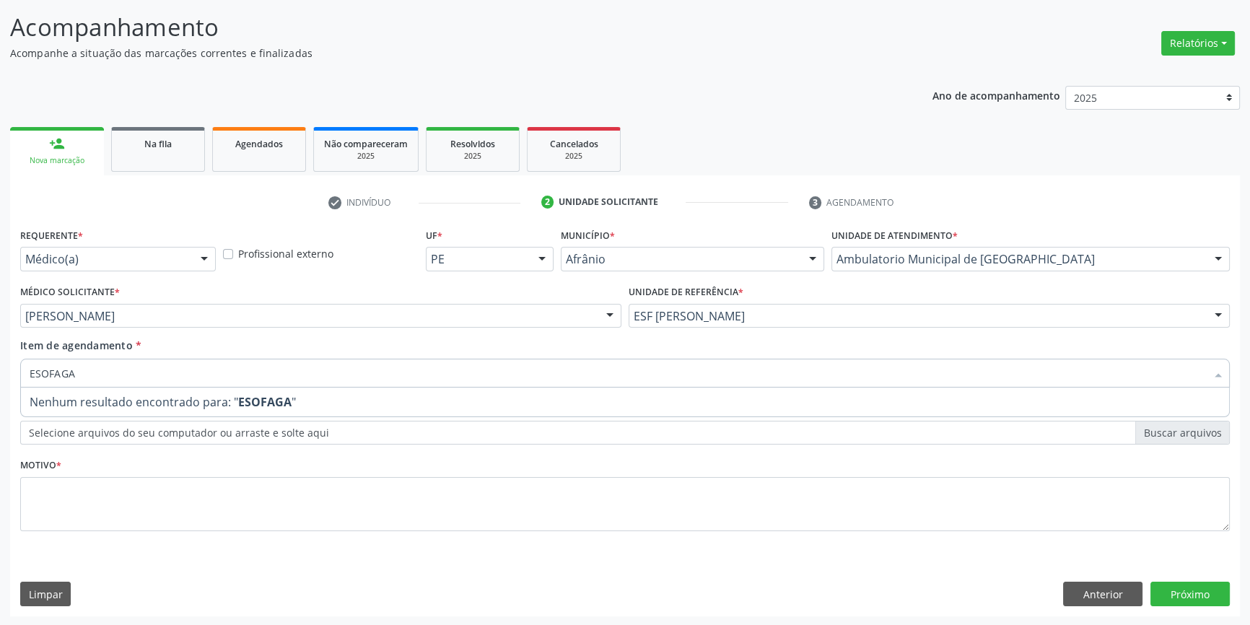
type input "ESOFAG"
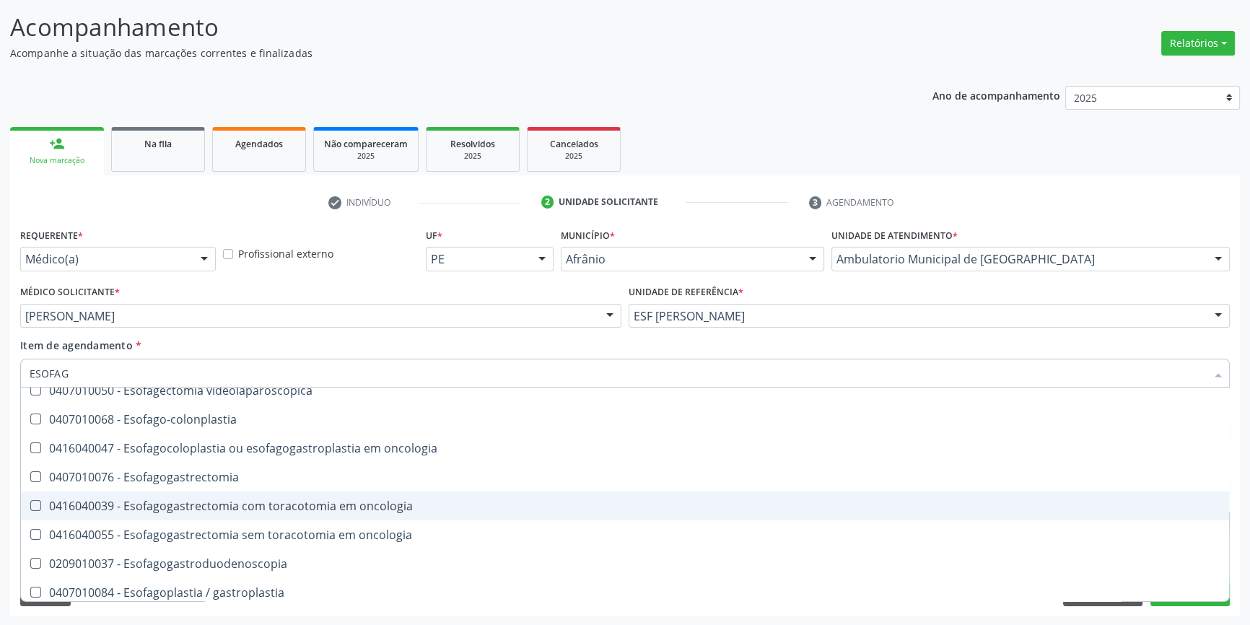
scroll to position [262, 0]
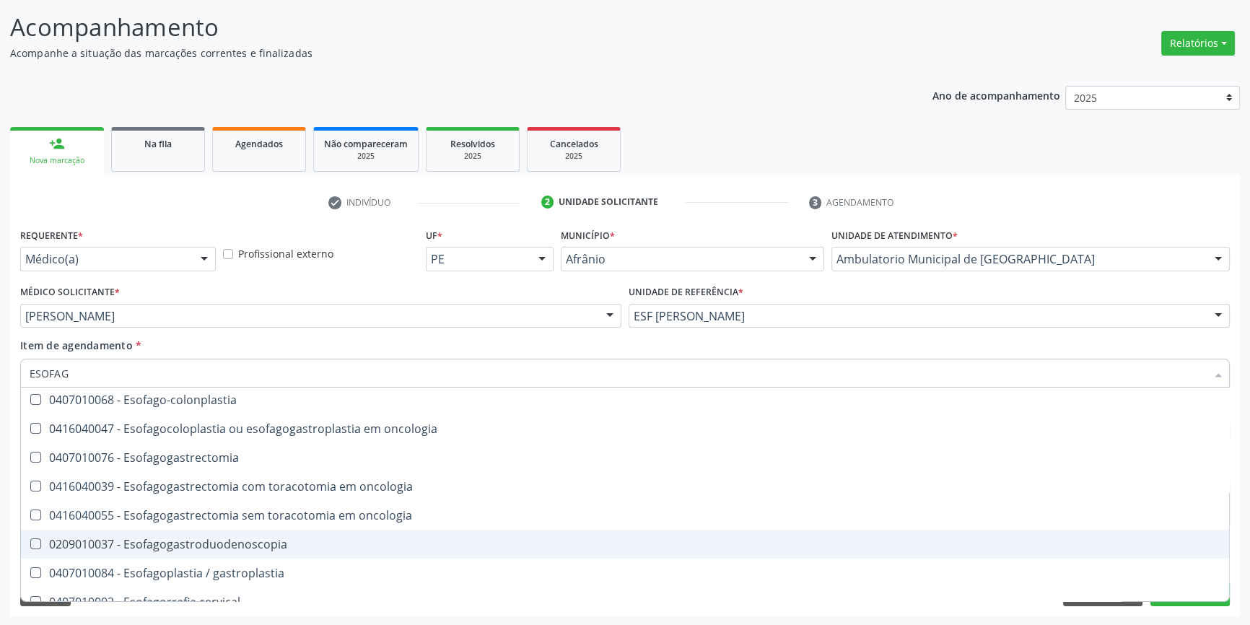
click at [280, 545] on div "0209010037 - Esofagogastroduodenoscopia" at bounding box center [625, 545] width 1191 height 12
checkbox Esofagogastroduodenoscopia "true"
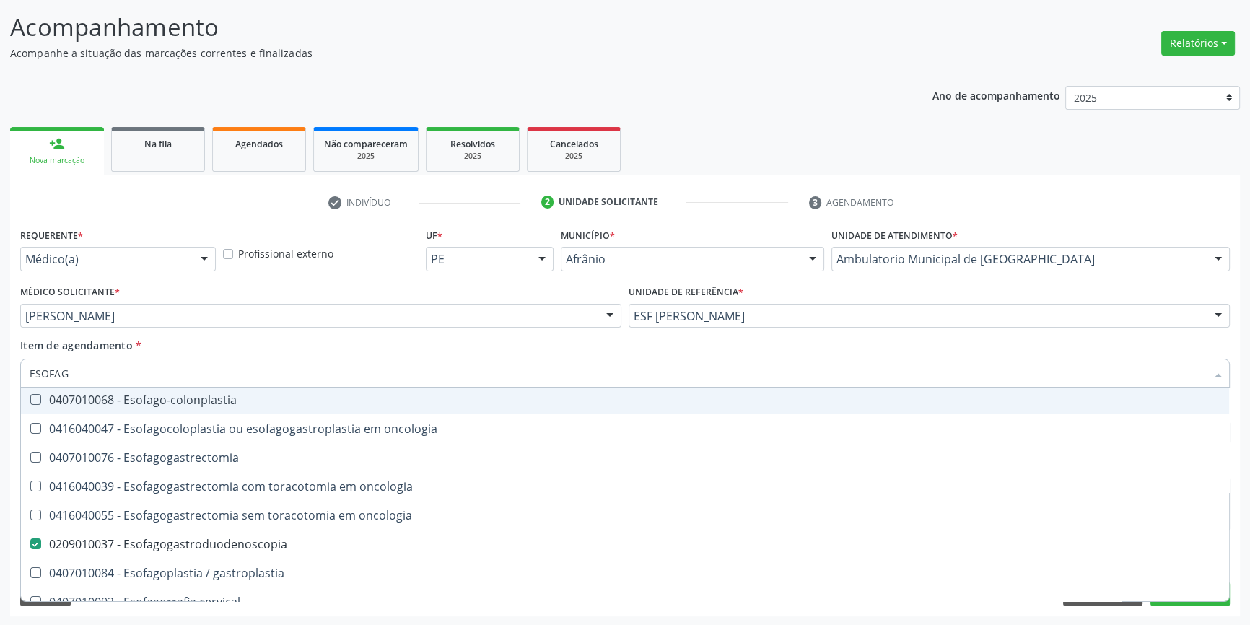
click at [219, 345] on div "Item de agendamento * ESOFAG Desfazer seleção 0208020055 - Cintilografia p/ est…" at bounding box center [625, 360] width 1210 height 45
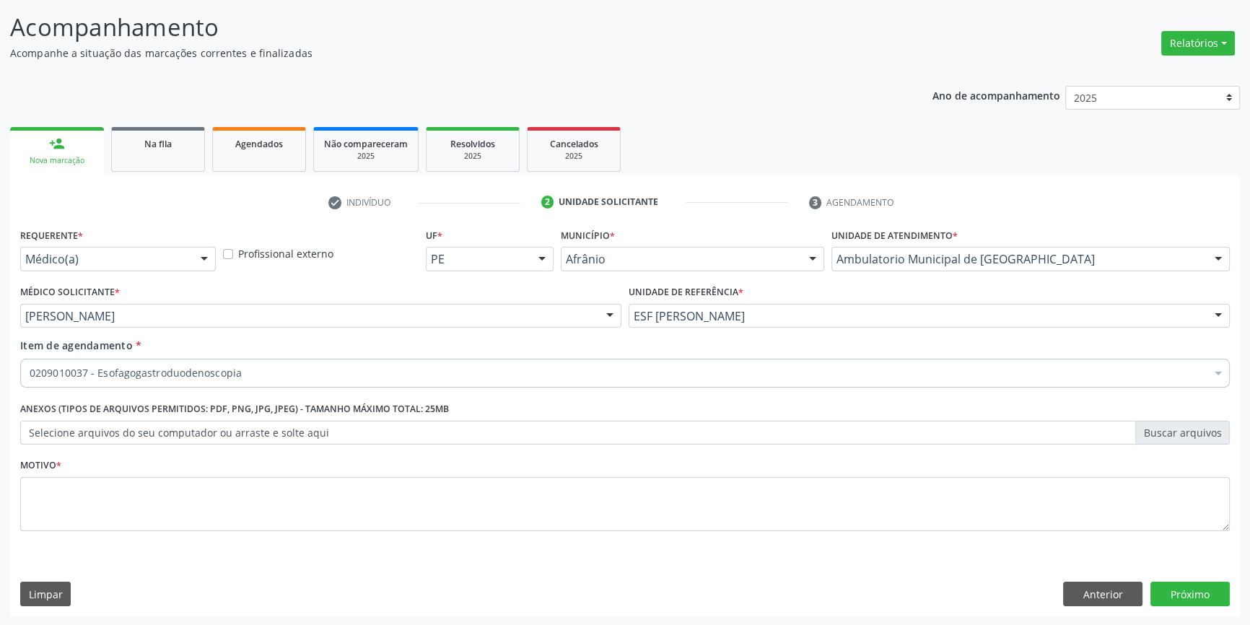
scroll to position [0, 0]
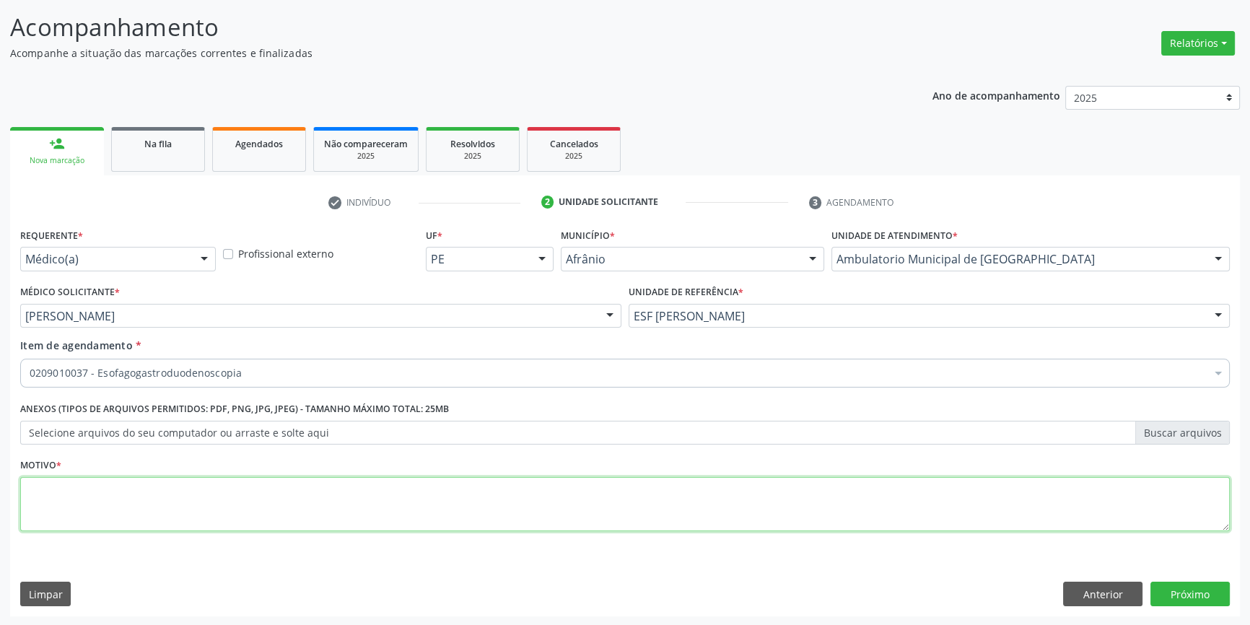
click at [167, 515] on textarea at bounding box center [625, 504] width 1210 height 55
type textarea "GESTANTE"
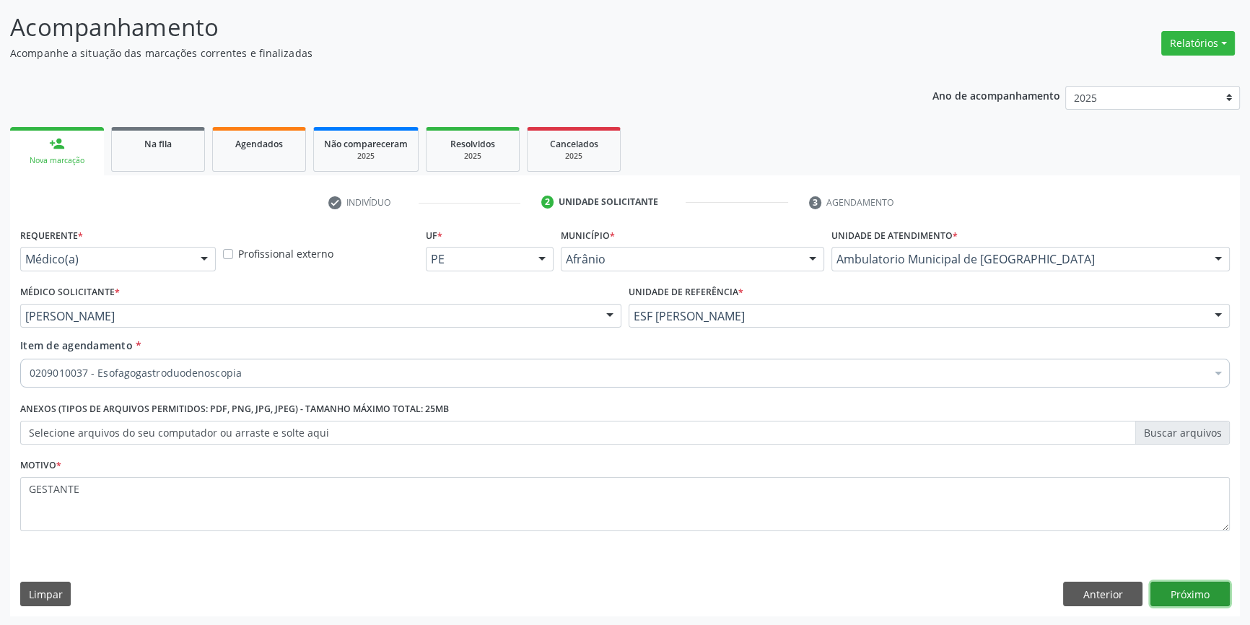
click at [1204, 594] on button "Próximo" at bounding box center [1190, 594] width 79 height 25
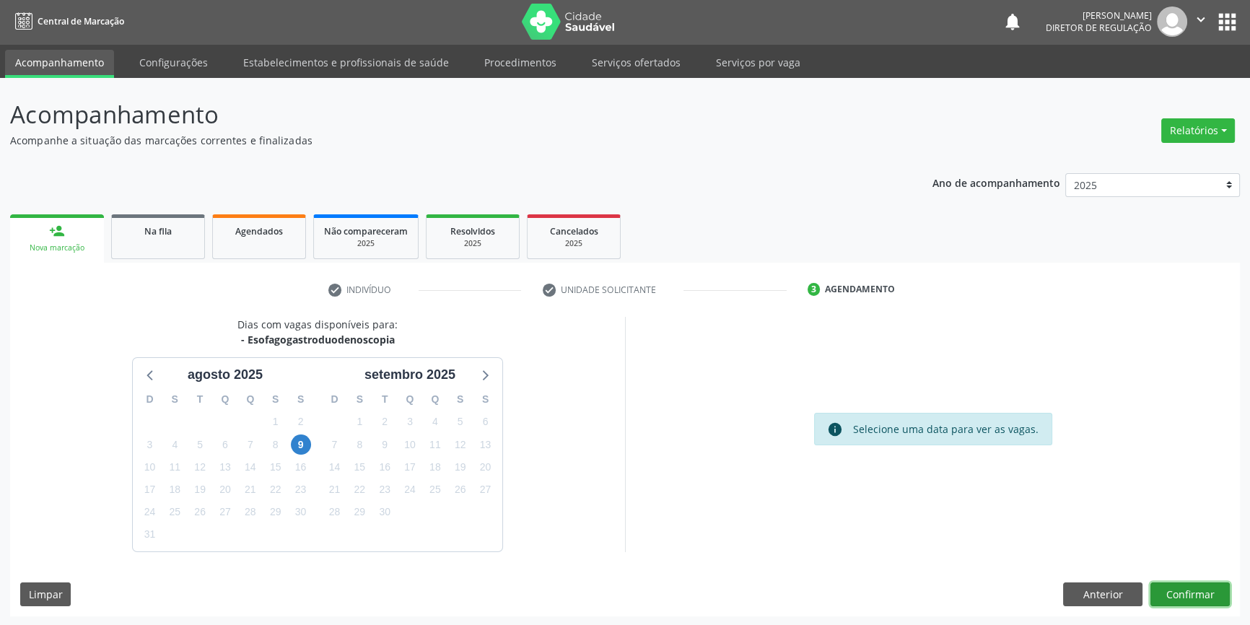
click at [1187, 590] on button "Confirmar" at bounding box center [1190, 595] width 79 height 25
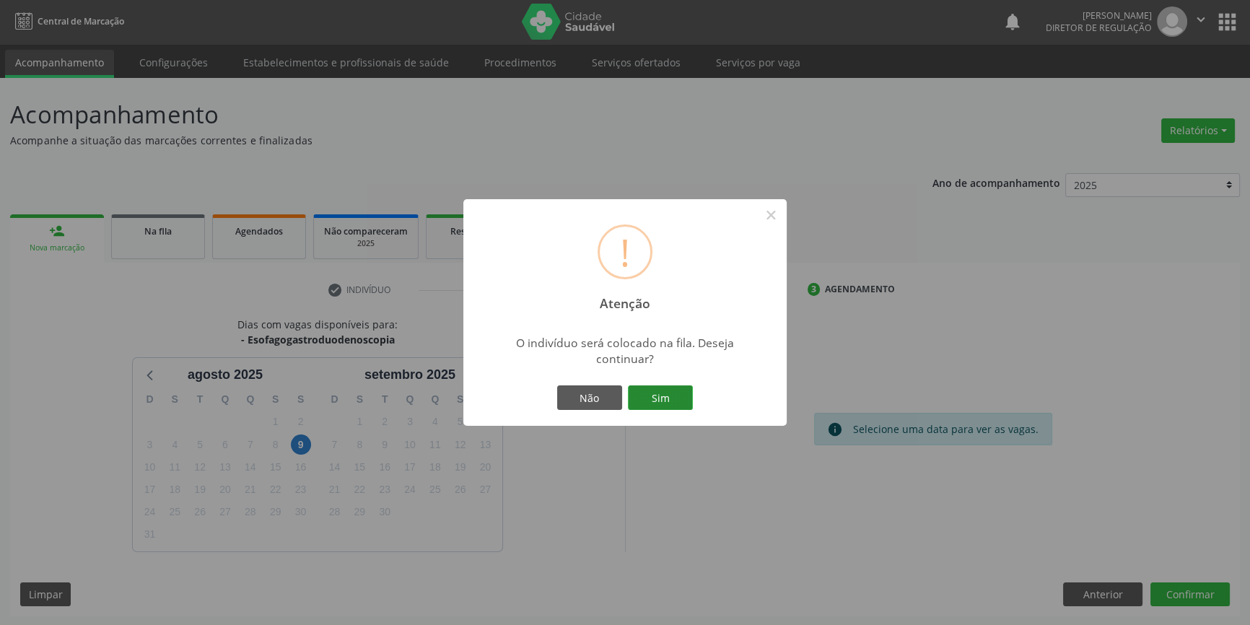
click at [674, 401] on button "Sim" at bounding box center [660, 397] width 65 height 25
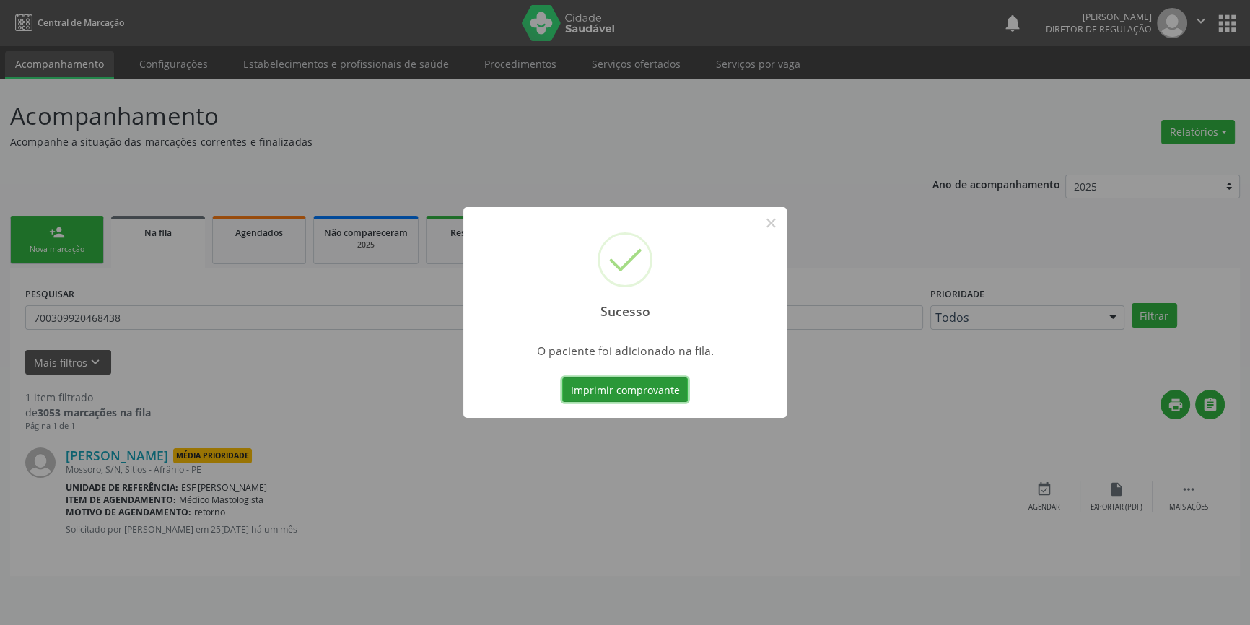
scroll to position [0, 0]
click at [764, 219] on button "×" at bounding box center [776, 223] width 25 height 25
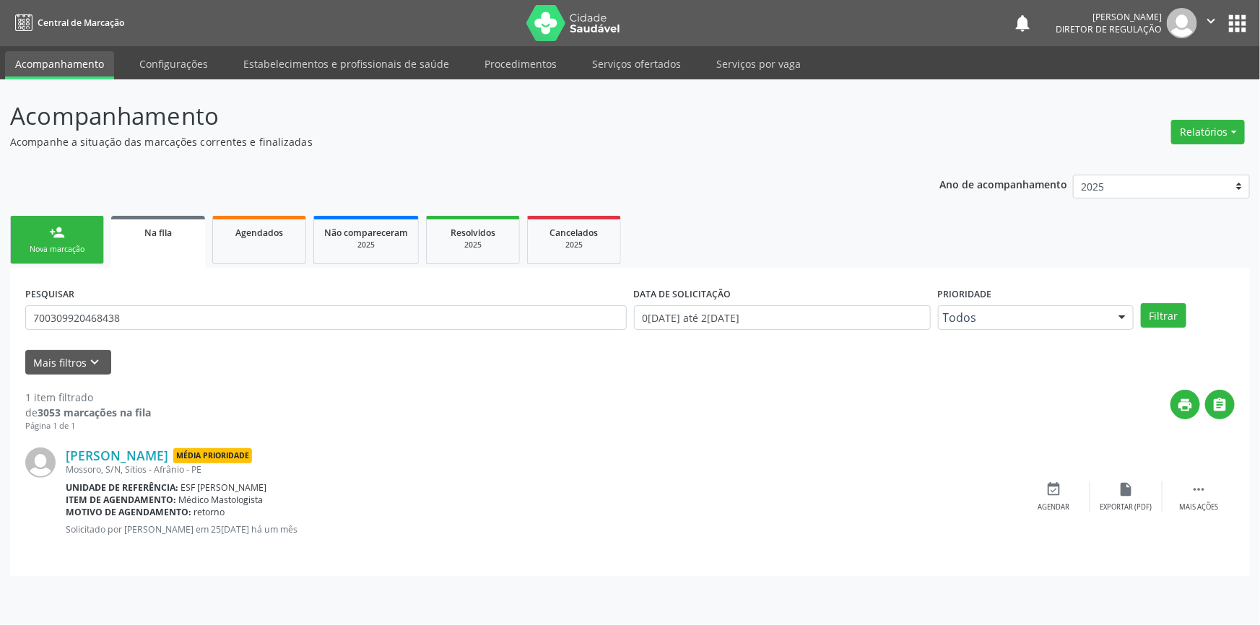
click at [74, 256] on link "person_add Nova marcação" at bounding box center [57, 240] width 94 height 48
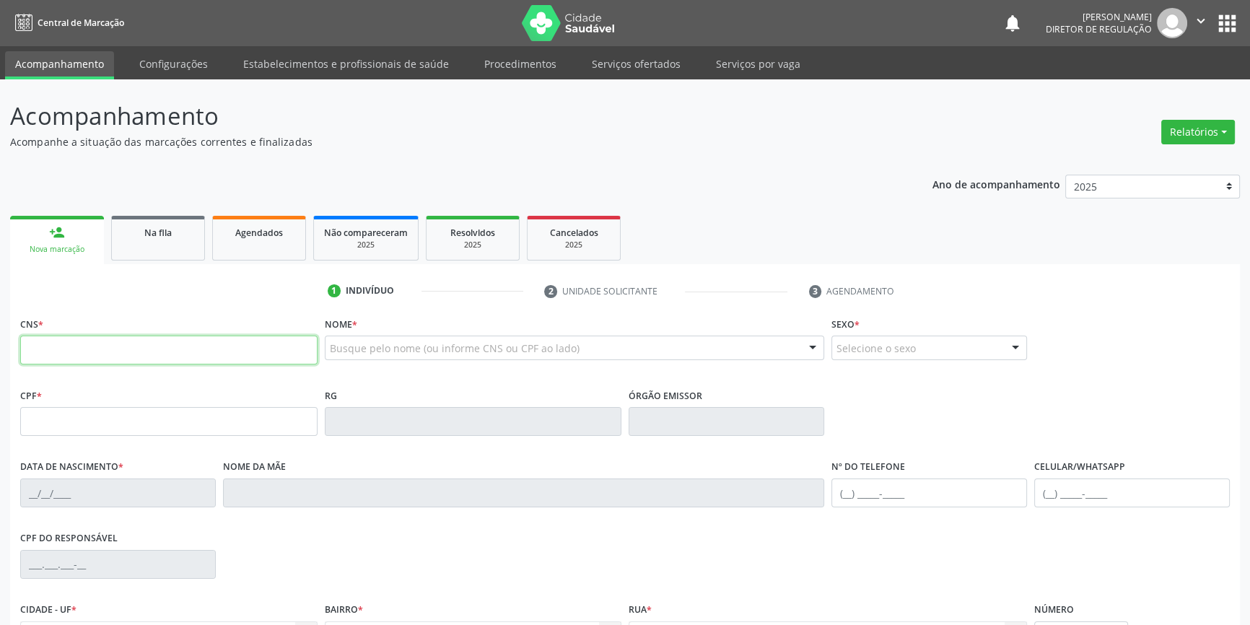
click at [88, 344] on input "text" at bounding box center [168, 350] width 297 height 29
type input "705 0072 5701 4359"
type input "049.636.054-06"
type input "0[DATE]"
type input "[PERSON_NAME]"
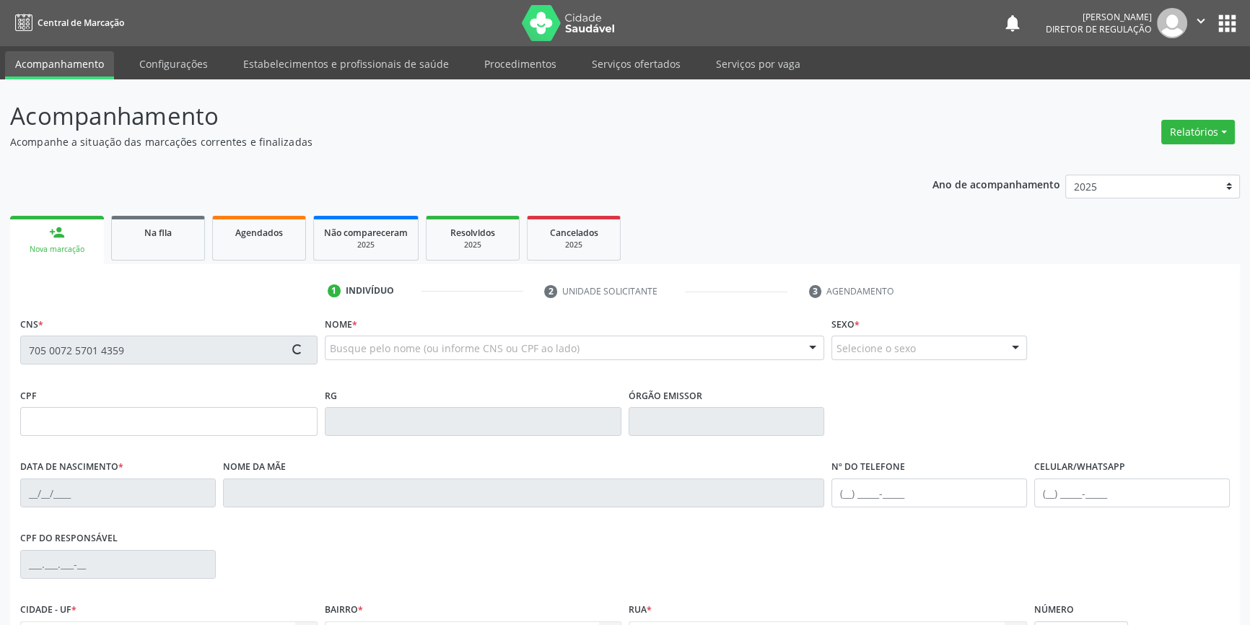
type input "[PHONE_NUMBER]"
type input "85"
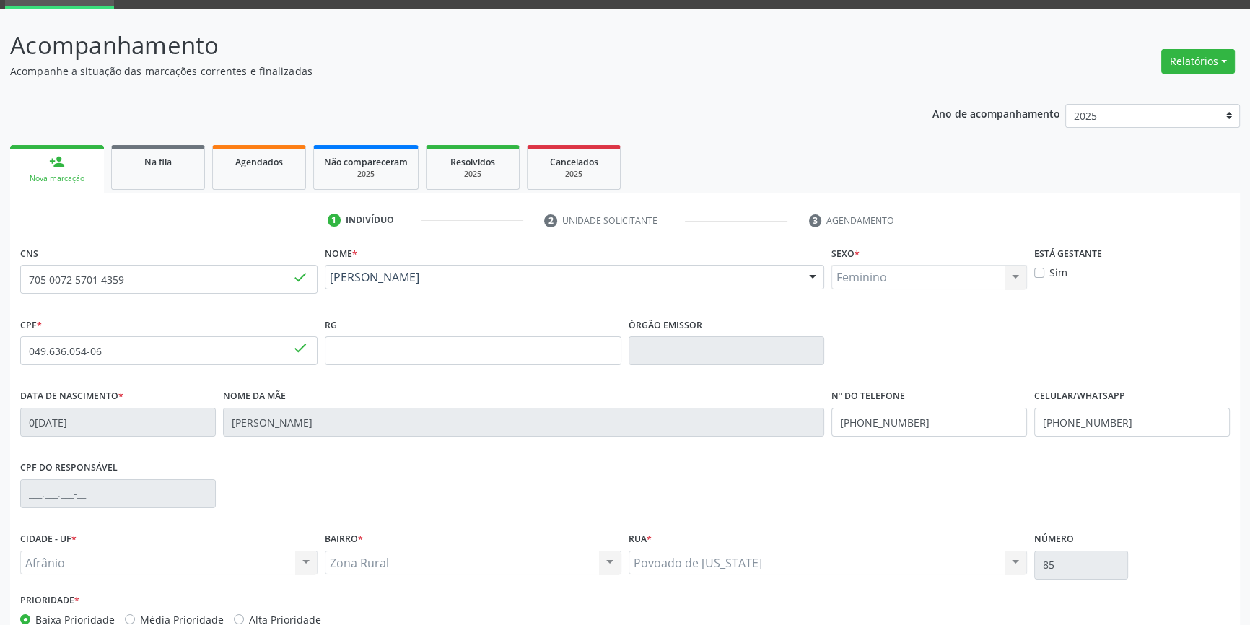
scroll to position [157, 0]
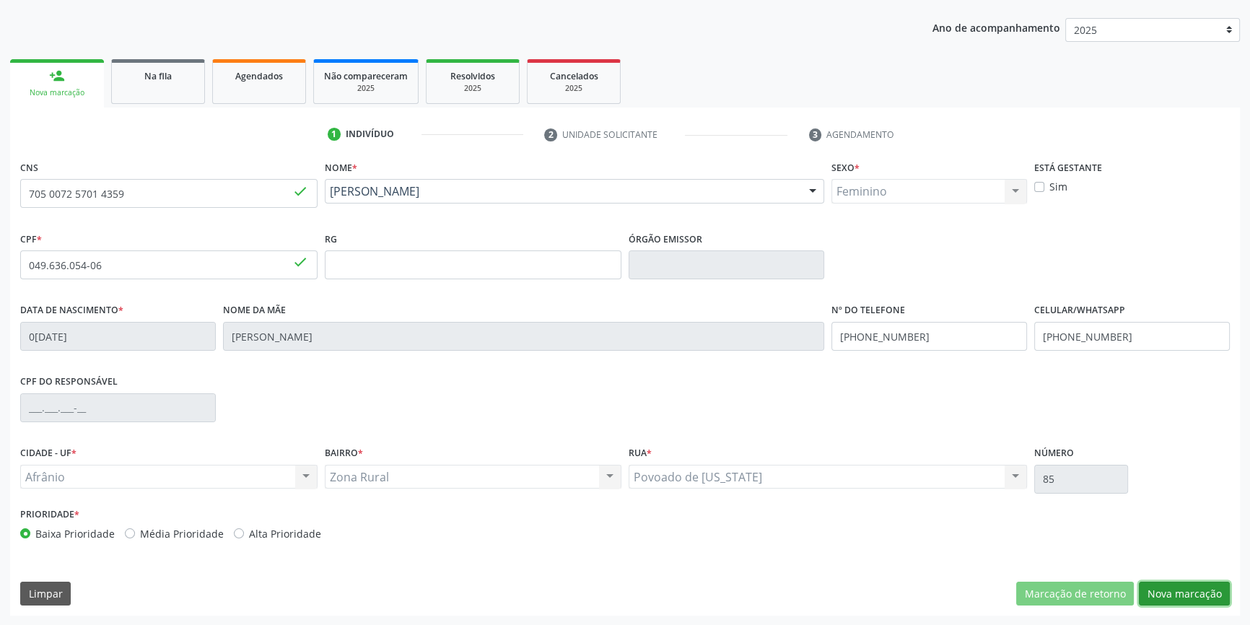
click at [1191, 599] on button "Nova marcação" at bounding box center [1184, 594] width 91 height 25
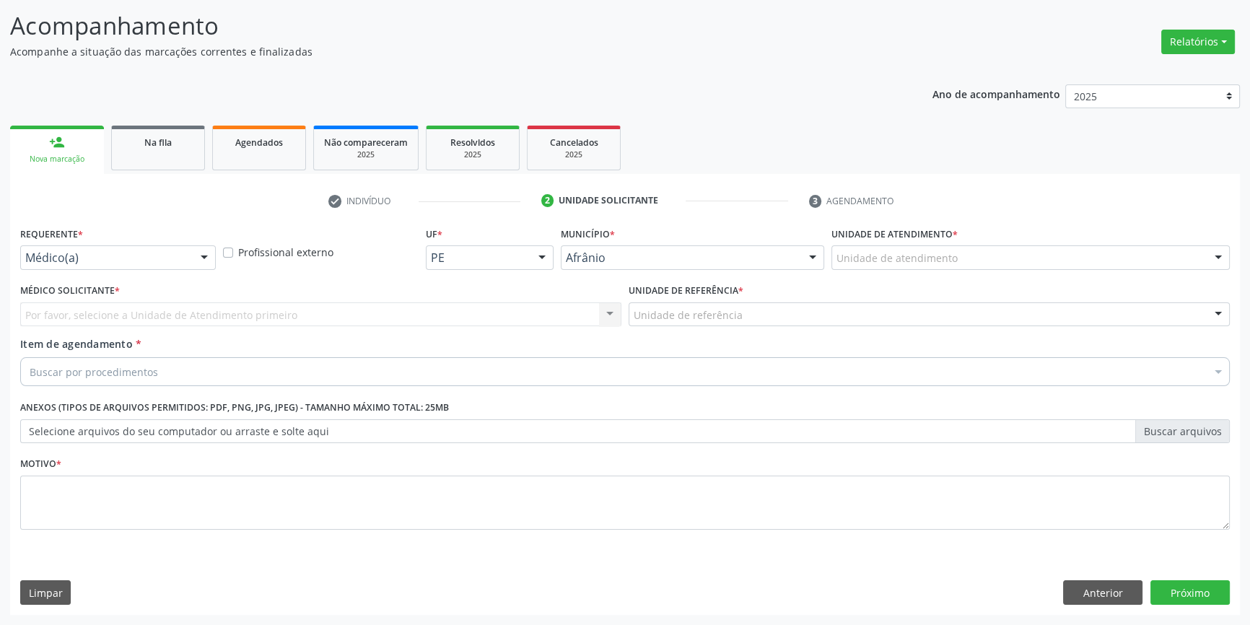
scroll to position [89, 0]
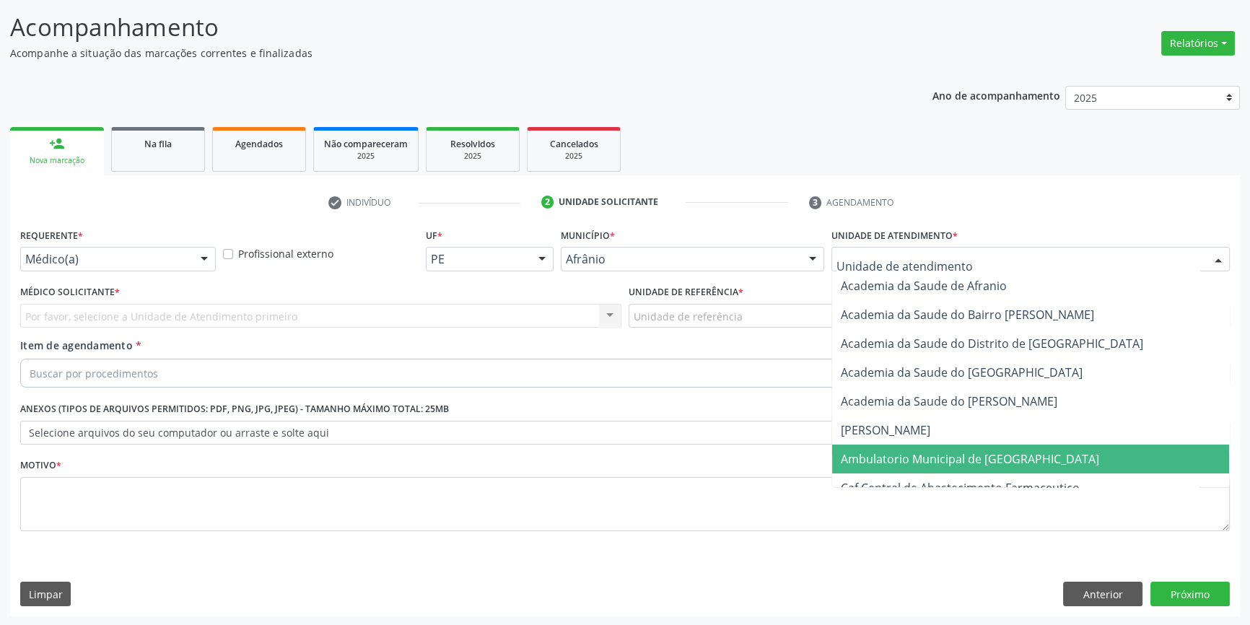
drag, startPoint x: 945, startPoint y: 446, endPoint x: 928, endPoint y: 437, distance: 19.7
click at [943, 448] on span "Ambulatorio Municipal de [GEOGRAPHIC_DATA]" at bounding box center [1030, 459] width 397 height 29
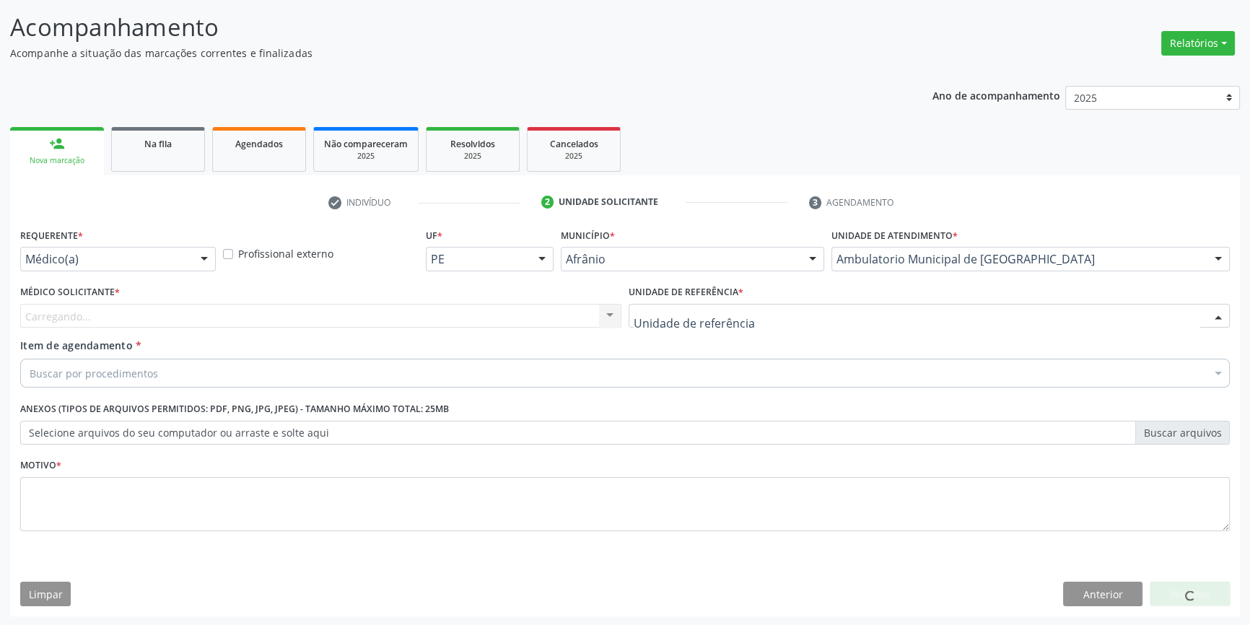
click at [747, 321] on div at bounding box center [929, 316] width 601 height 25
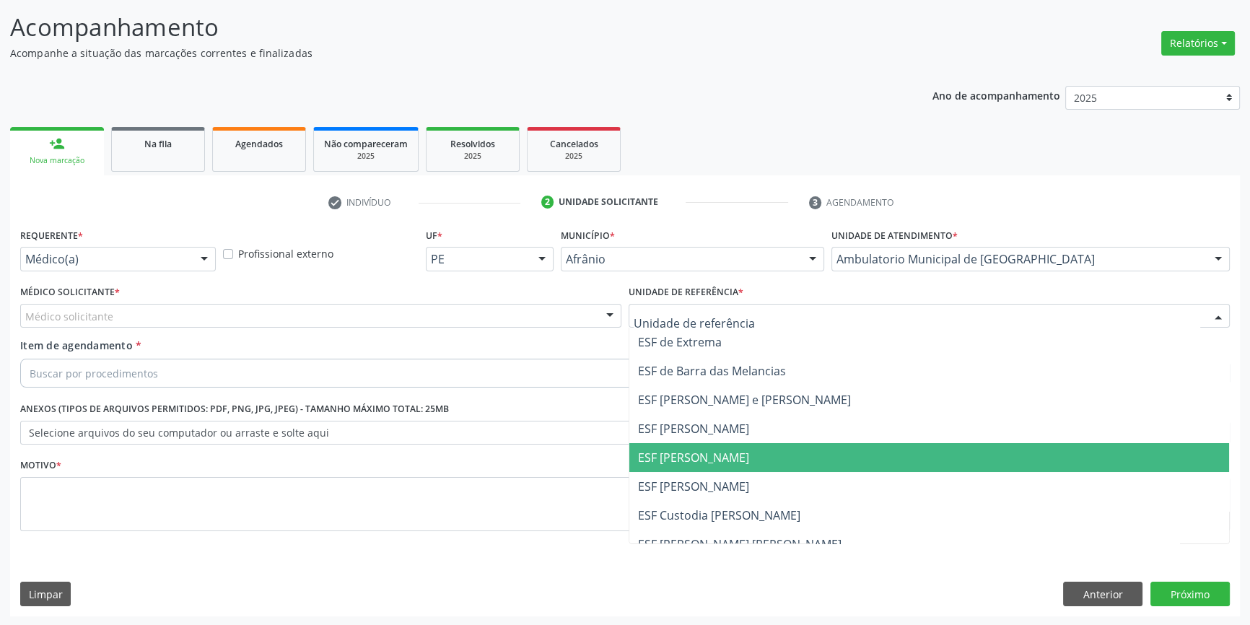
click at [720, 473] on span "ESF [PERSON_NAME]" at bounding box center [929, 486] width 600 height 29
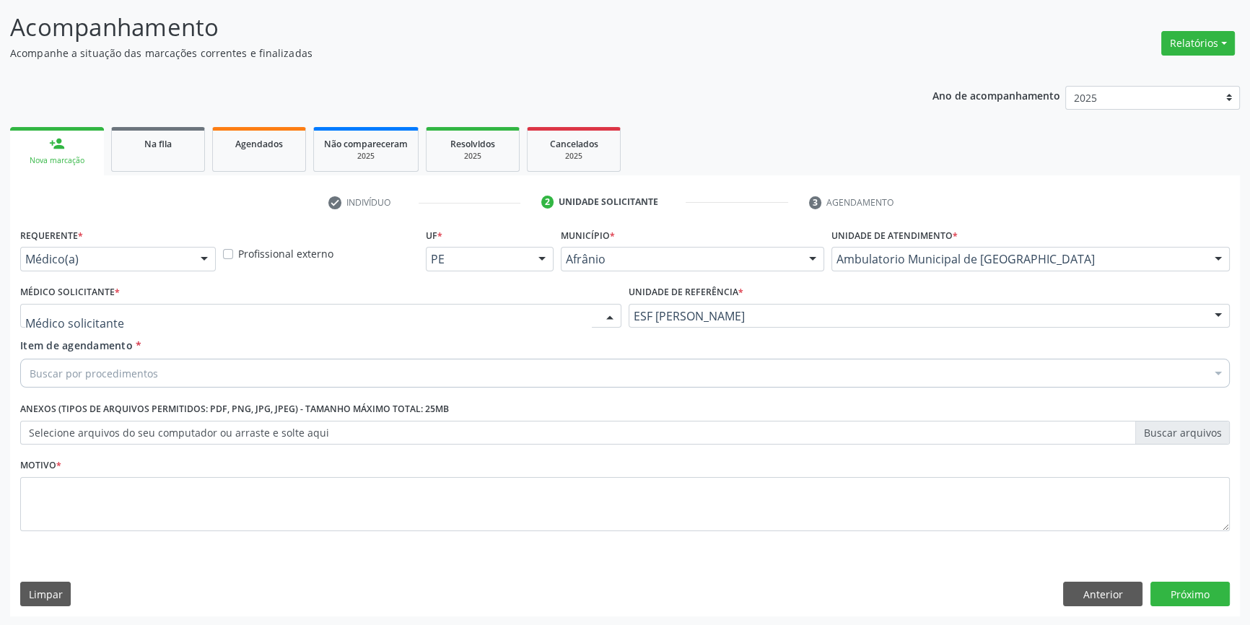
click at [347, 326] on div "Alysson [PERSON_NAME] [PERSON_NAME] [PERSON_NAME] [PERSON_NAME] [PERSON_NAME] […" at bounding box center [320, 316] width 601 height 25
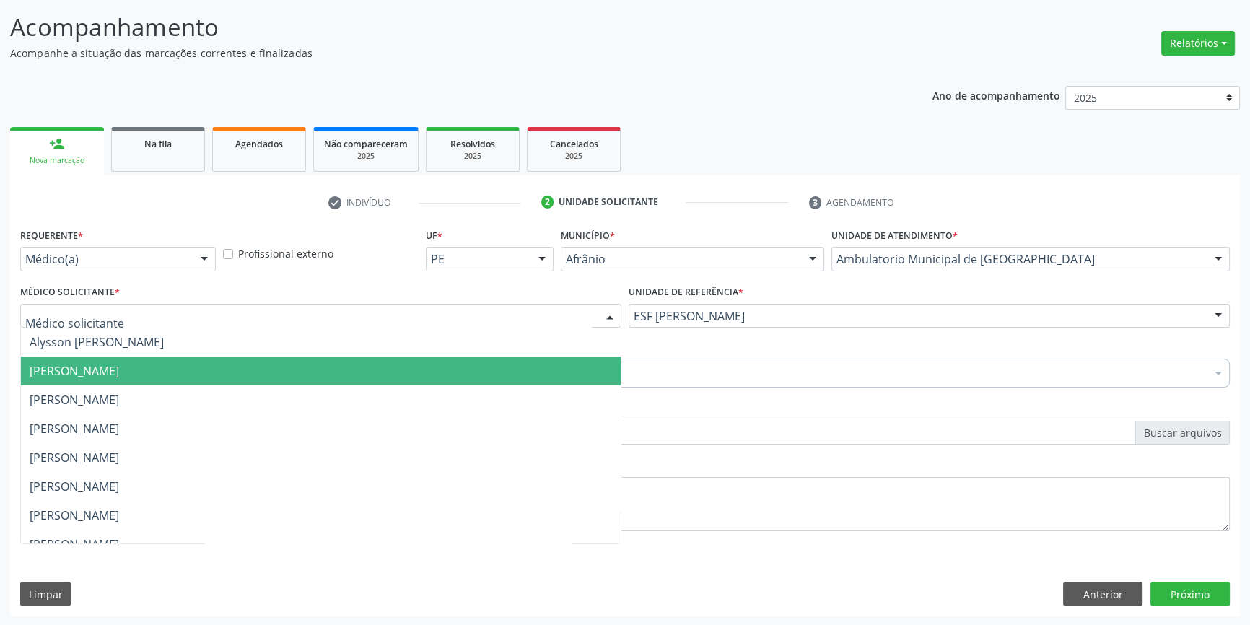
click at [194, 360] on span "[PERSON_NAME]" at bounding box center [321, 371] width 600 height 29
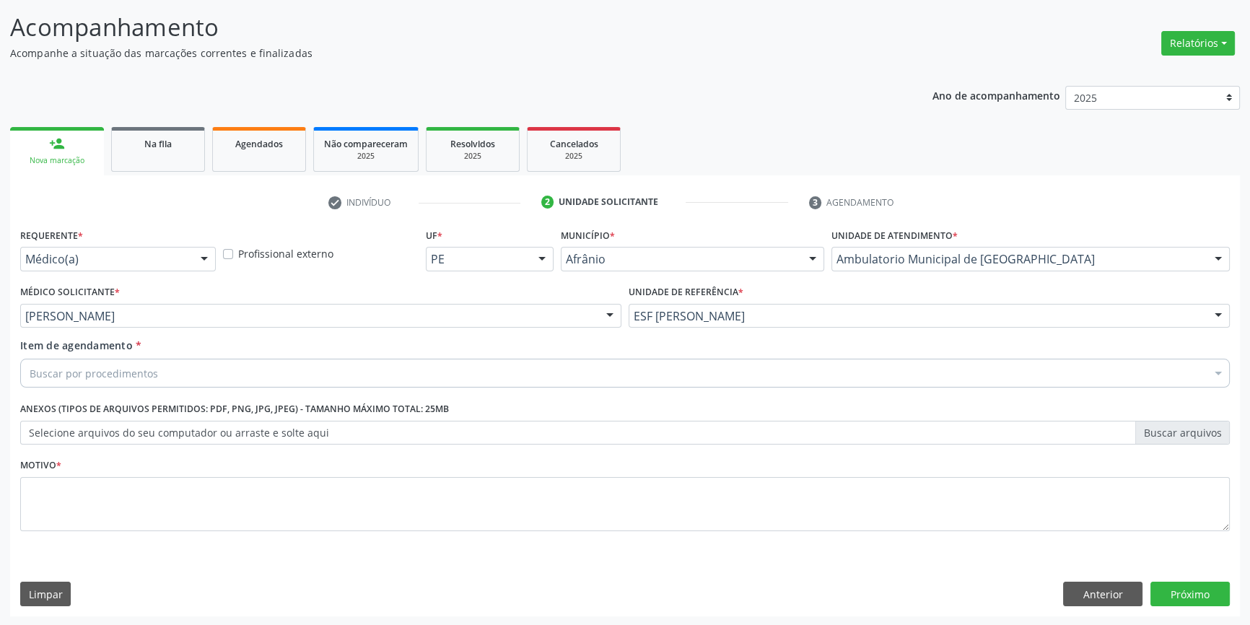
click at [189, 363] on div "Buscar por procedimentos" at bounding box center [625, 373] width 1210 height 29
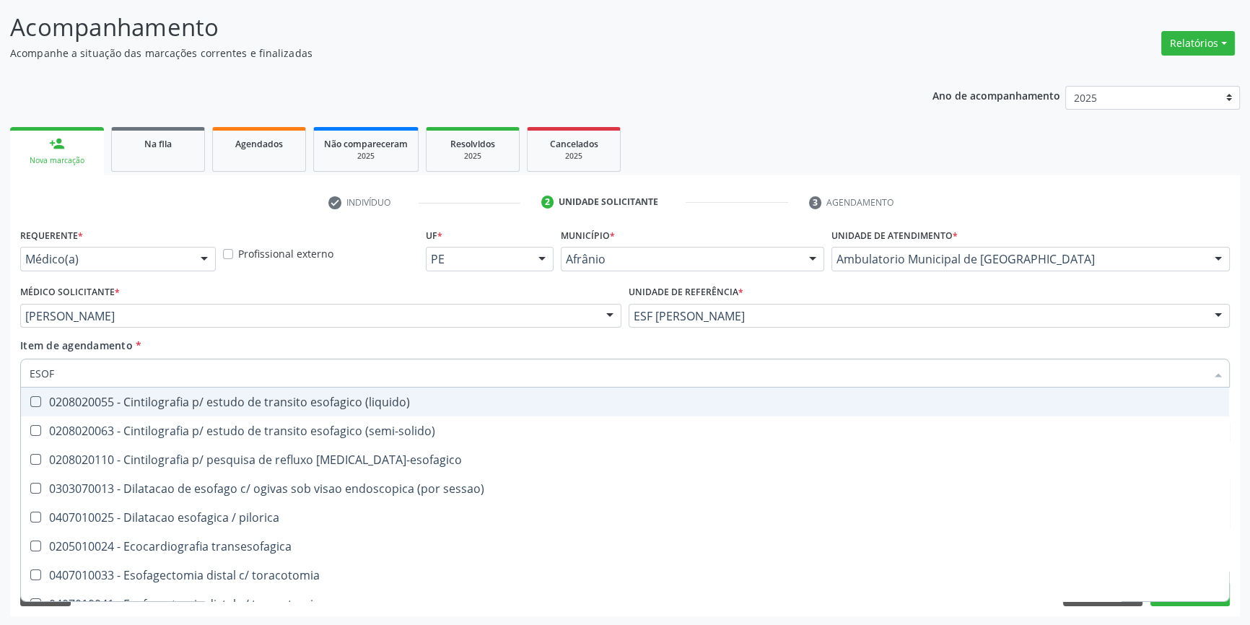
type input "ESOFA"
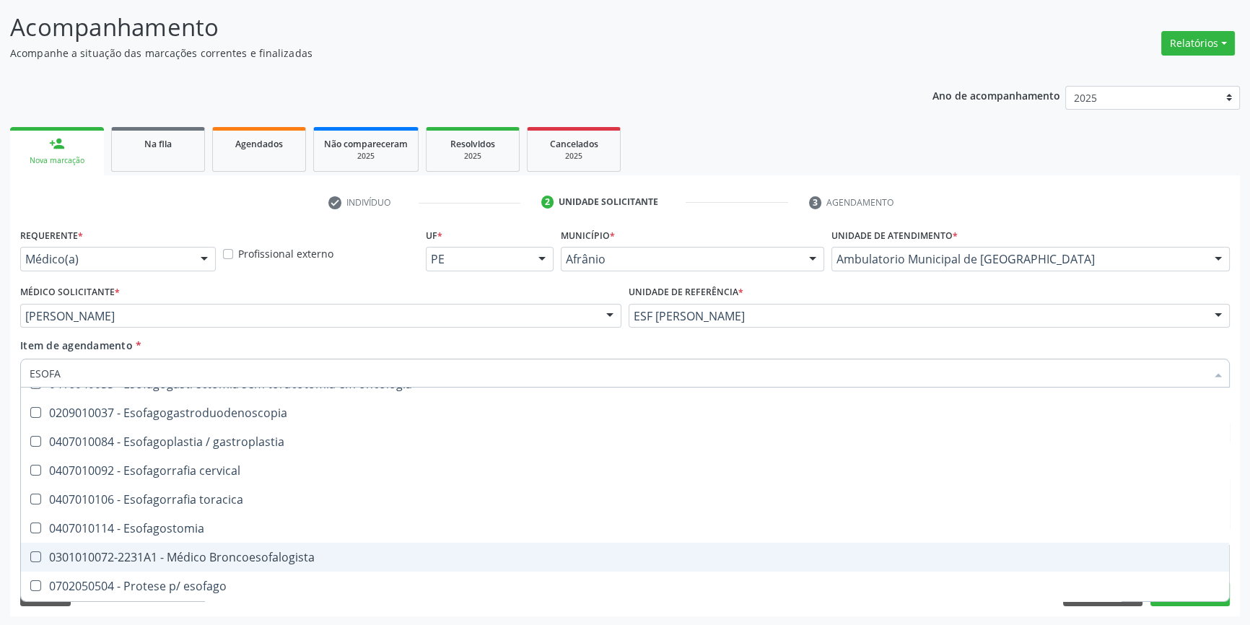
scroll to position [262, 0]
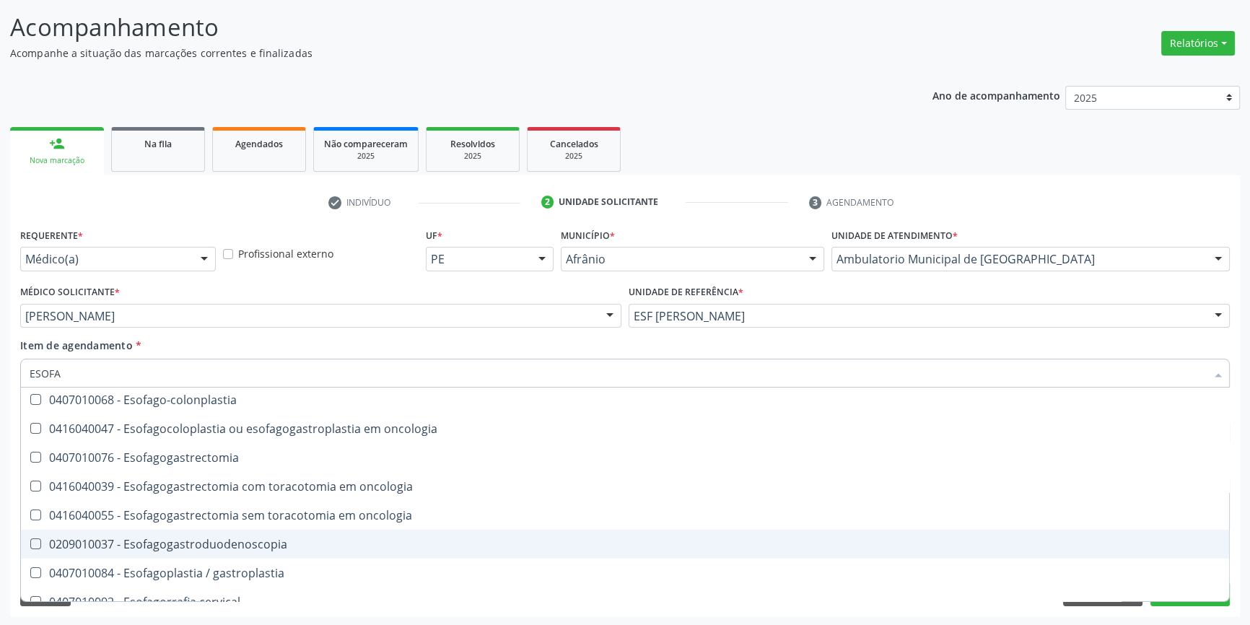
click at [240, 549] on div "0209010037 - Esofagogastroduodenoscopia" at bounding box center [625, 545] width 1191 height 12
checkbox Esofagogastroduodenoscopia "true"
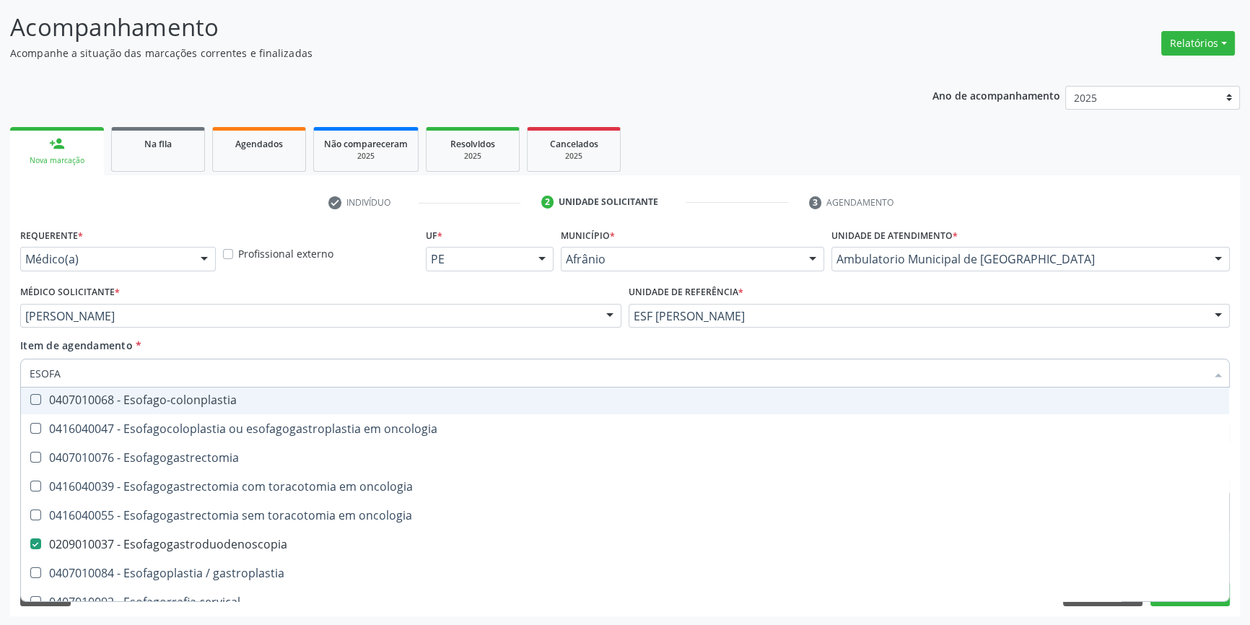
click at [252, 339] on div "Item de agendamento * ESOFA Desfazer seleção 0208020055 - Cintilografia p/ estu…" at bounding box center [625, 360] width 1210 height 45
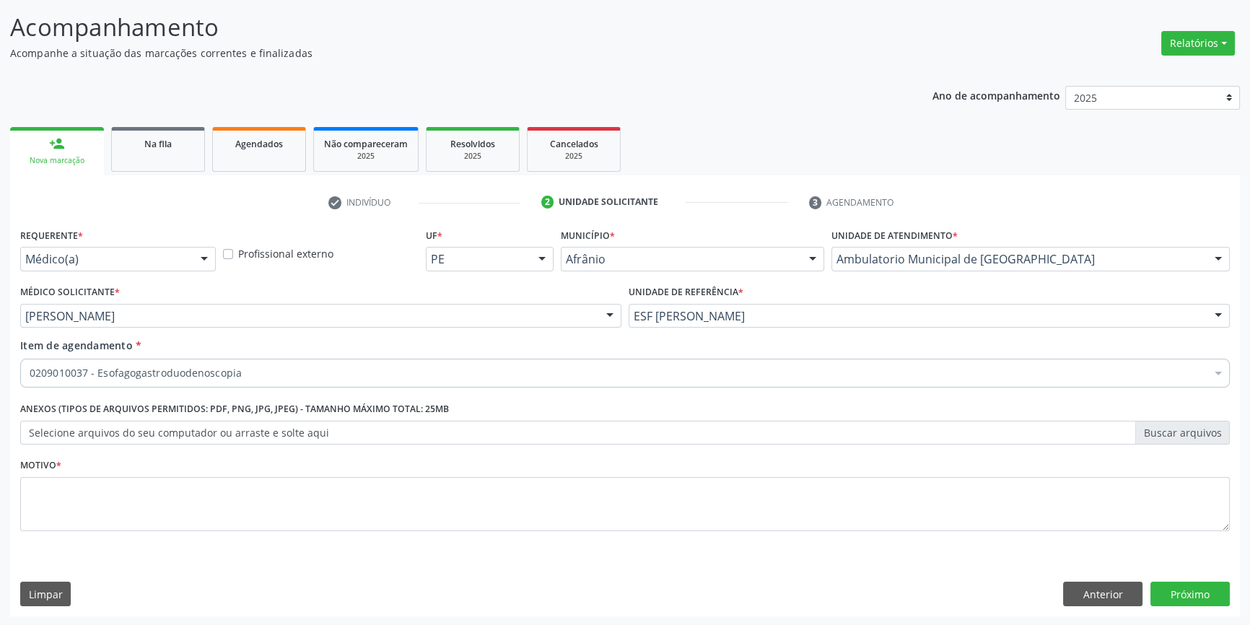
scroll to position [0, 0]
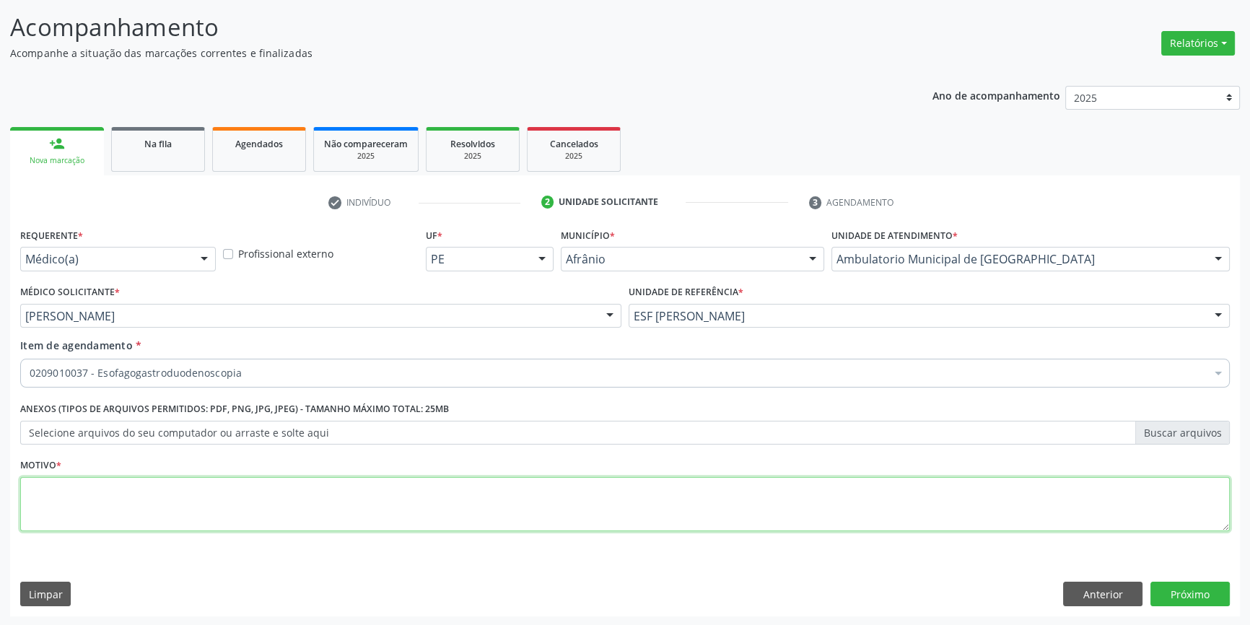
click at [201, 492] on textarea at bounding box center [625, 504] width 1210 height 55
type textarea "RETORNO + EDA"
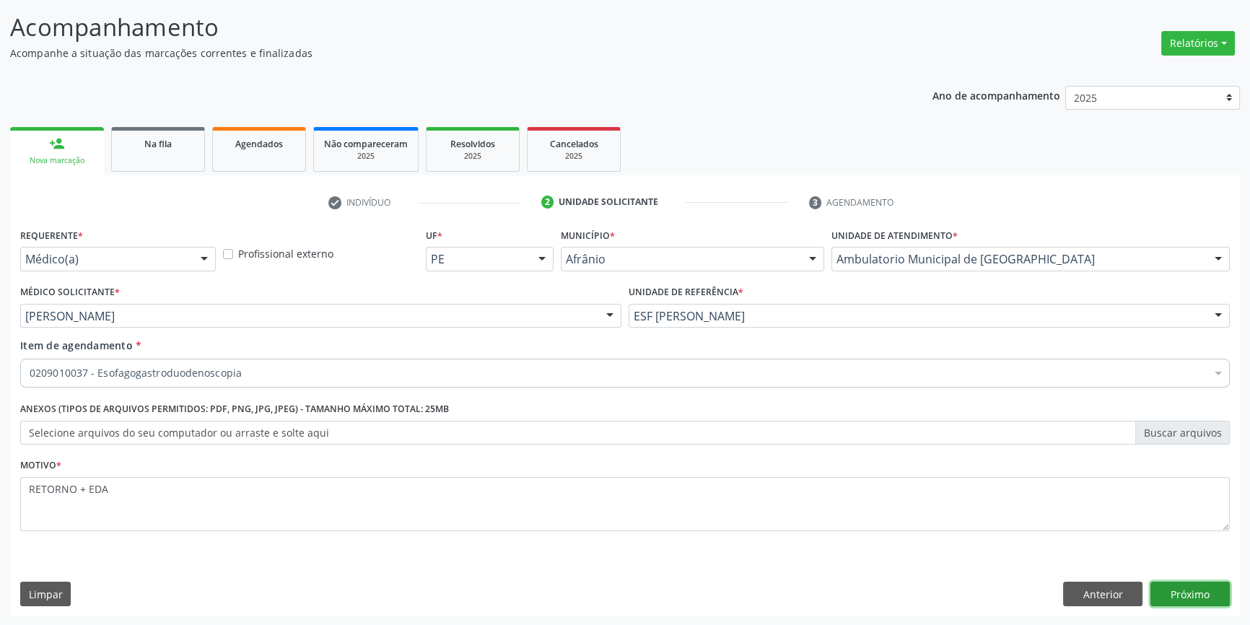
click at [1162, 588] on button "Próximo" at bounding box center [1190, 594] width 79 height 25
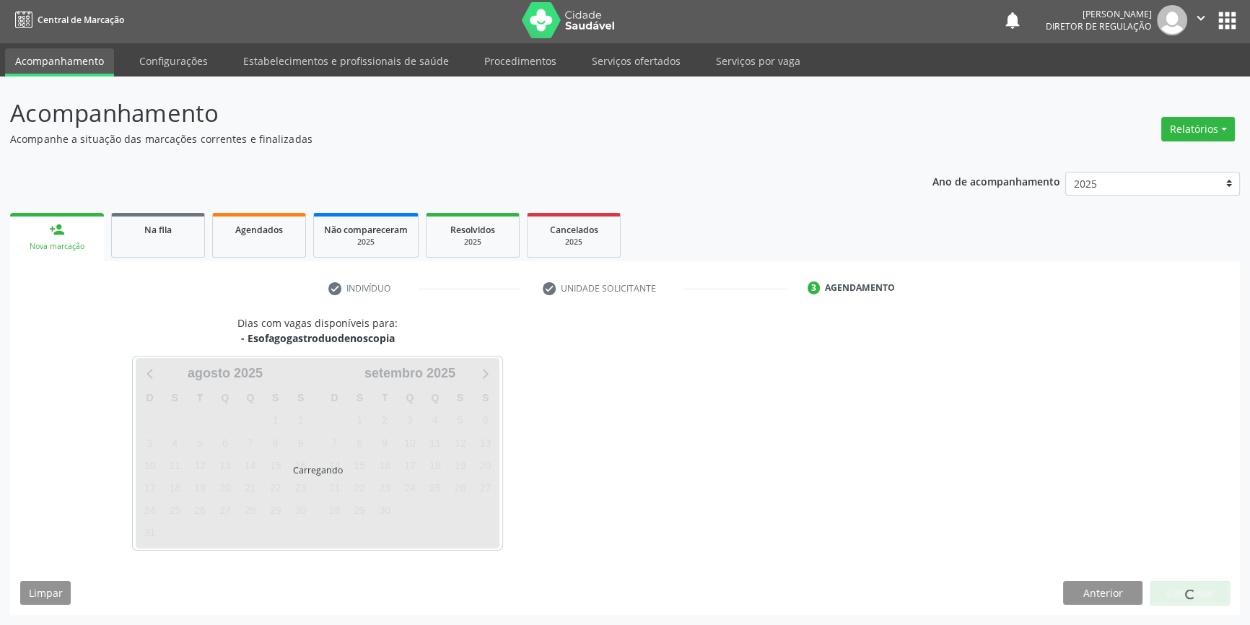
scroll to position [1, 0]
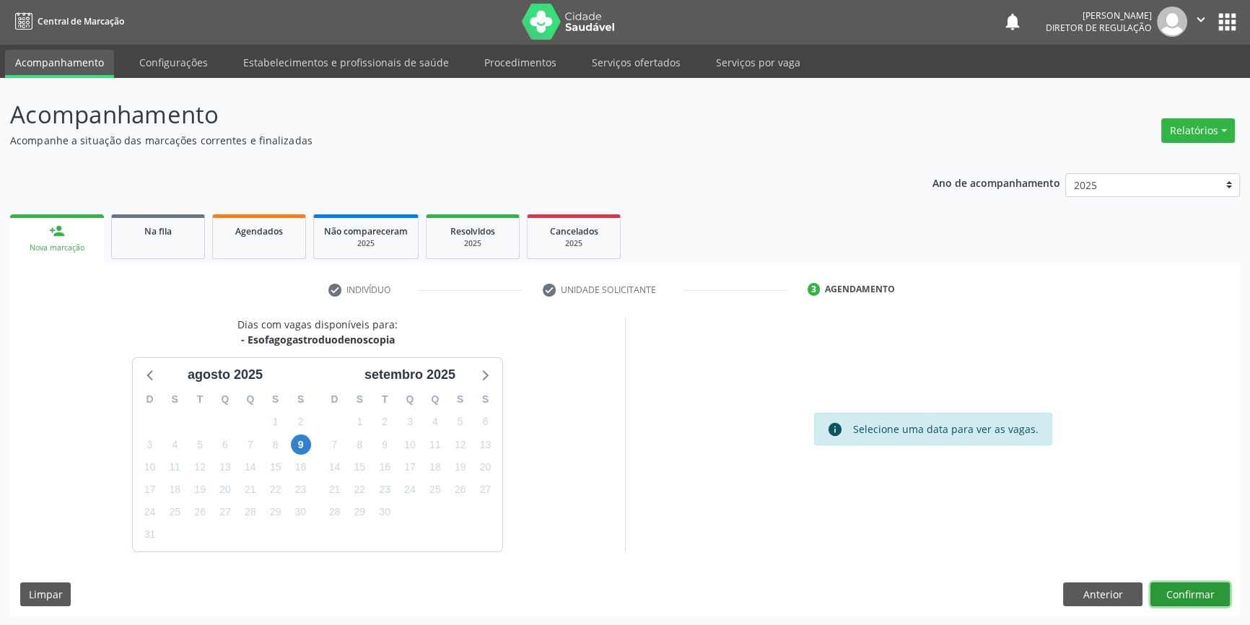
click at [1186, 590] on button "Confirmar" at bounding box center [1190, 595] width 79 height 25
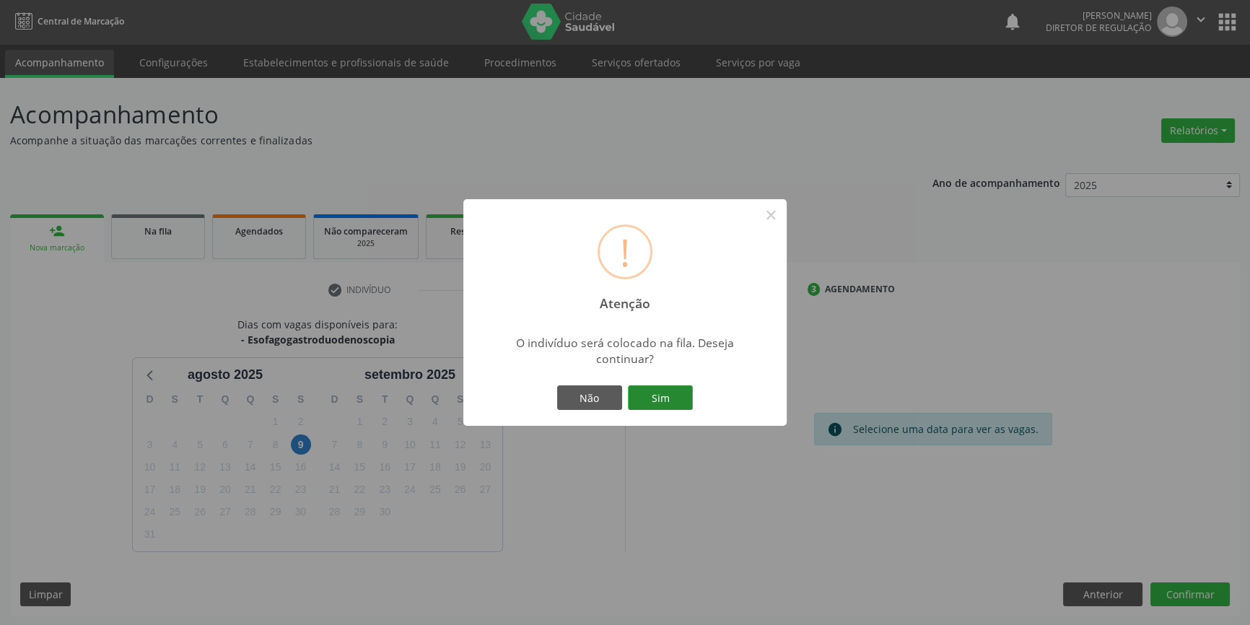
click at [648, 393] on button "Sim" at bounding box center [660, 397] width 65 height 25
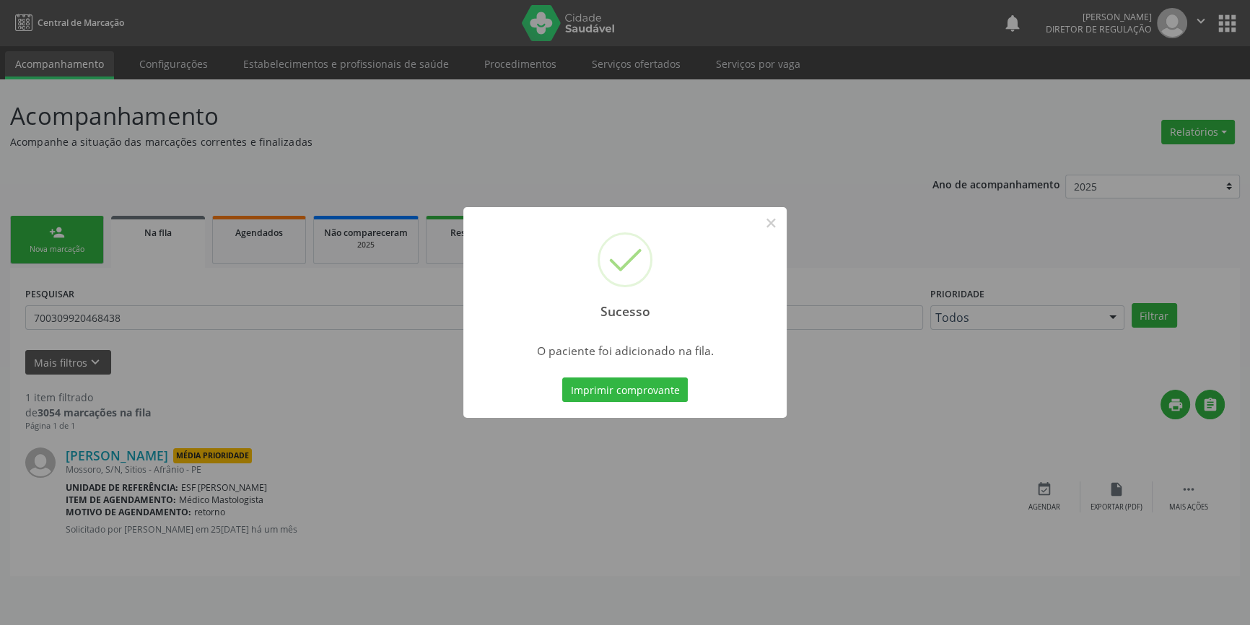
scroll to position [0, 0]
click at [775, 227] on button "×" at bounding box center [776, 223] width 25 height 25
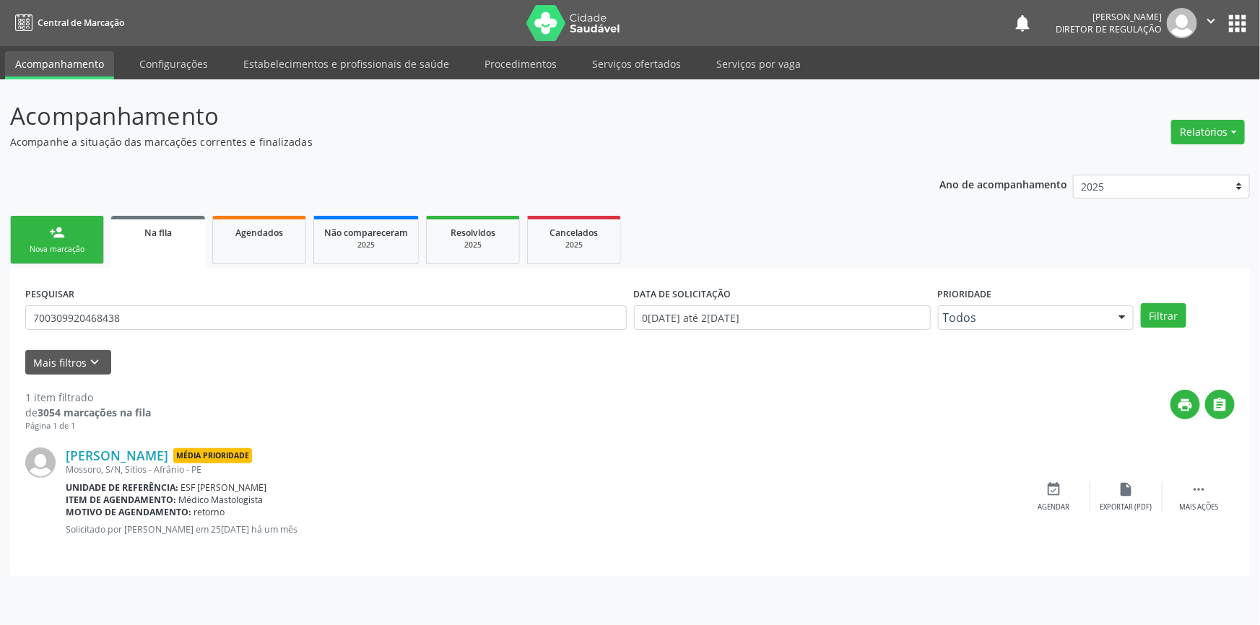
click at [86, 248] on div "Nova marcação" at bounding box center [57, 249] width 72 height 11
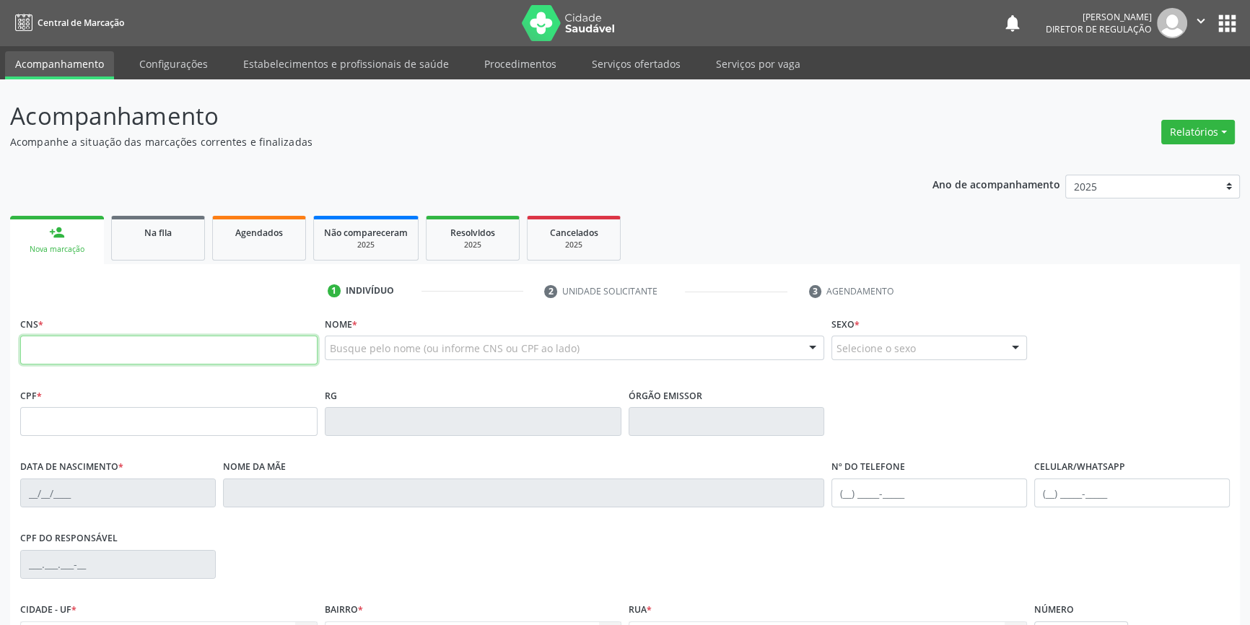
click at [91, 341] on input "text" at bounding box center [168, 350] width 297 height 29
type input "706 4026 2635 7588"
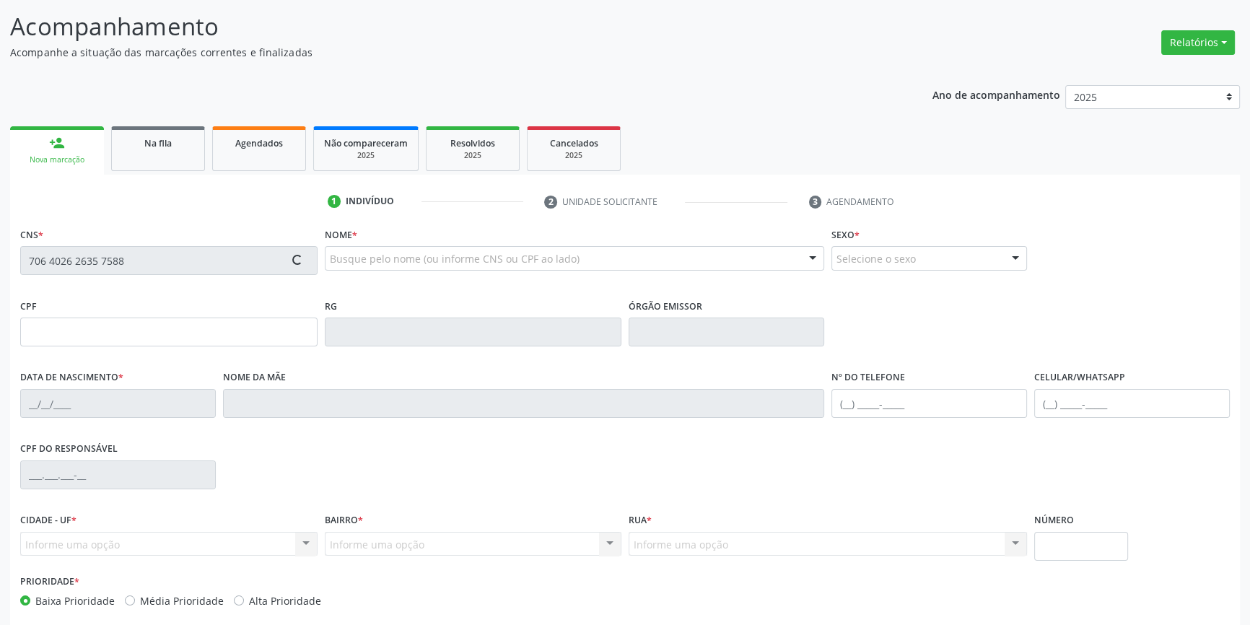
scroll to position [157, 0]
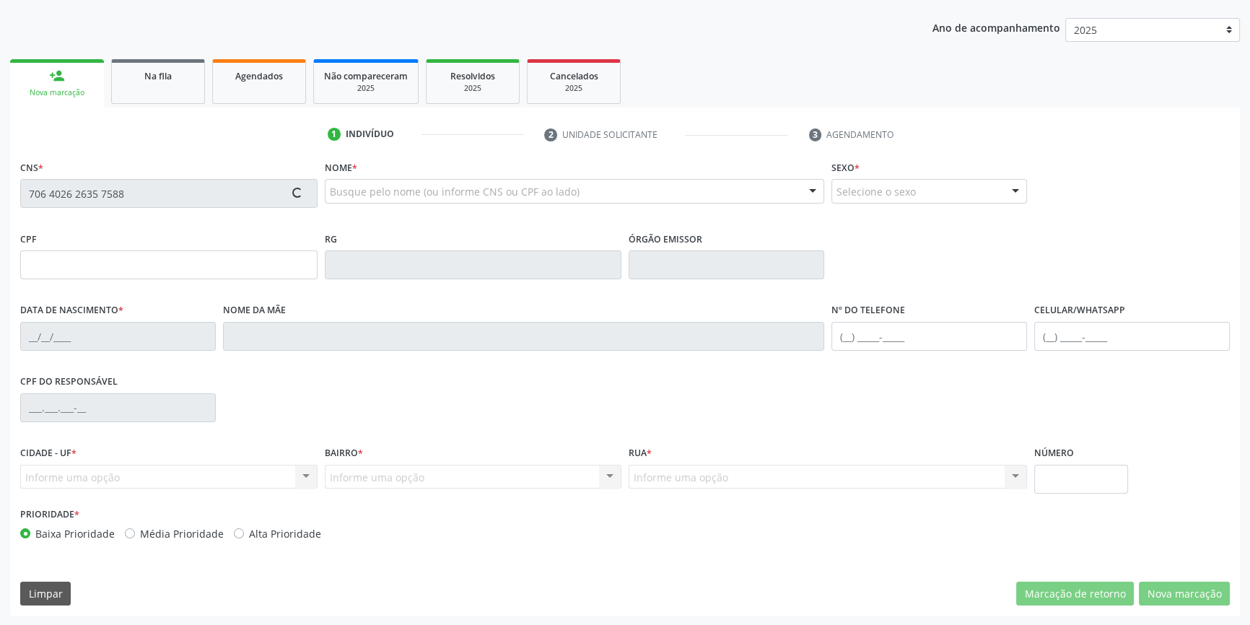
type input "120.512.954-50"
type input "23[DATE]"
type input "[PERSON_NAME]"
type input "[PHONE_NUMBER]"
type input "S/N"
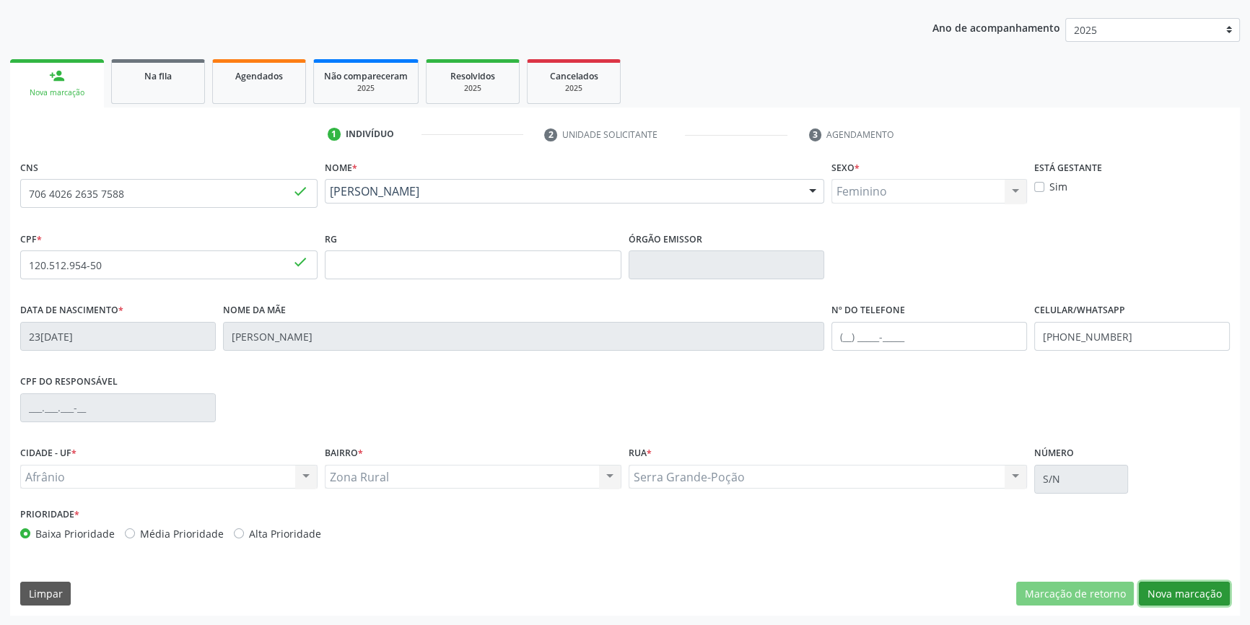
click at [1168, 592] on button "Nova marcação" at bounding box center [1184, 594] width 91 height 25
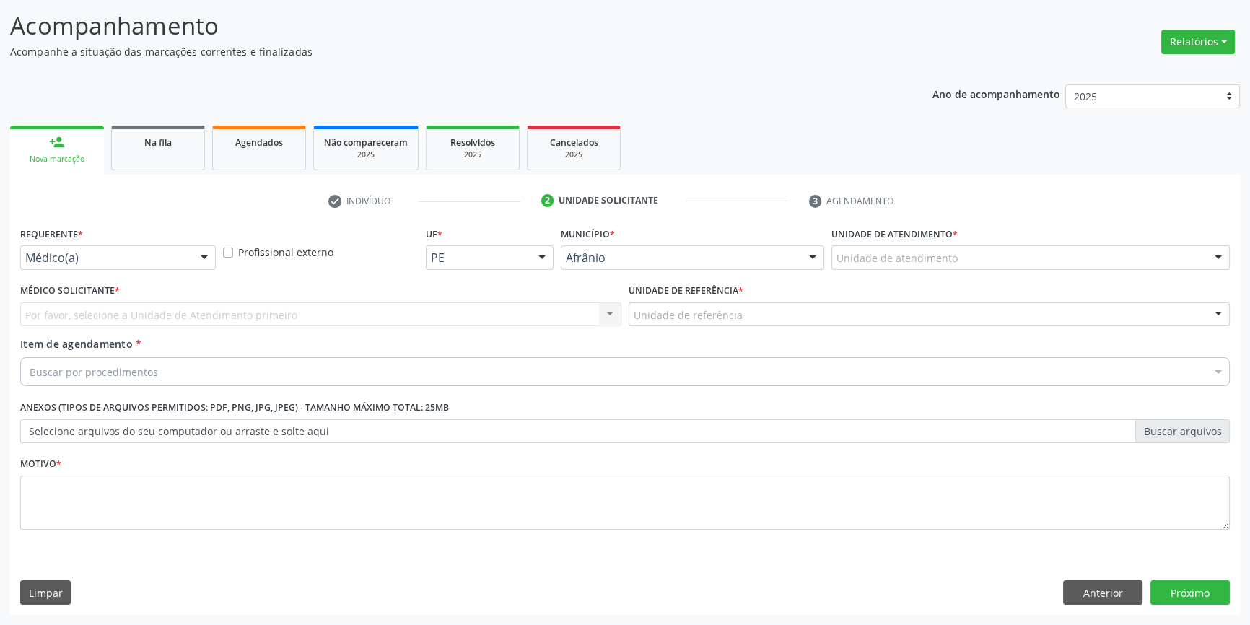
scroll to position [89, 0]
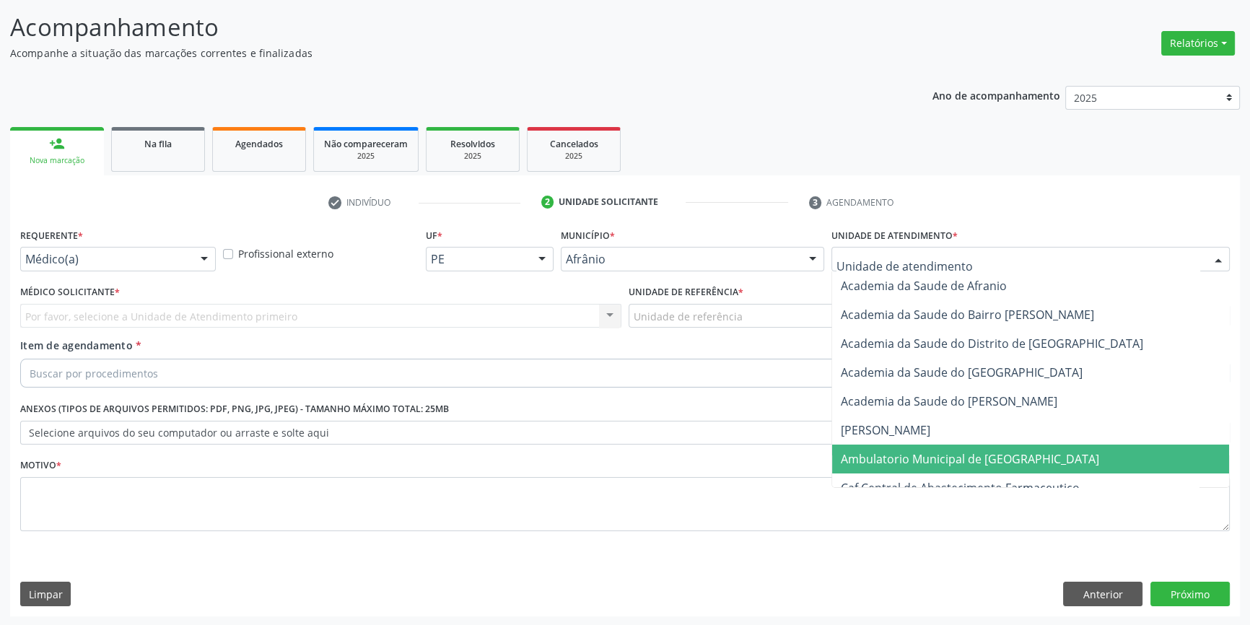
click at [973, 445] on span "Ambulatorio Municipal de [GEOGRAPHIC_DATA]" at bounding box center [1030, 459] width 397 height 29
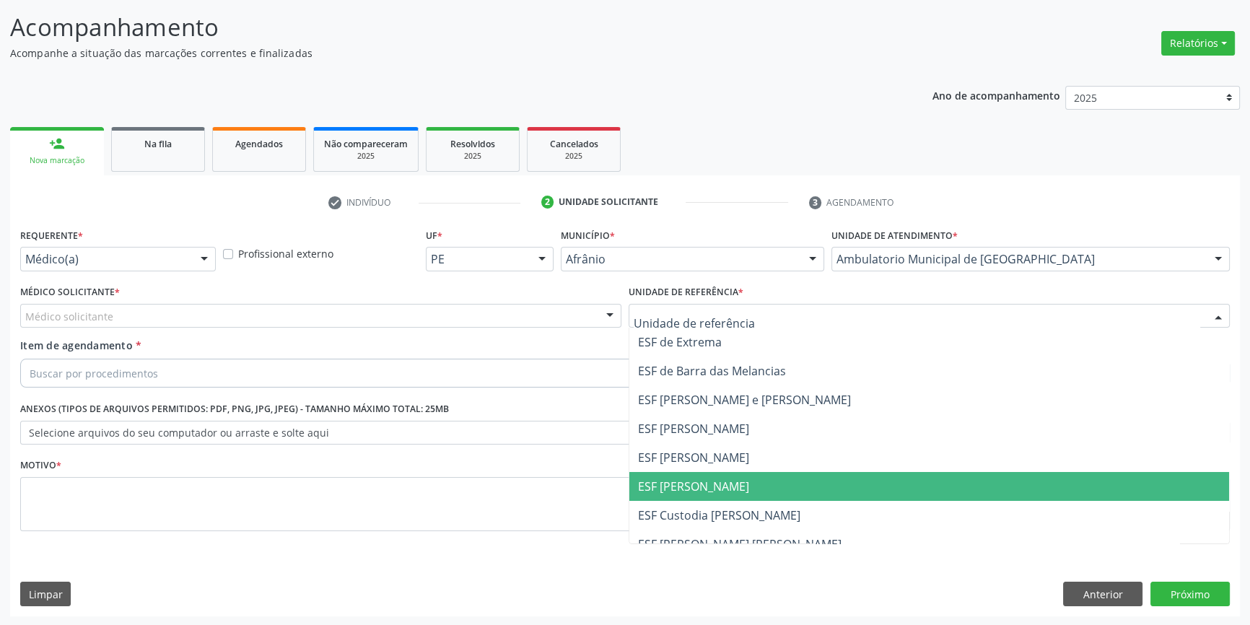
click at [683, 492] on span "ESF [PERSON_NAME]" at bounding box center [693, 487] width 111 height 16
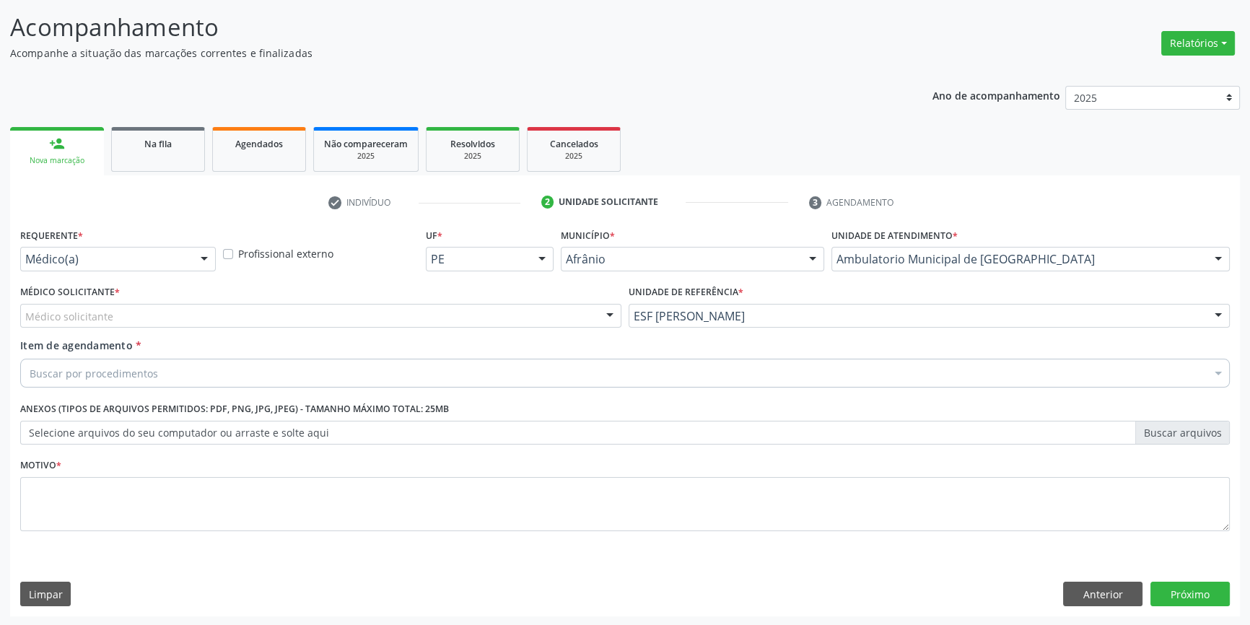
click at [276, 311] on div "Médico solicitante" at bounding box center [320, 316] width 601 height 25
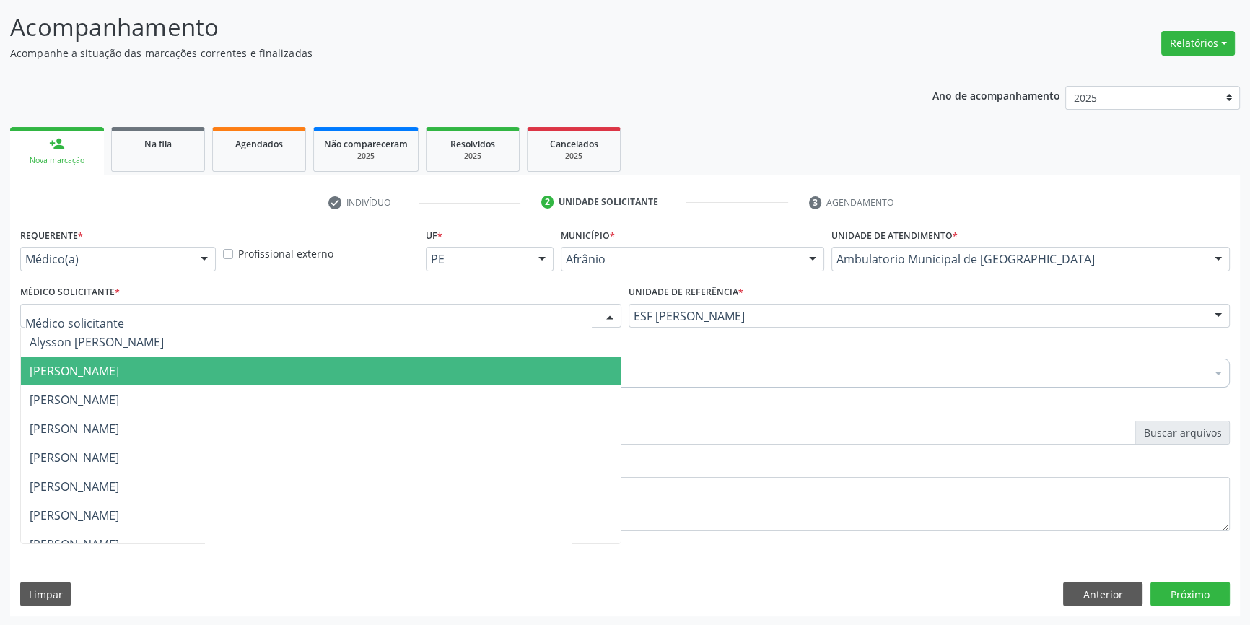
click at [119, 365] on span "[PERSON_NAME]" at bounding box center [75, 371] width 90 height 16
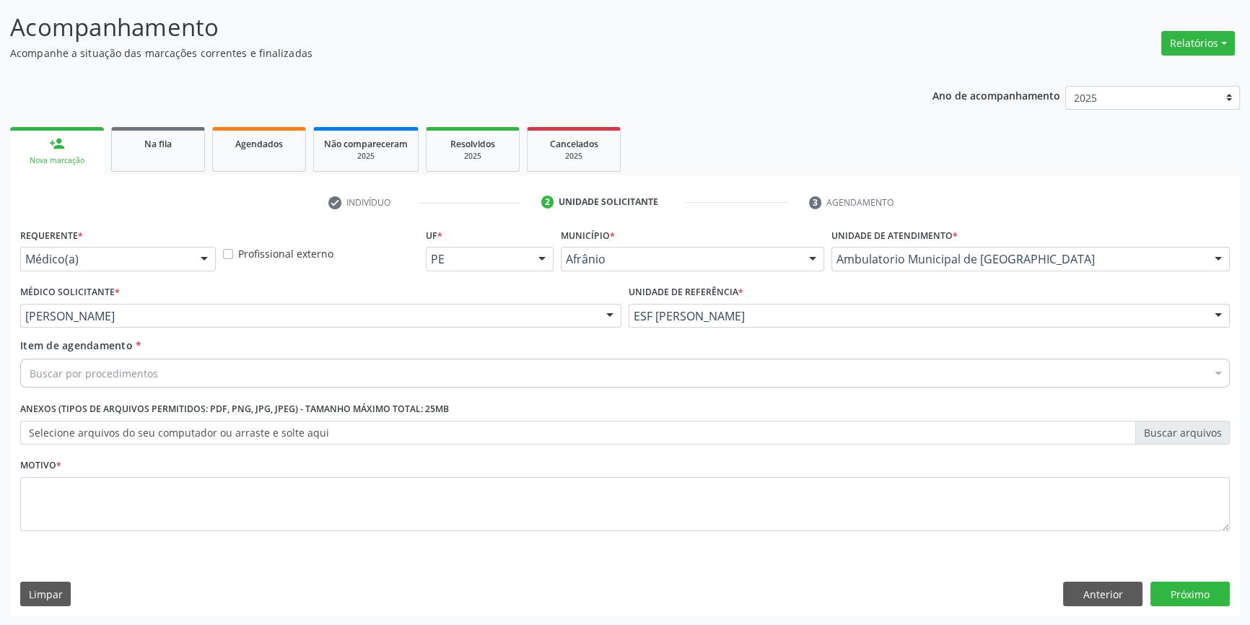
click at [178, 368] on div "Buscar por procedimentos" at bounding box center [625, 373] width 1210 height 29
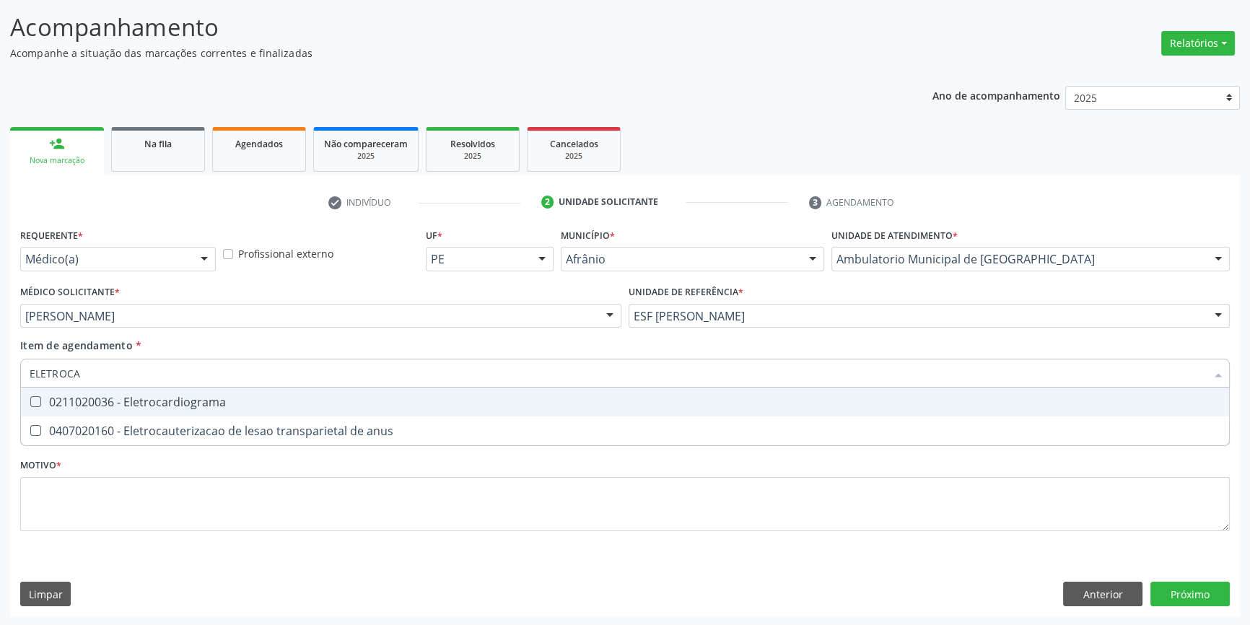
type input "ELETROCAR"
click at [266, 405] on div "0211020036 - Eletrocardiograma" at bounding box center [625, 402] width 1191 height 12
checkbox Eletrocardiograma "true"
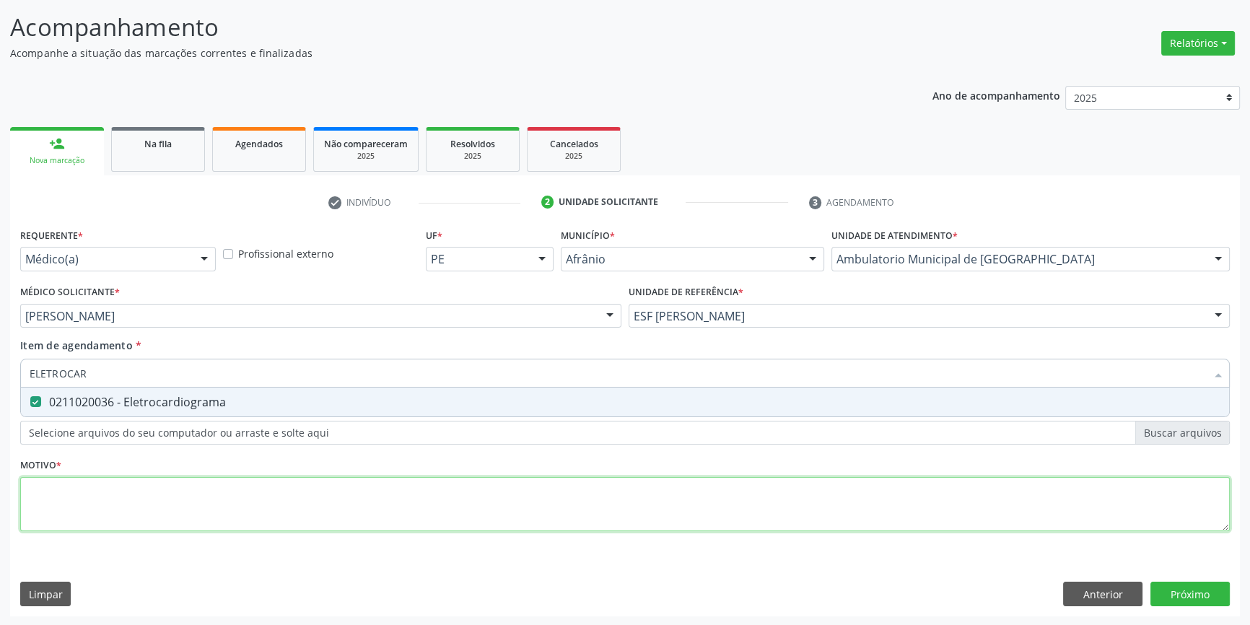
click at [231, 498] on div "Requerente * Médico(a) Médico(a) Enfermeiro(a) Paciente Nenhum resultado encont…" at bounding box center [625, 388] width 1210 height 327
